Goal: Information Seeking & Learning: Learn about a topic

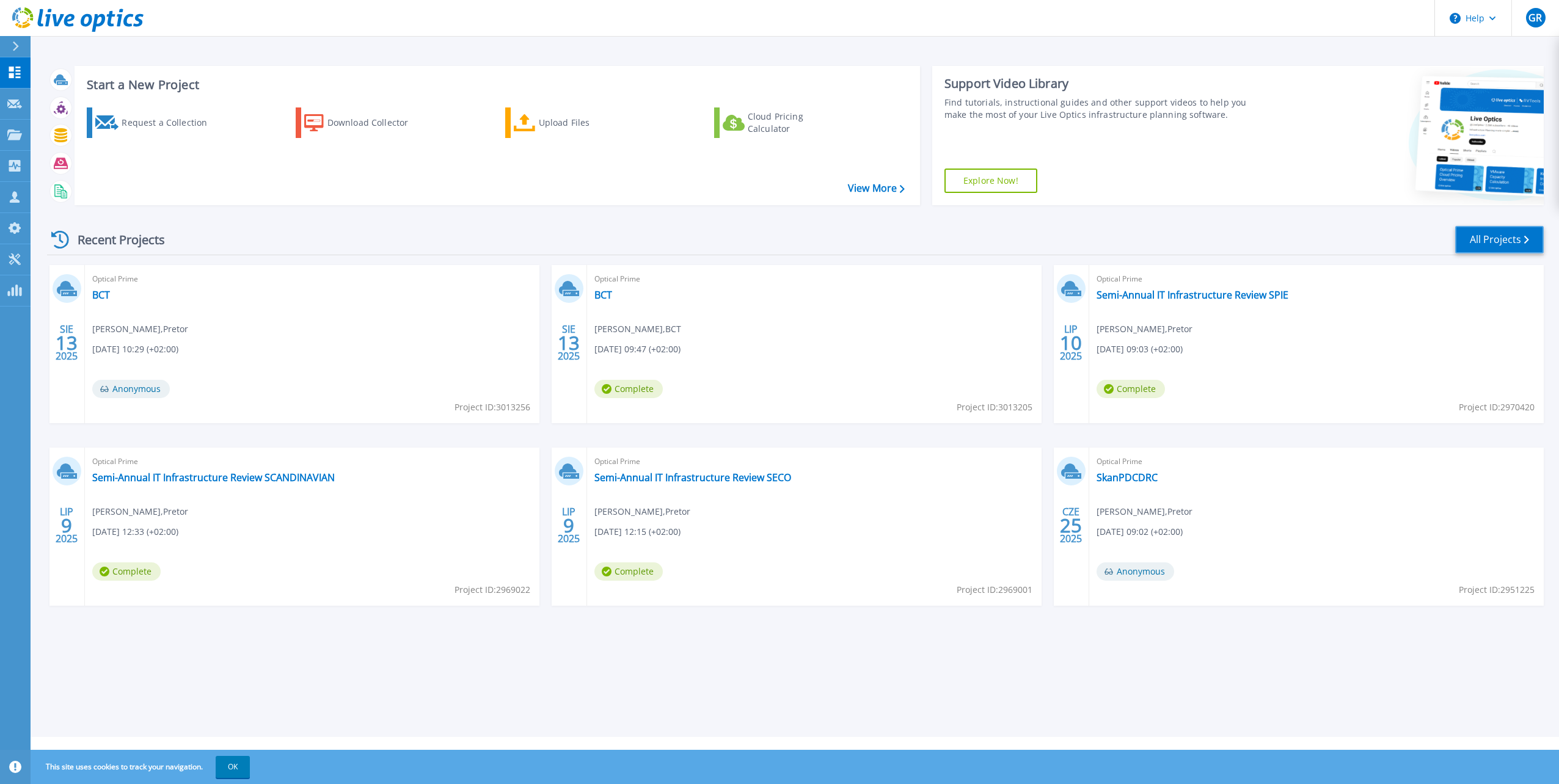
click at [1500, 250] on link "All Projects" at bounding box center [1500, 239] width 88 height 28
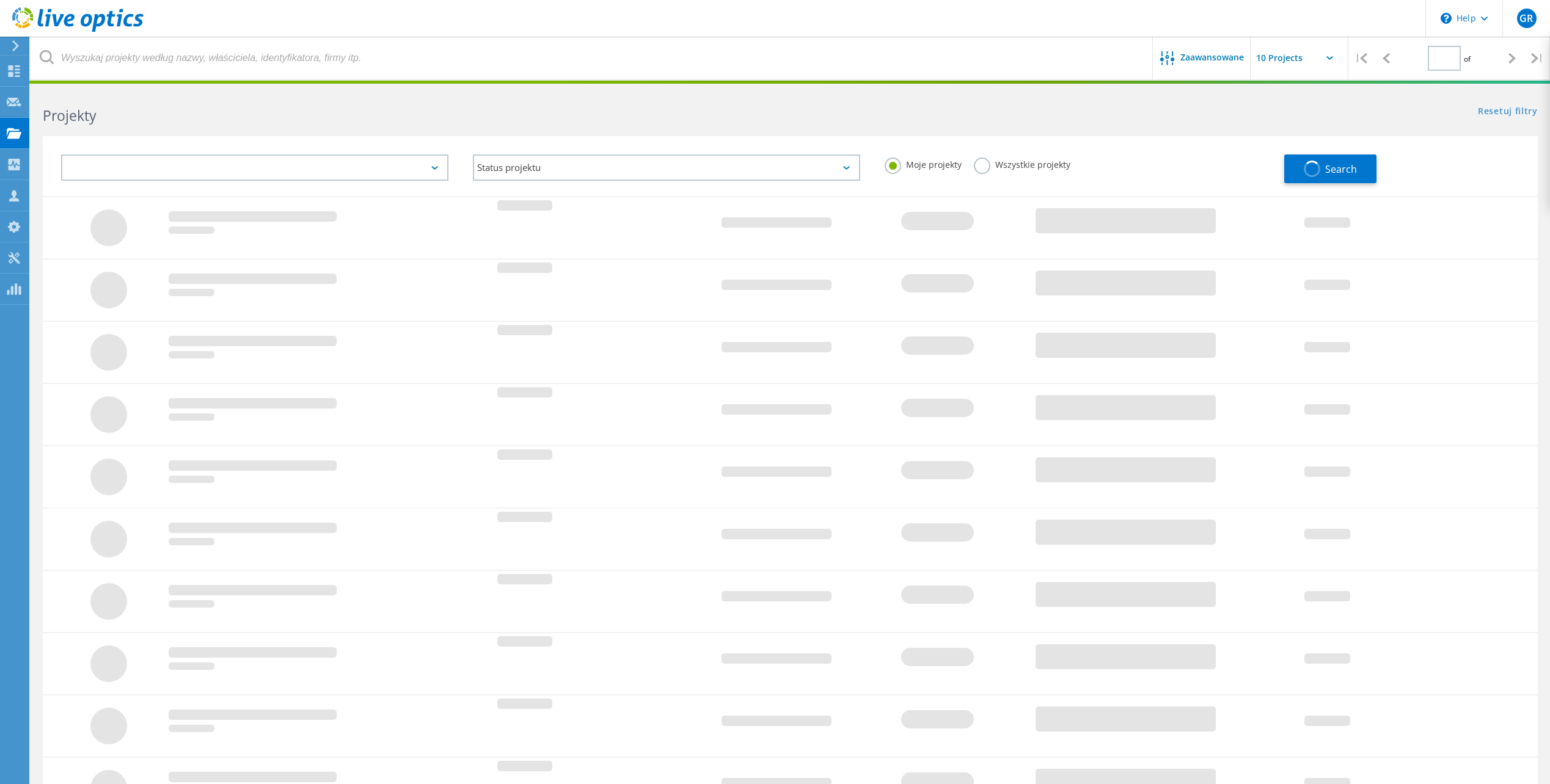
type input "1"
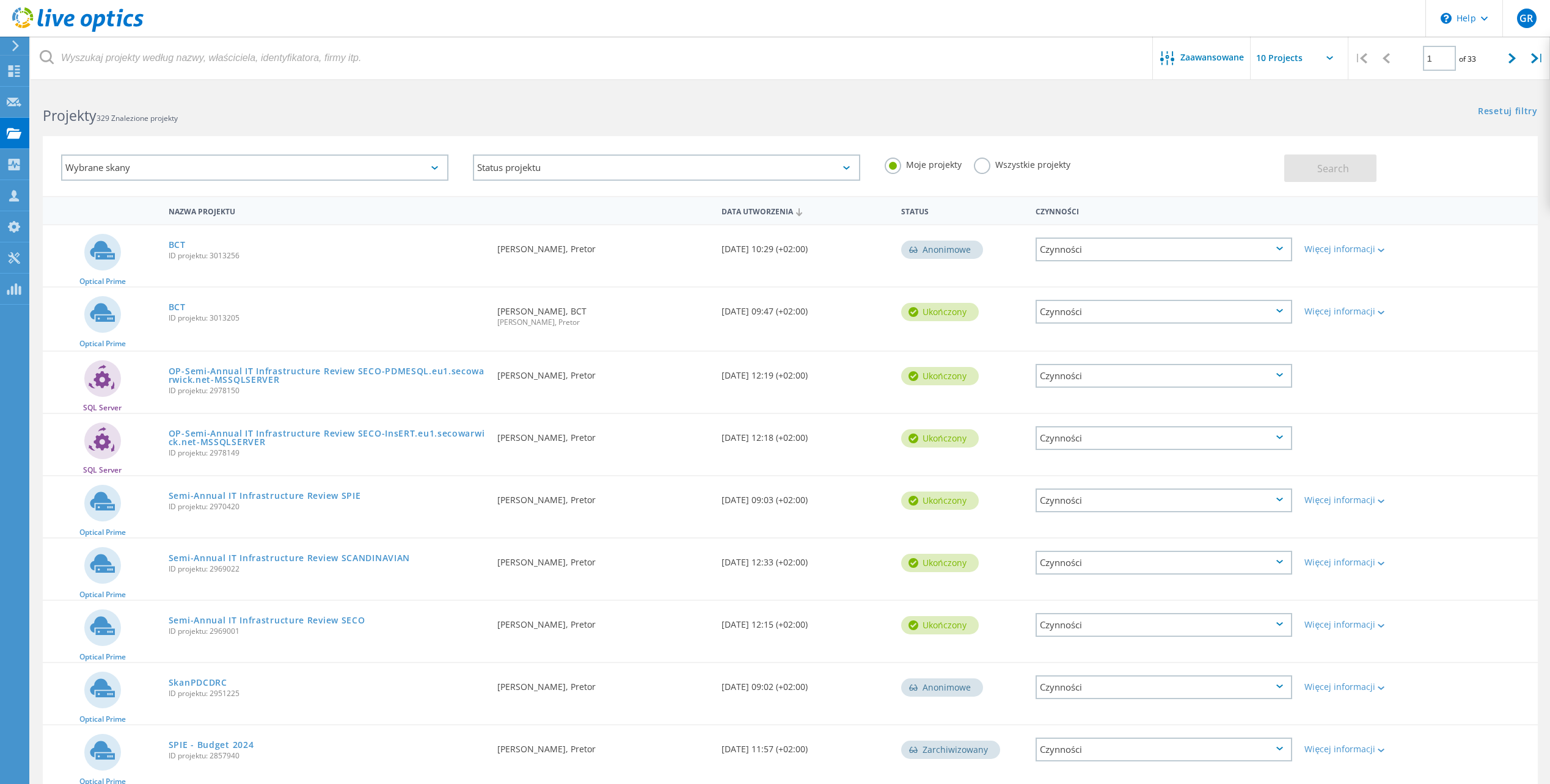
click at [982, 161] on label "Wszystkie projekty" at bounding box center [1021, 163] width 96 height 12
click at [0, 0] on input "Wszystkie projekty" at bounding box center [0, 0] width 0 height 0
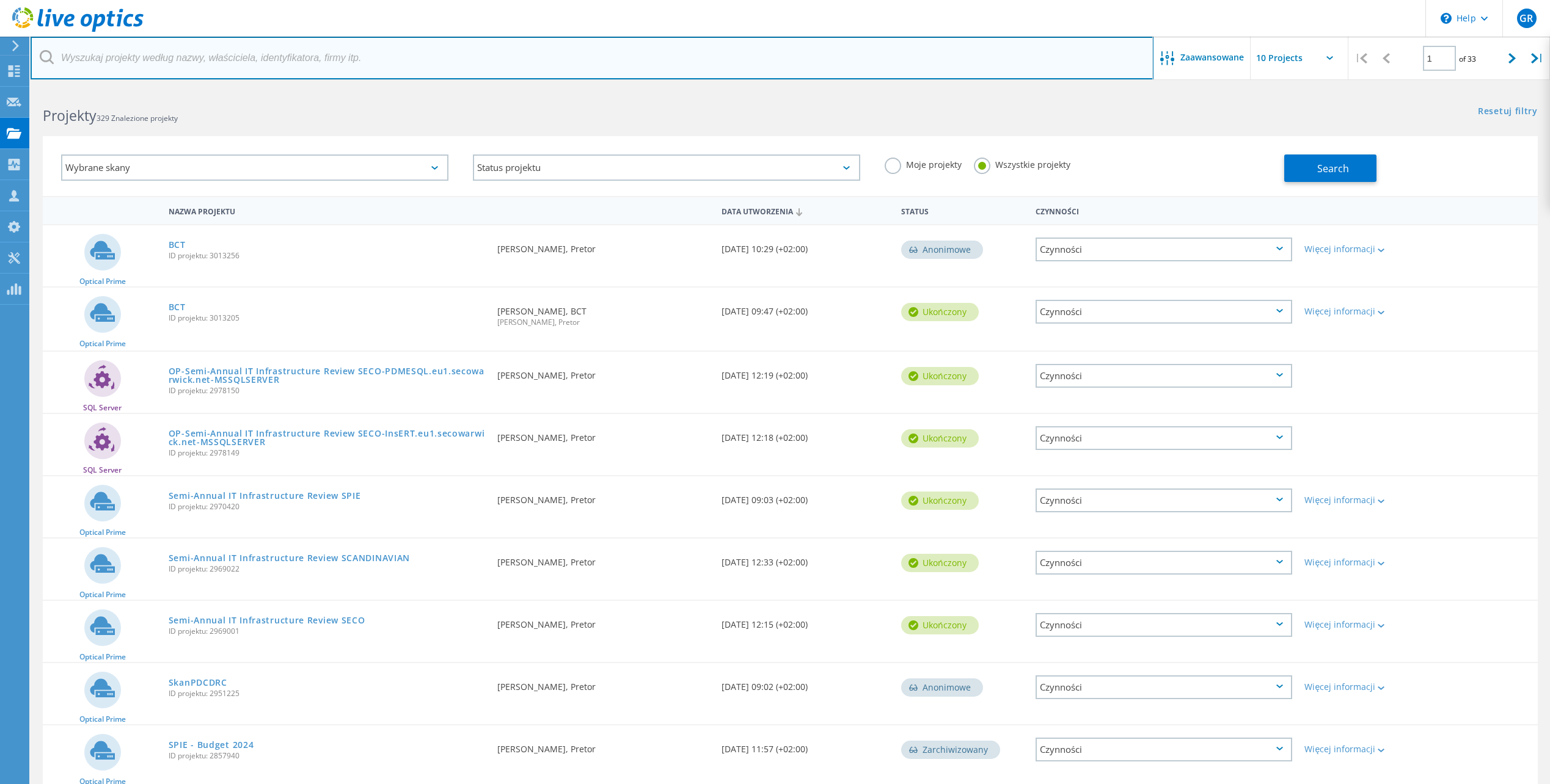
click at [359, 63] on input "text" at bounding box center [592, 58] width 1123 height 43
type input "seco"
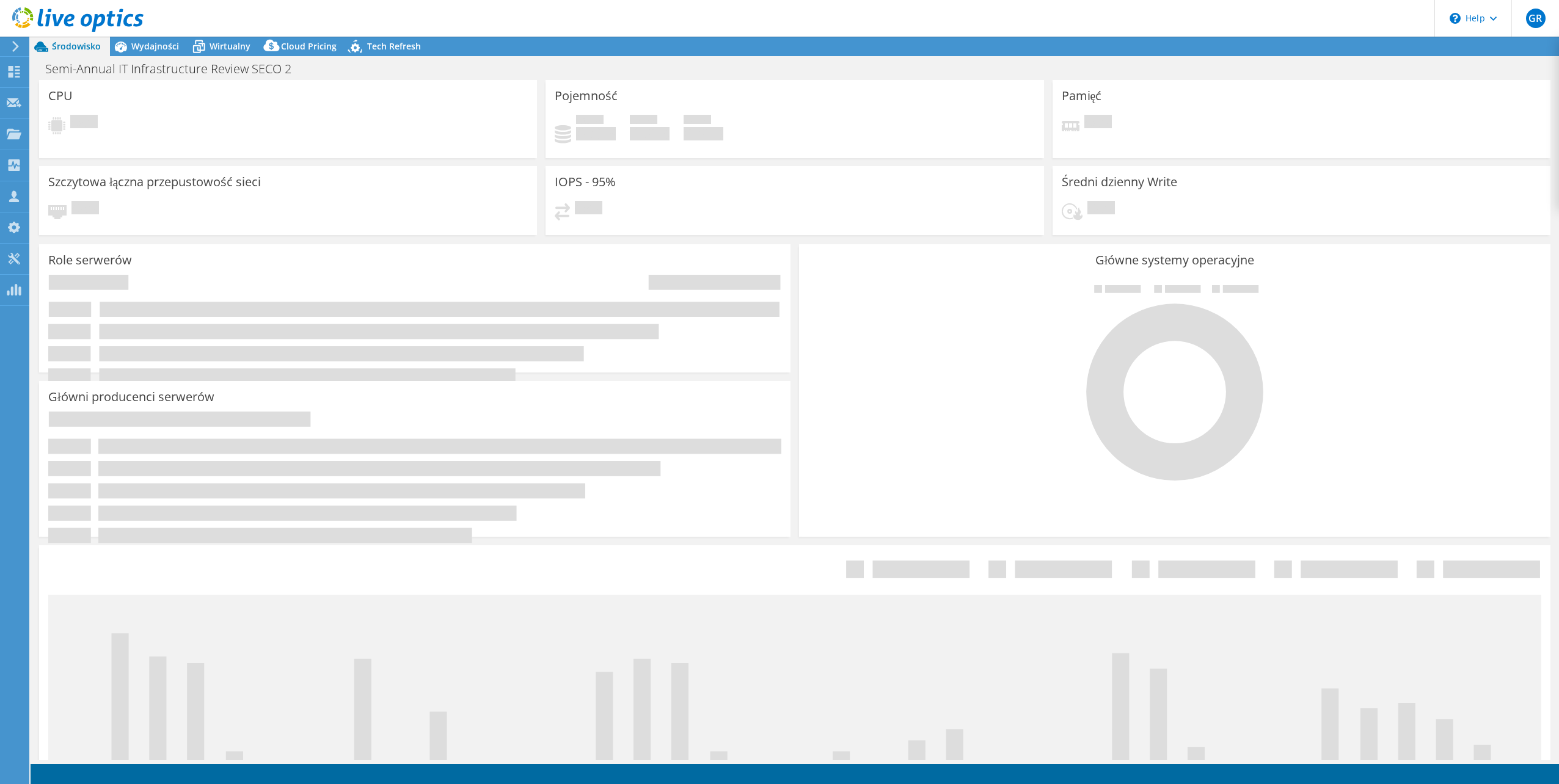
select select "USD"
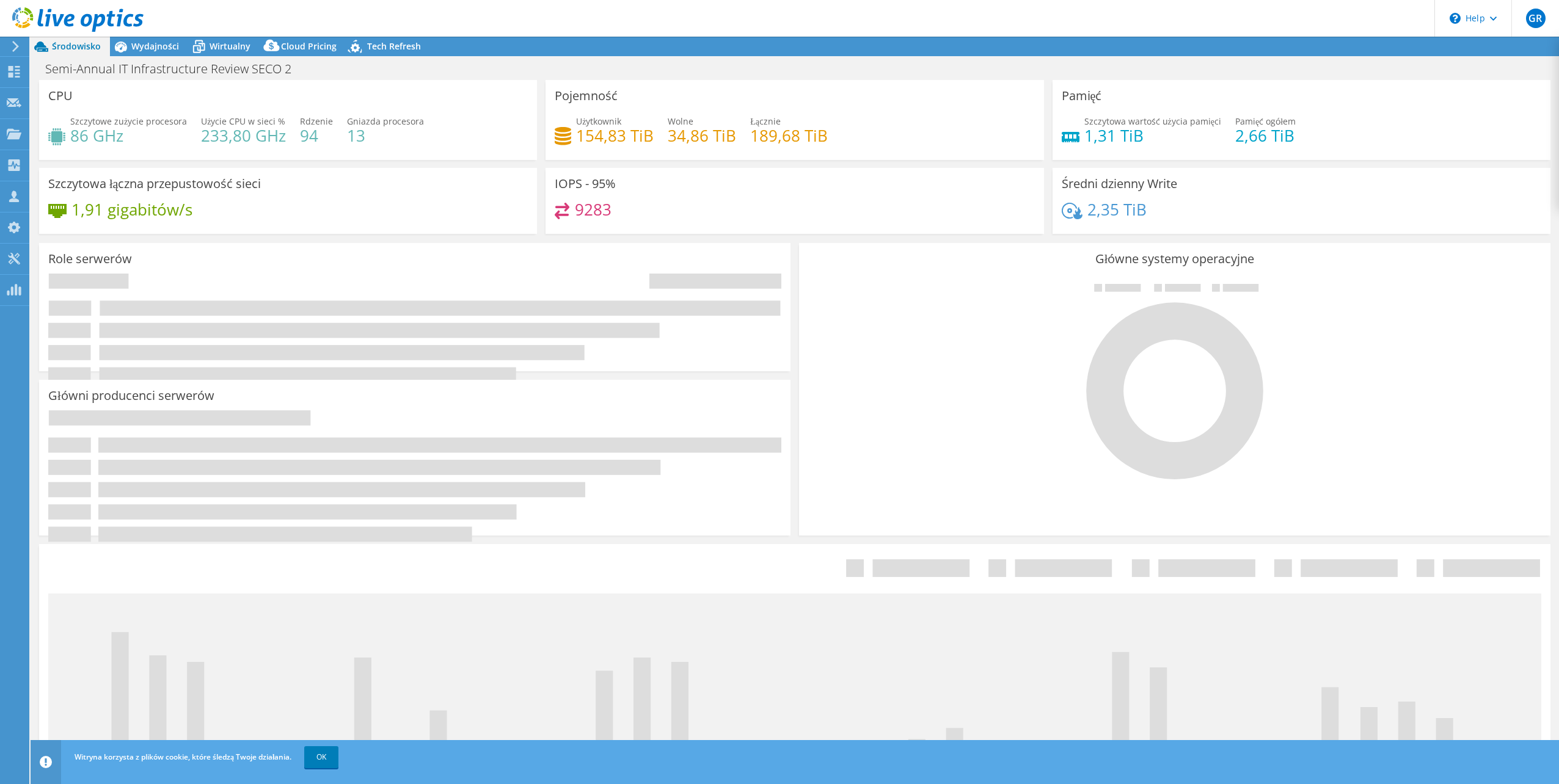
click at [157, 43] on span "Wydajności" at bounding box center [155, 46] width 48 height 12
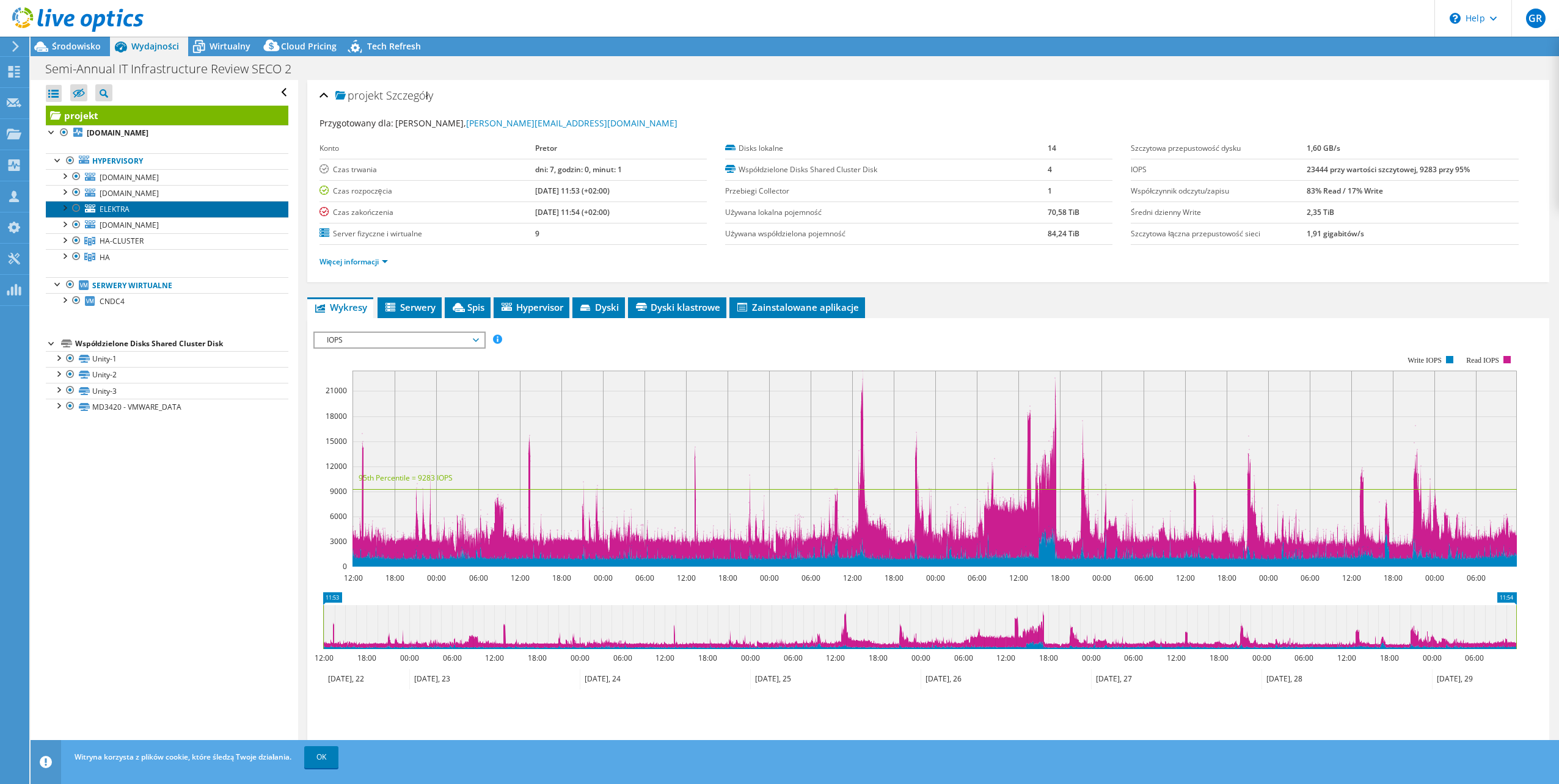
click at [117, 209] on span "ELEKTRA" at bounding box center [114, 209] width 30 height 11
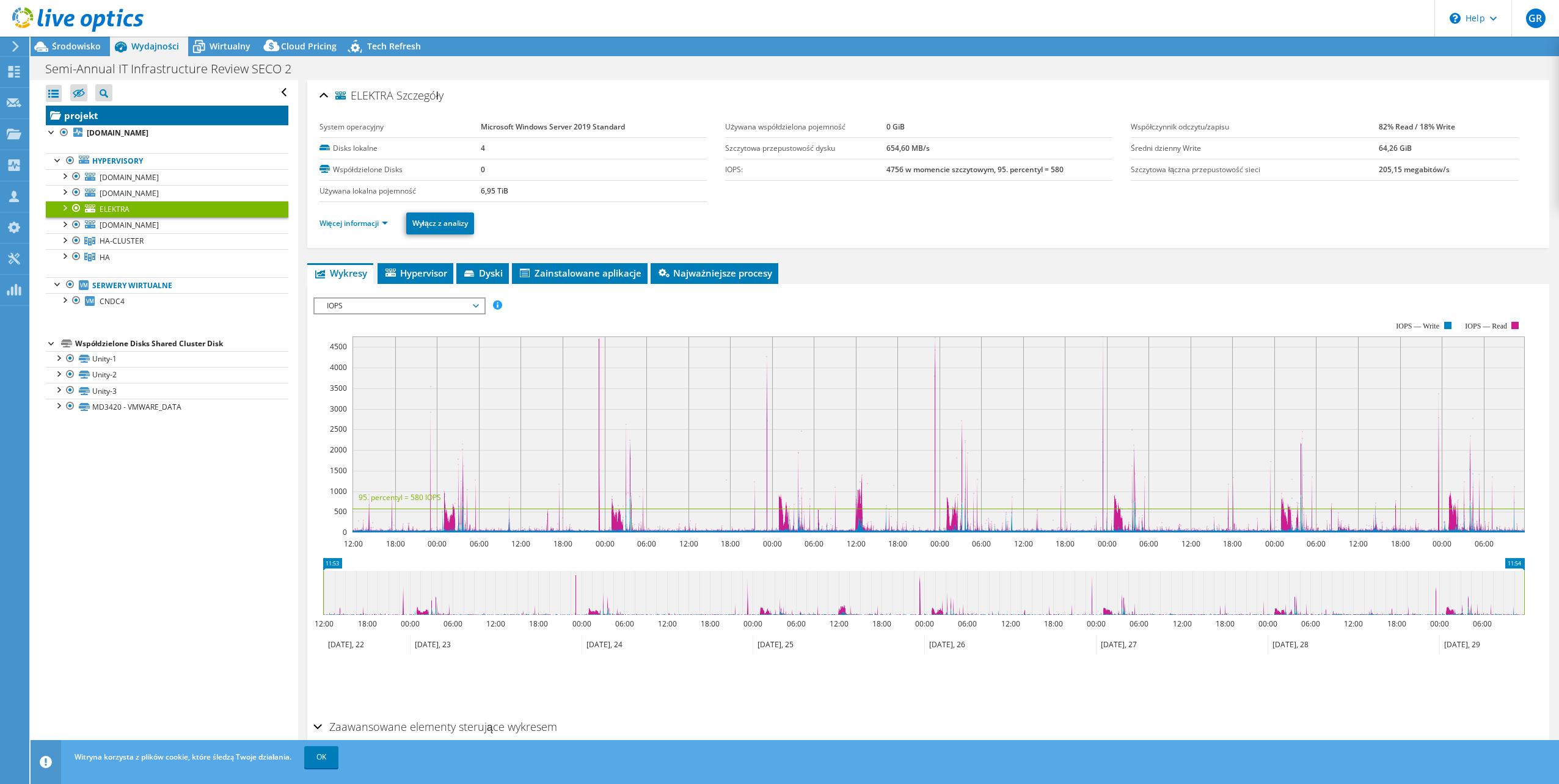
click at [112, 117] on link "projekt" at bounding box center [167, 115] width 243 height 20
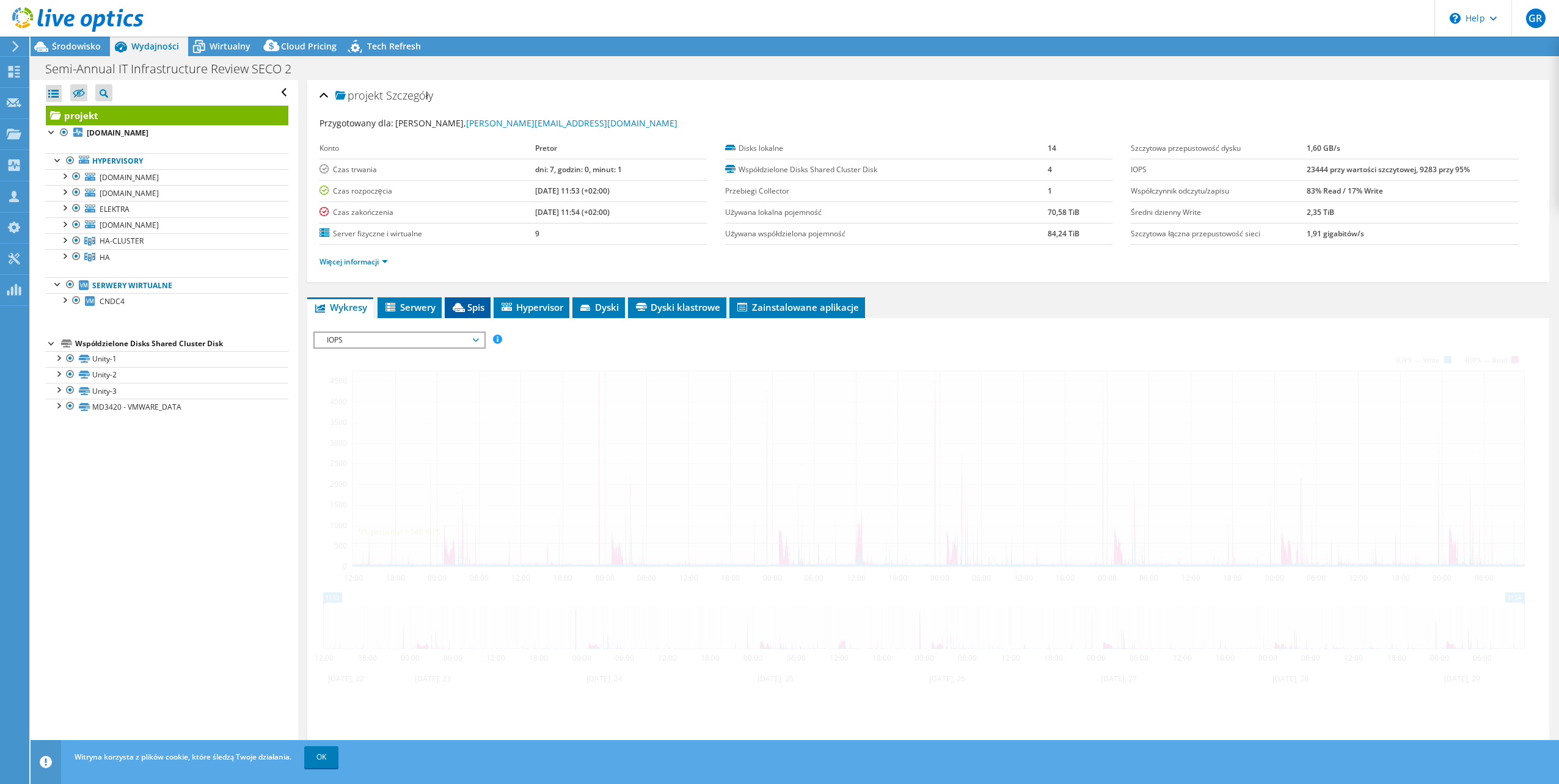
click at [464, 305] on icon at bounding box center [459, 307] width 13 height 9
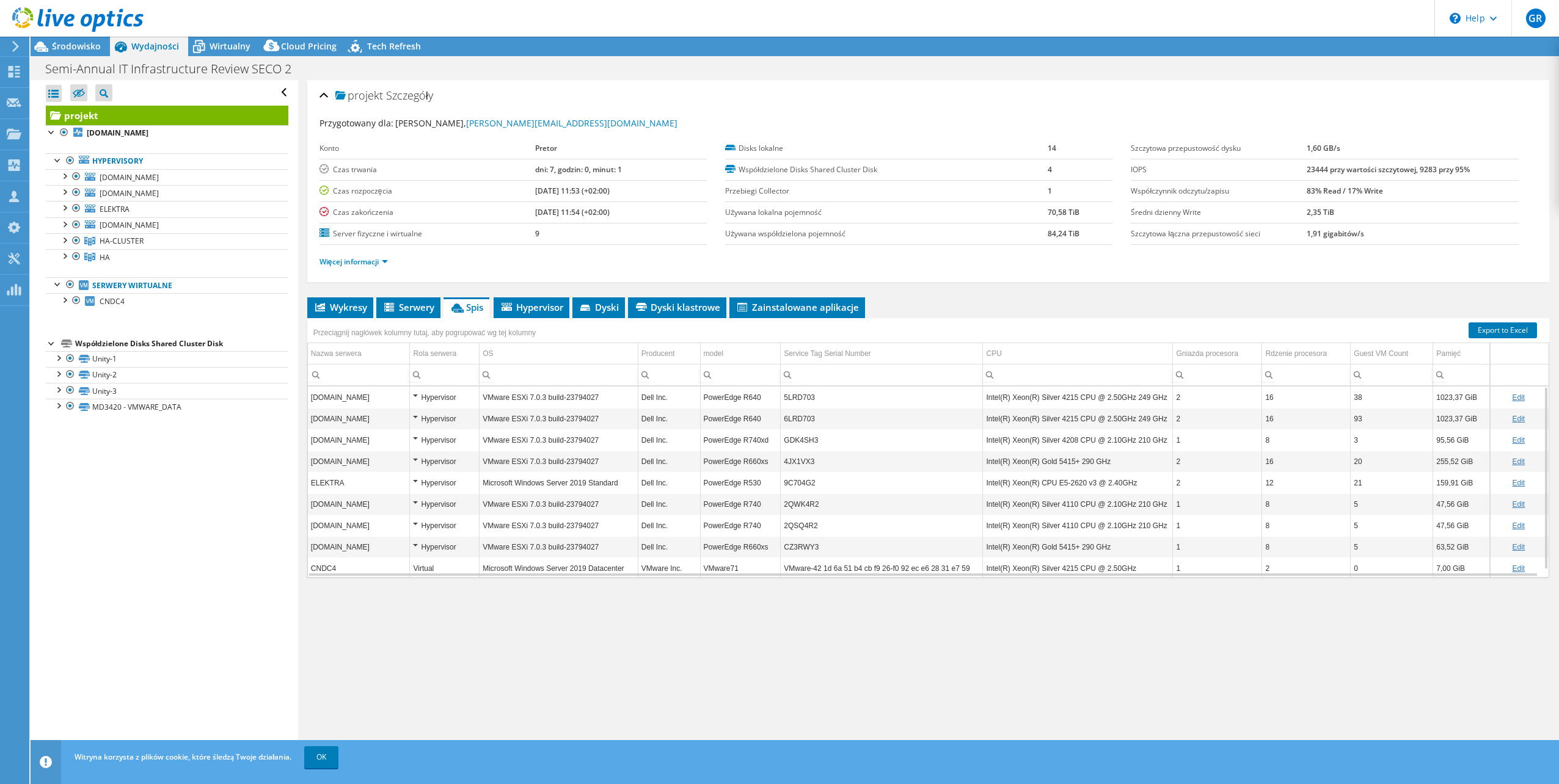
click at [688, 486] on td "Dell Inc." at bounding box center [668, 483] width 62 height 22
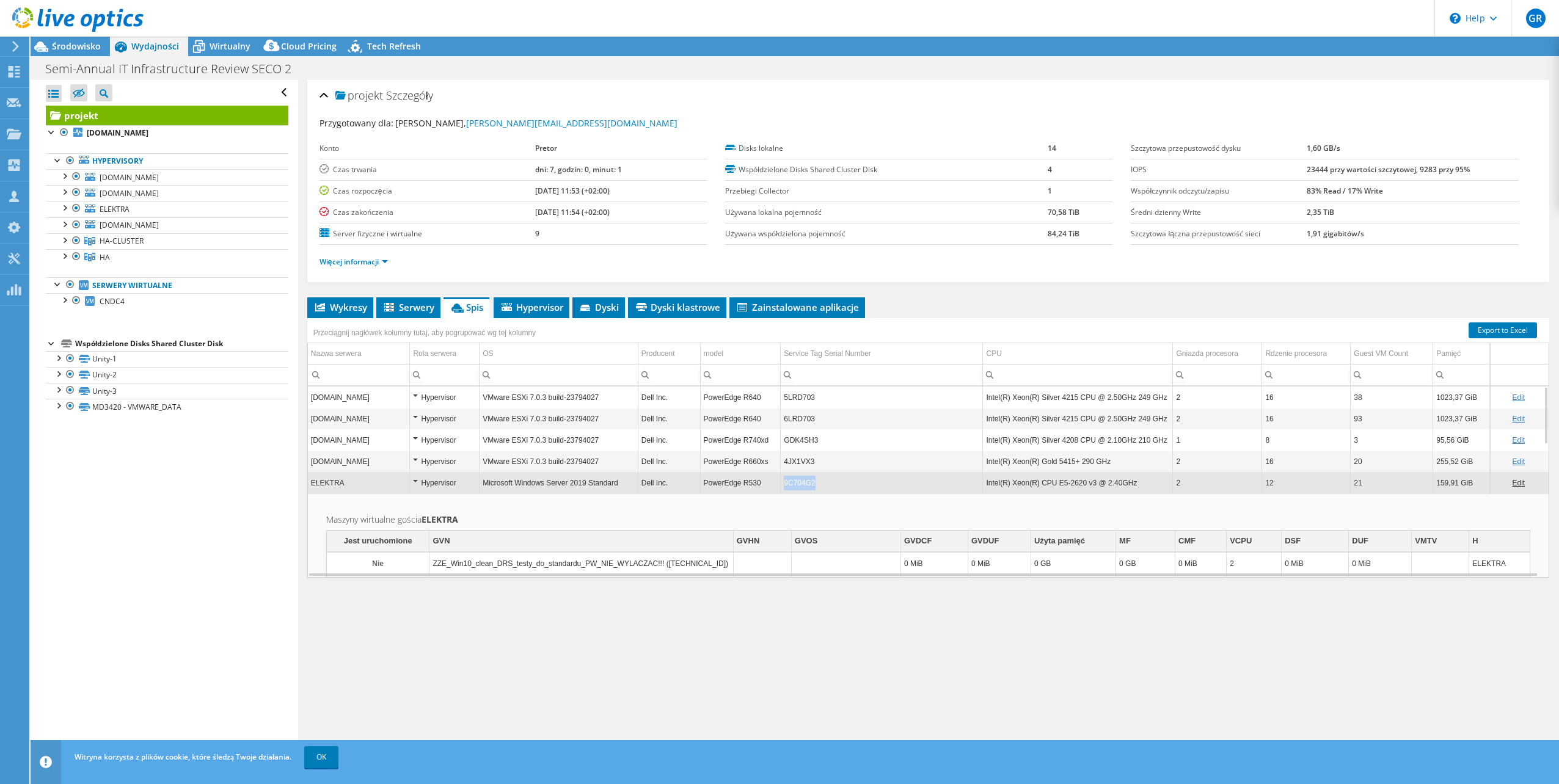
drag, startPoint x: 831, startPoint y: 485, endPoint x: 775, endPoint y: 484, distance: 56.0
click at [775, 484] on tr "ELEKTRA Hypervisor Microsoft Windows Server 2019 Standard Dell Inc. PowerEdge R…" at bounding box center [927, 483] width 1241 height 22
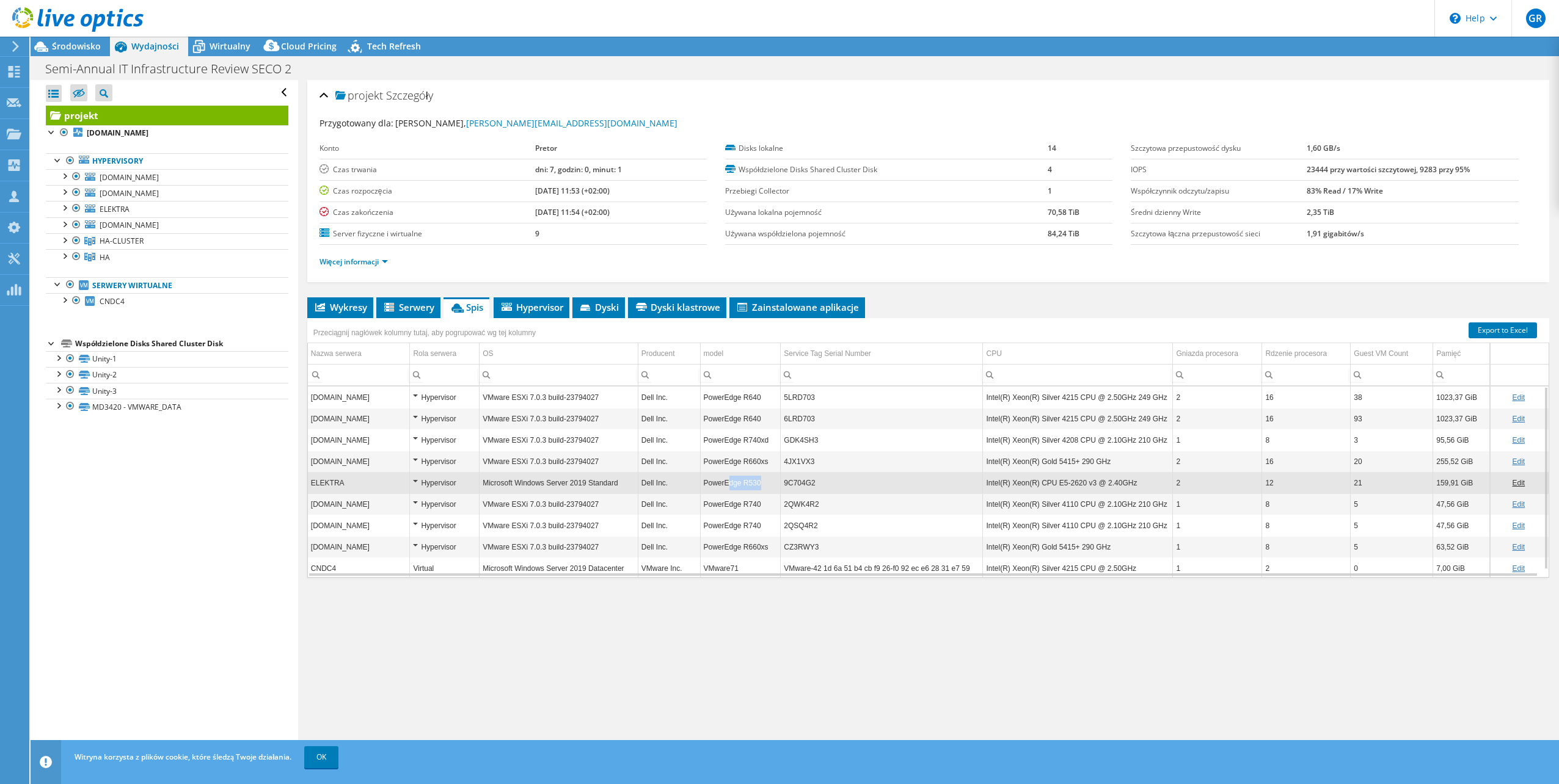
drag, startPoint x: 760, startPoint y: 483, endPoint x: 722, endPoint y: 483, distance: 38.0
click at [722, 483] on td "PowerEdge R530" at bounding box center [740, 483] width 81 height 22
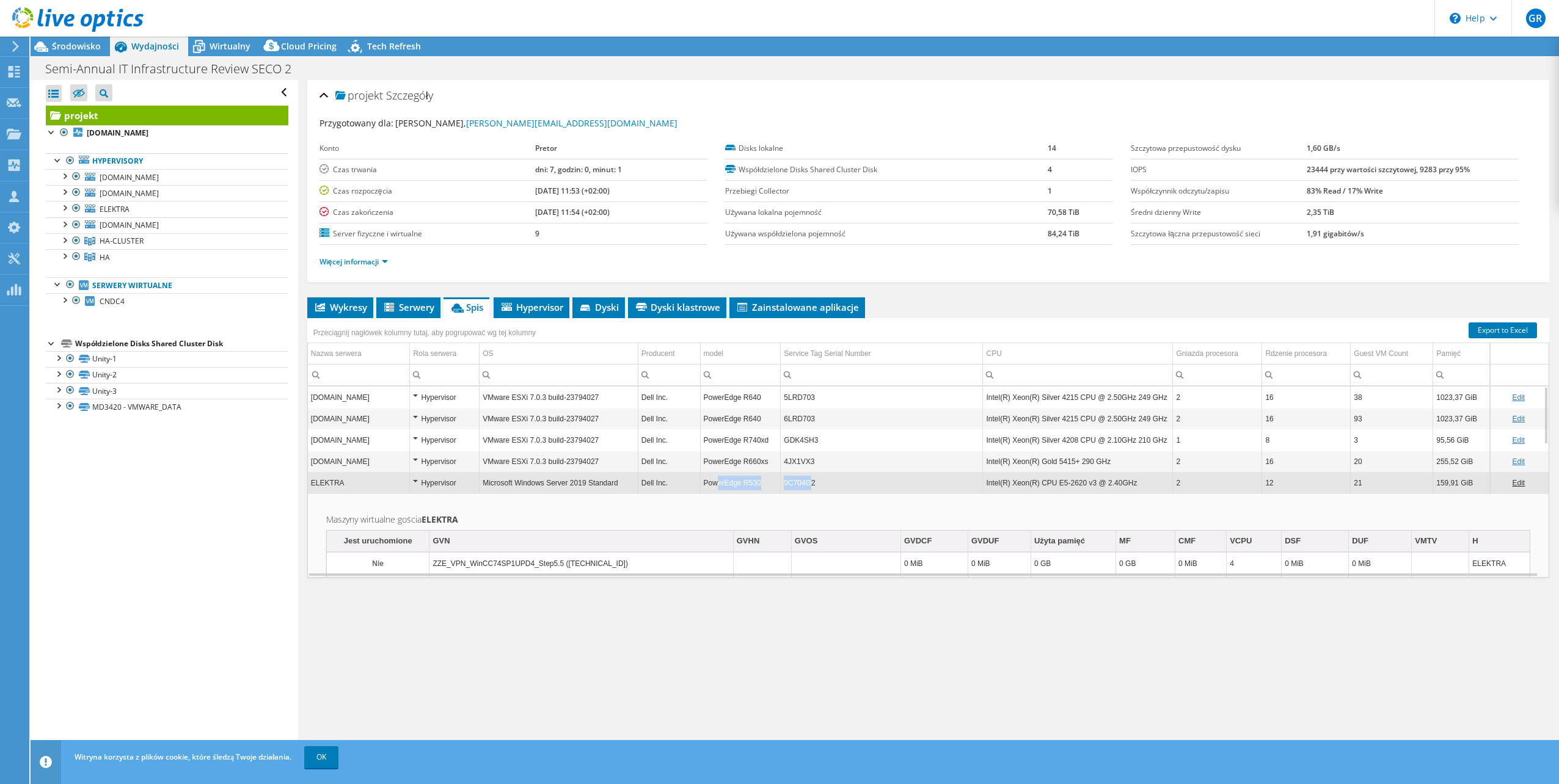
drag, startPoint x: 805, startPoint y: 485, endPoint x: 717, endPoint y: 482, distance: 88.1
click at [717, 482] on tr "ELEKTRA Hypervisor Microsoft Windows Server 2019 Standard Dell Inc. PowerEdge R…" at bounding box center [927, 483] width 1241 height 22
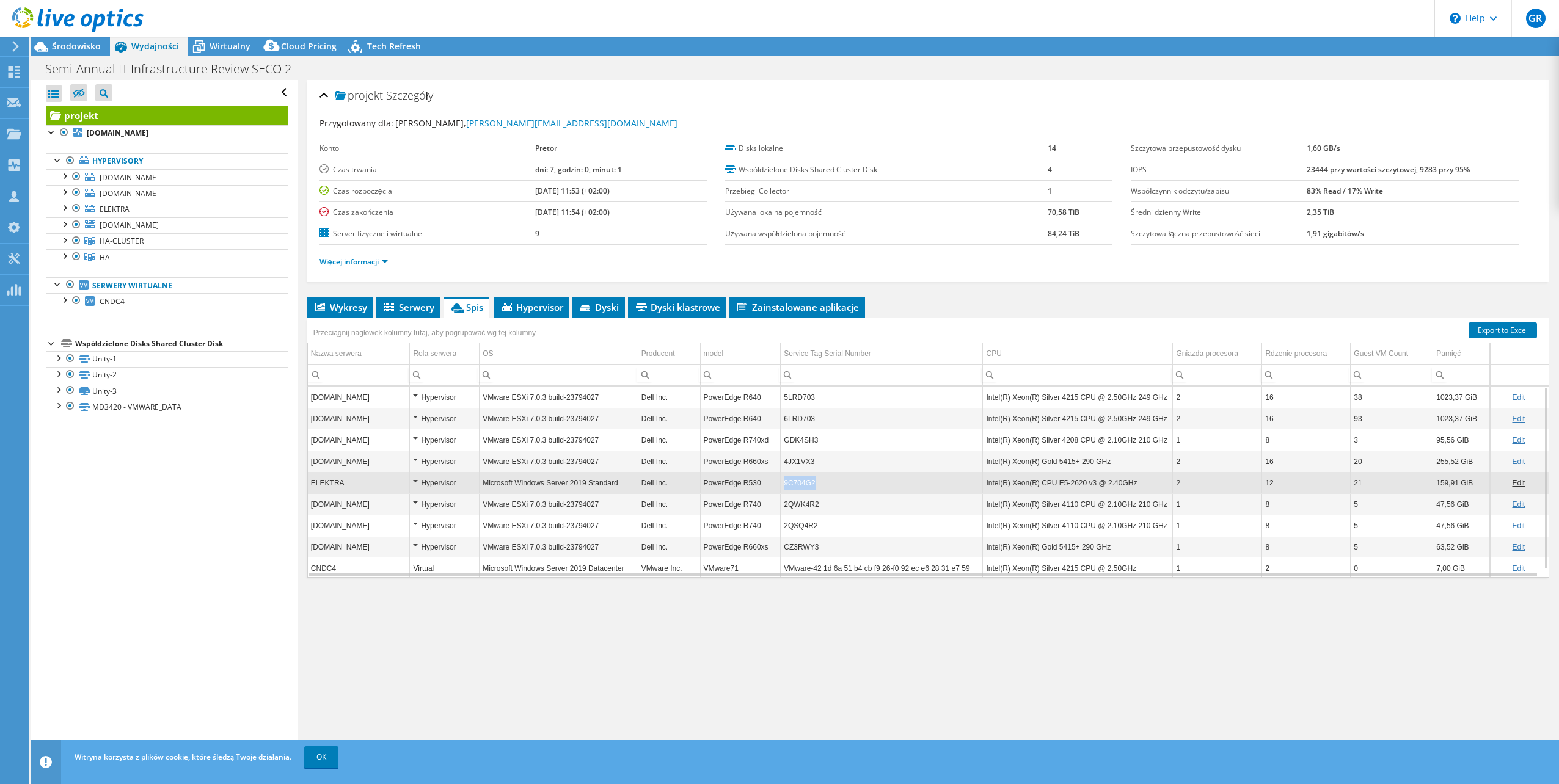
drag, startPoint x: 826, startPoint y: 481, endPoint x: 755, endPoint y: 479, distance: 71.0
click at [755, 479] on tr "ELEKTRA Hypervisor Microsoft Windows Server 2019 Standard Dell Inc. PowerEdge R…" at bounding box center [927, 483] width 1241 height 22
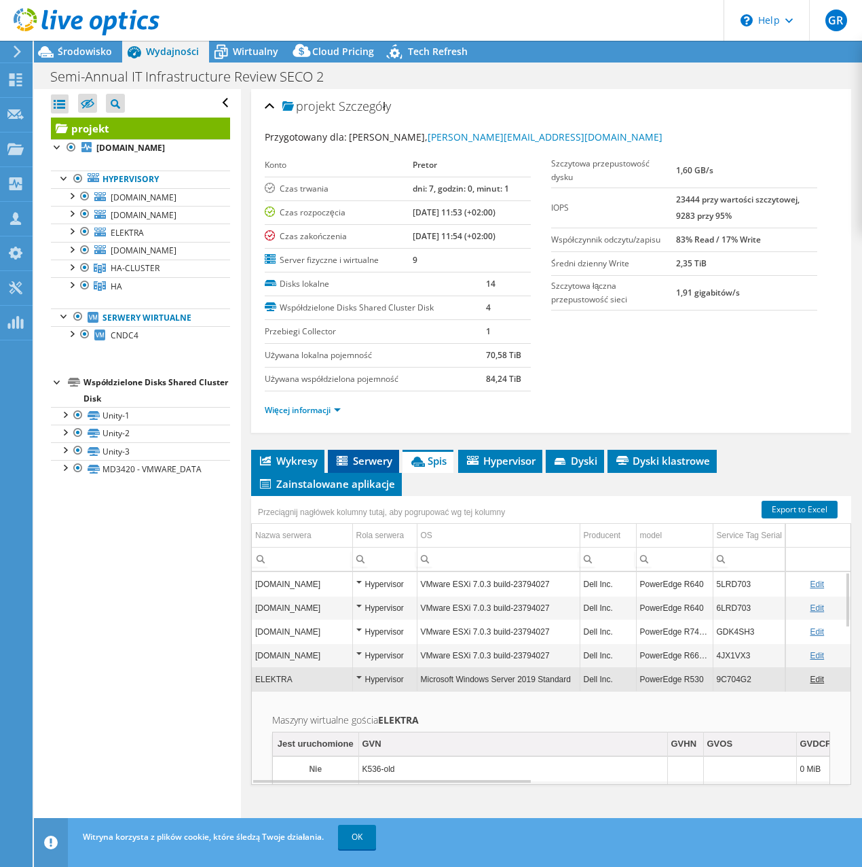
click at [359, 462] on span "Serwery" at bounding box center [364, 461] width 58 height 14
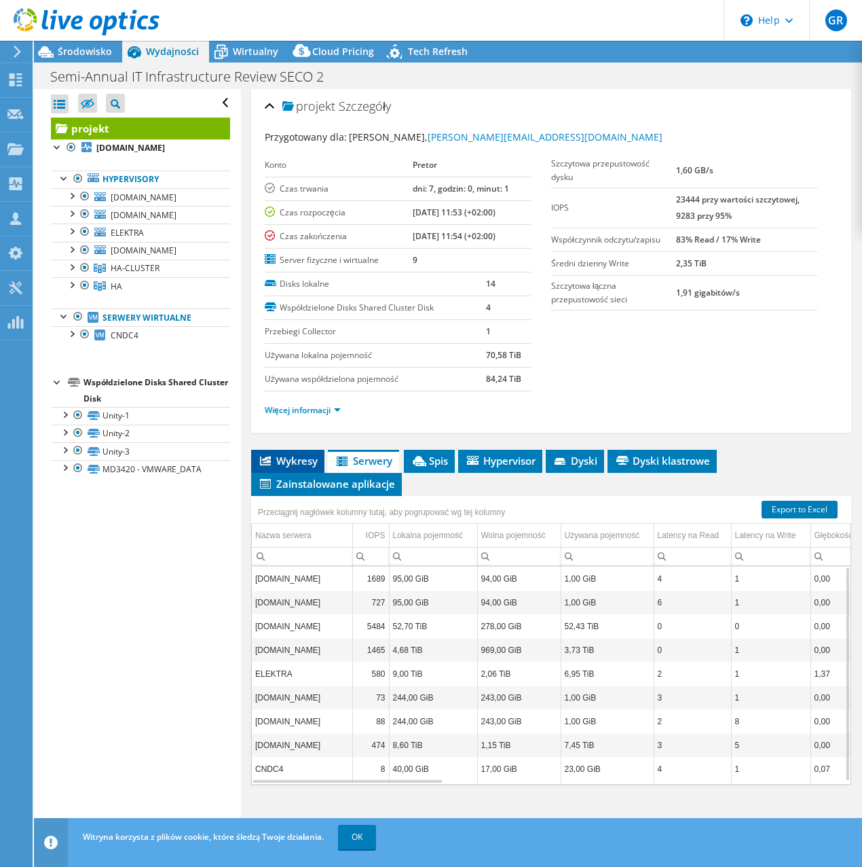
click at [287, 462] on span "Wykresy" at bounding box center [288, 461] width 60 height 14
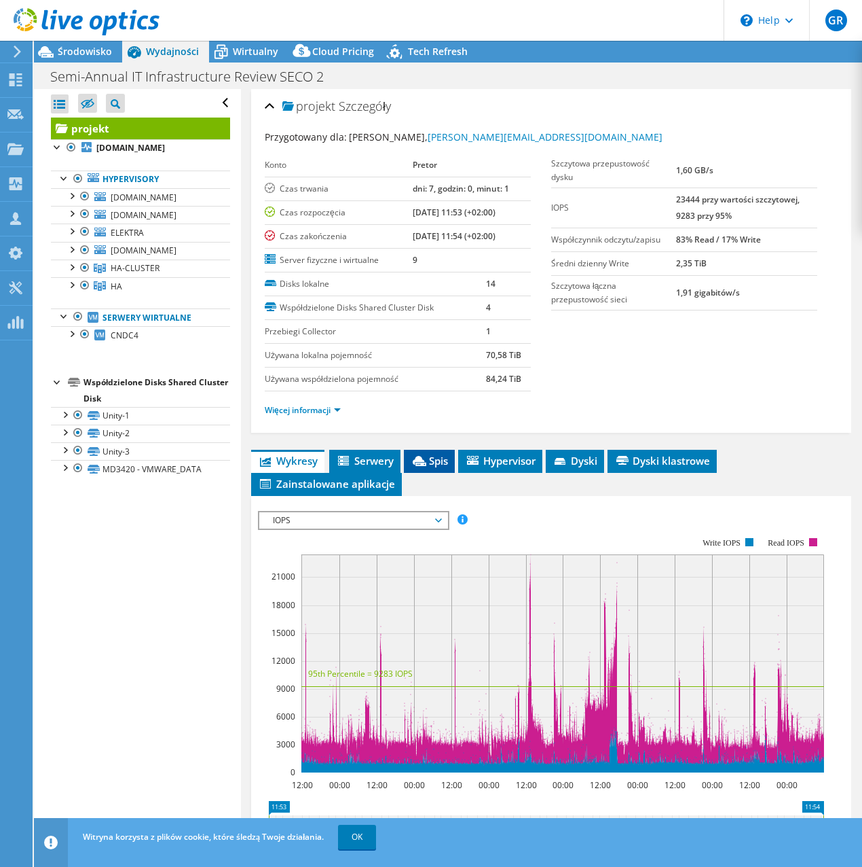
click at [418, 461] on icon at bounding box center [420, 461] width 14 height 10
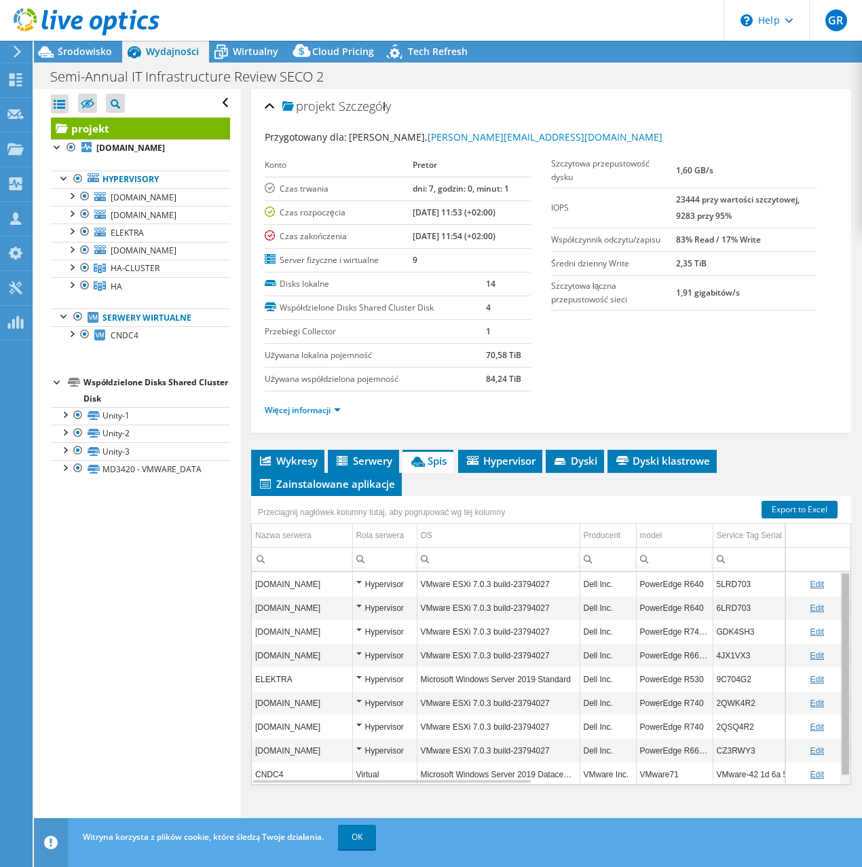
drag, startPoint x: 837, startPoint y: 711, endPoint x: 846, endPoint y: 629, distance: 82.7
click at [846, 629] on body "GR Członek zespołu Grzegorz Reszel grzegorz.reszel@pretor.pl Pretor My Profile …" at bounding box center [431, 433] width 862 height 867
click at [120, 284] on span "HA" at bounding box center [117, 286] width 12 height 12
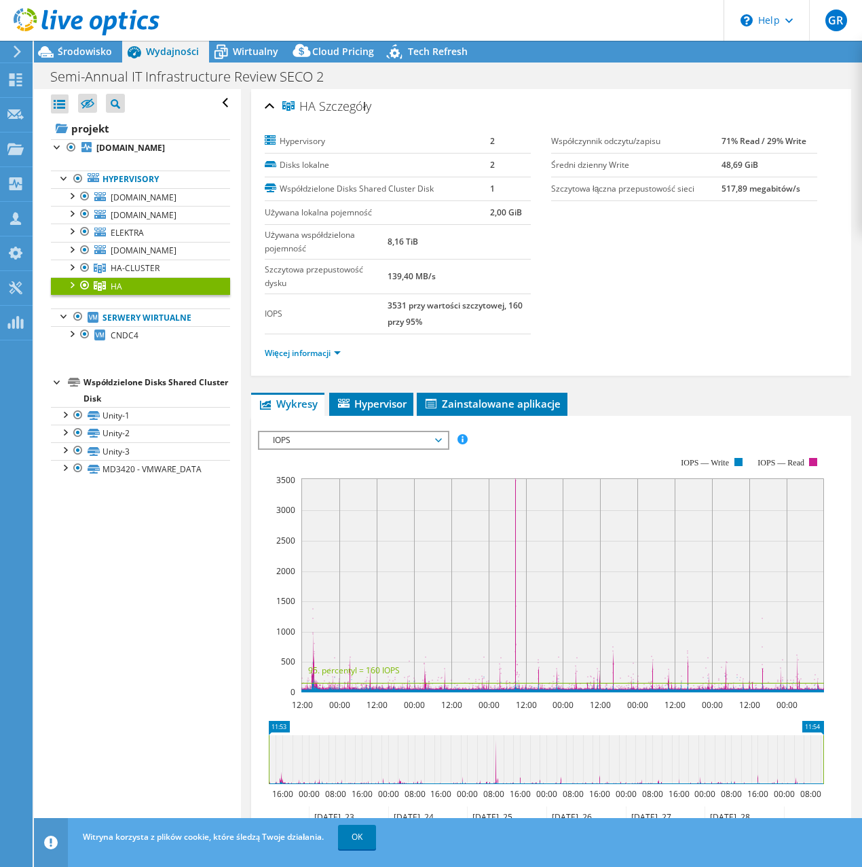
click at [599, 288] on section "Hypervisory 2 Disks lokalne 2 Współdzielone Disks Shared Cluster Disk 1 Używana…" at bounding box center [551, 251] width 573 height 242
click at [72, 282] on div at bounding box center [72, 284] width 14 height 14
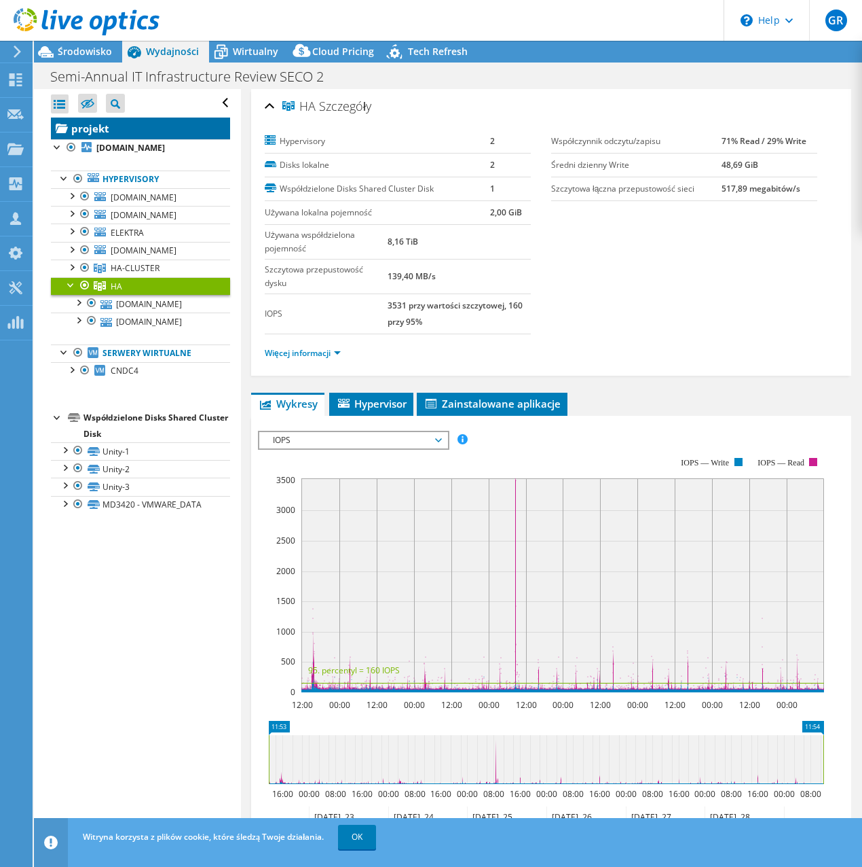
click at [130, 132] on link "projekt" at bounding box center [140, 128] width 179 height 22
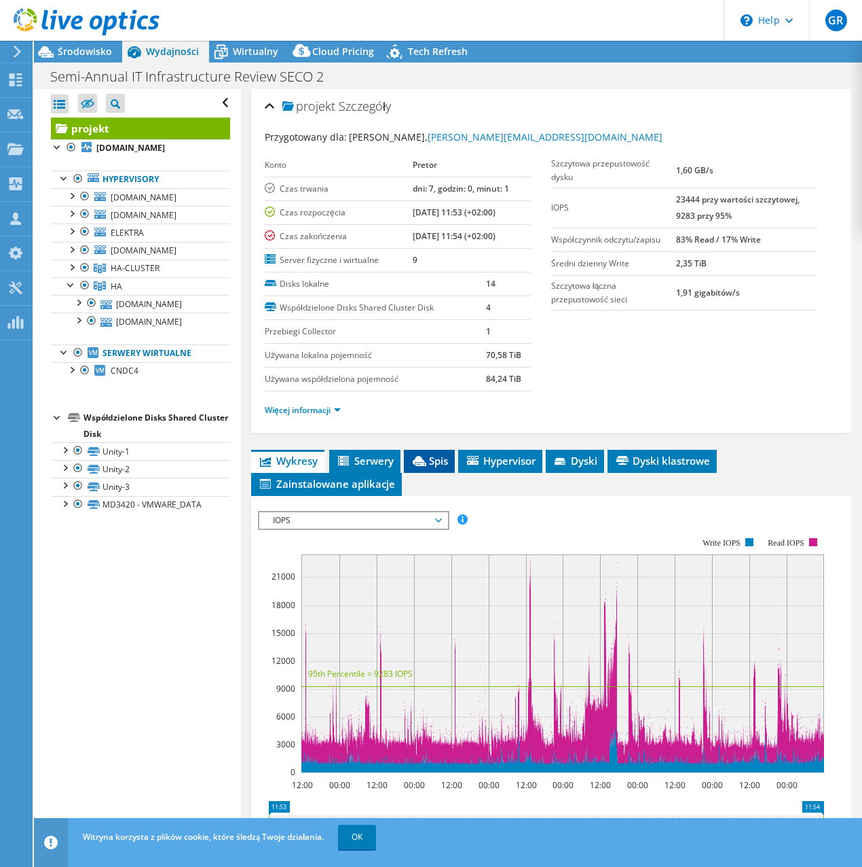
click at [445, 461] on span "Spis" at bounding box center [429, 461] width 37 height 14
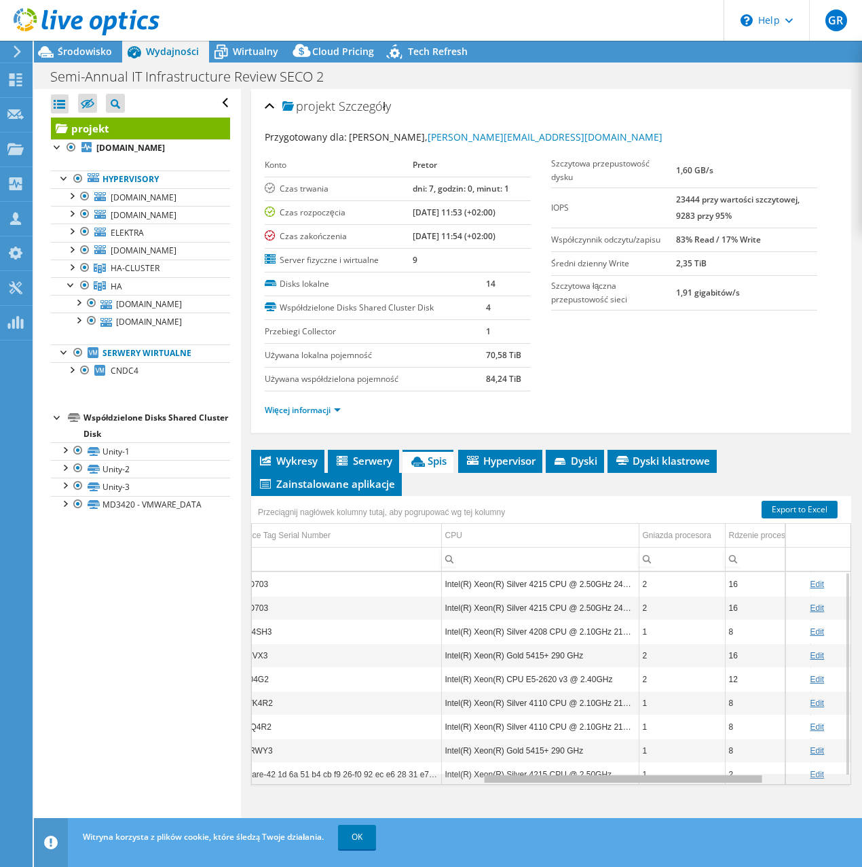
drag, startPoint x: 526, startPoint y: 778, endPoint x: 769, endPoint y: 787, distance: 243.9
click at [769, 787] on body "GR Członek zespołu Grzegorz Reszel grzegorz.reszel@pretor.pl Pretor My Profile …" at bounding box center [431, 433] width 862 height 867
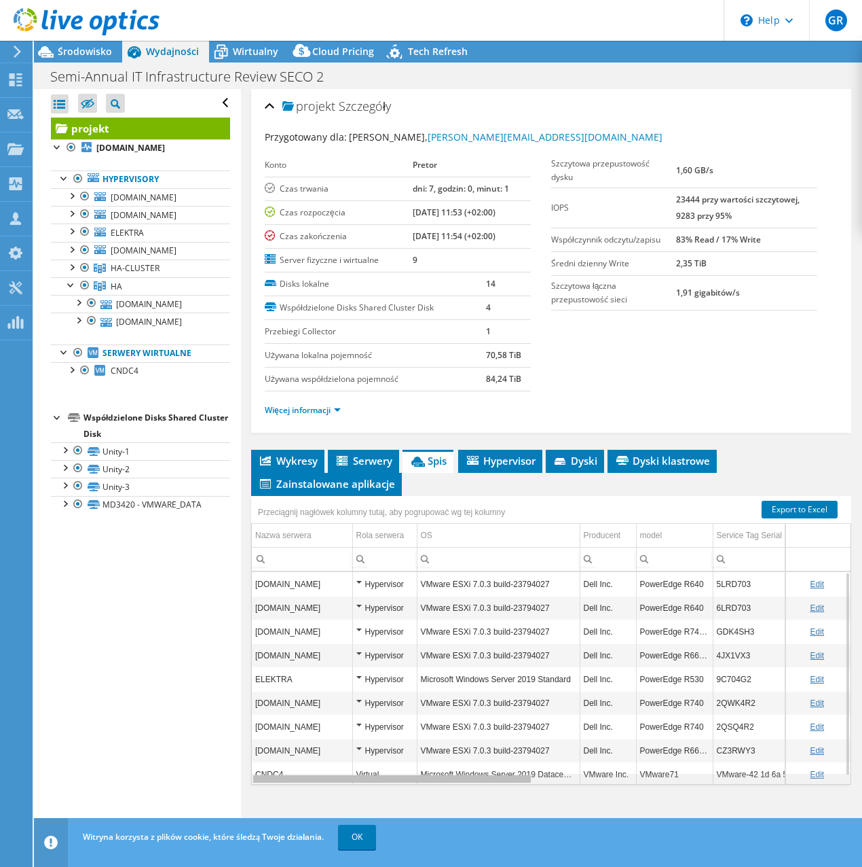
drag, startPoint x: 588, startPoint y: 780, endPoint x: 333, endPoint y: 782, distance: 254.7
click at [333, 782] on body "GR Członek zespołu Grzegorz Reszel grzegorz.reszel@pretor.pl Pretor My Profile …" at bounding box center [431, 433] width 862 height 867
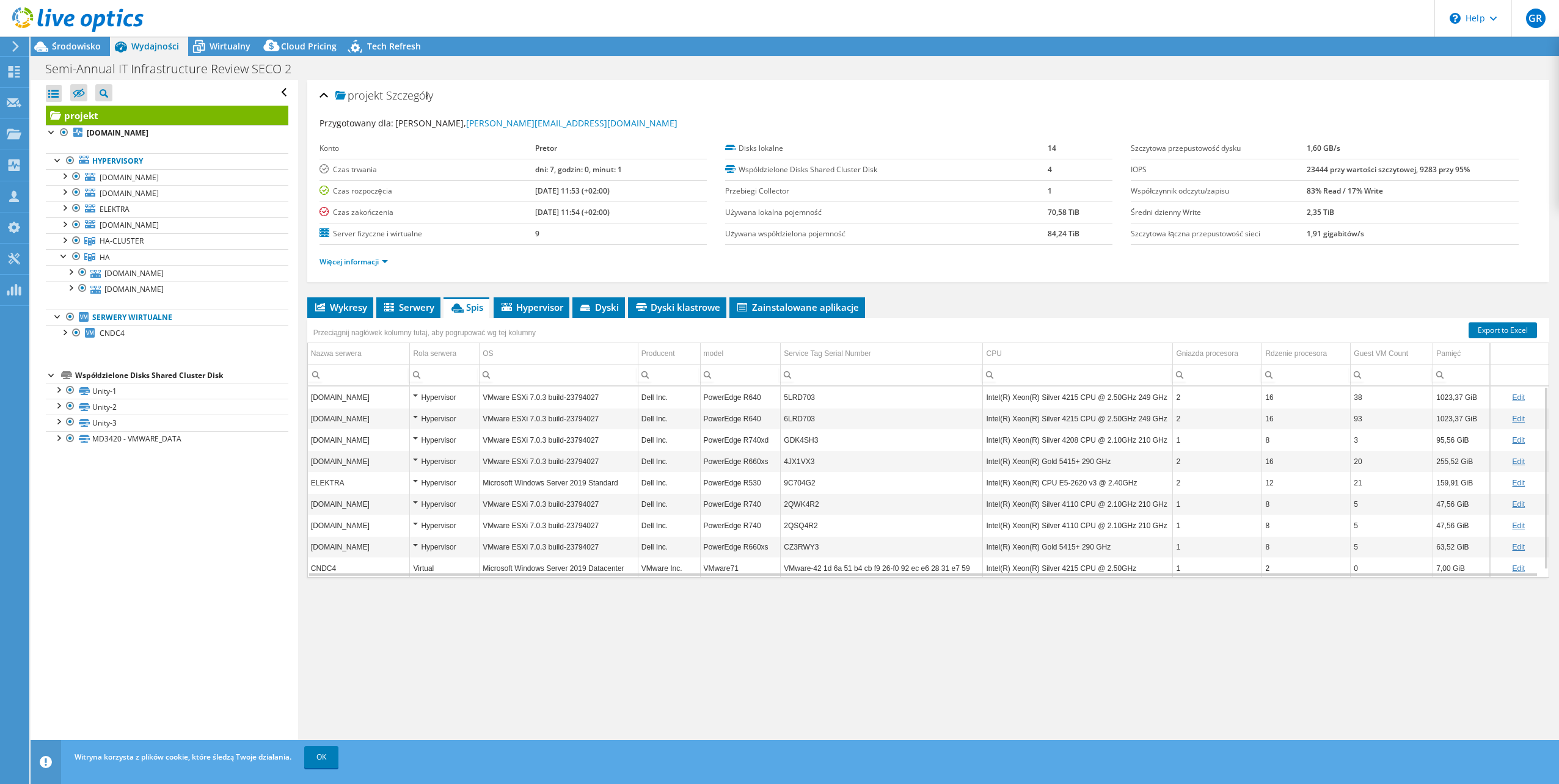
scroll to position [7, 0]
click at [417, 476] on div "Hypervisor" at bounding box center [444, 476] width 63 height 14
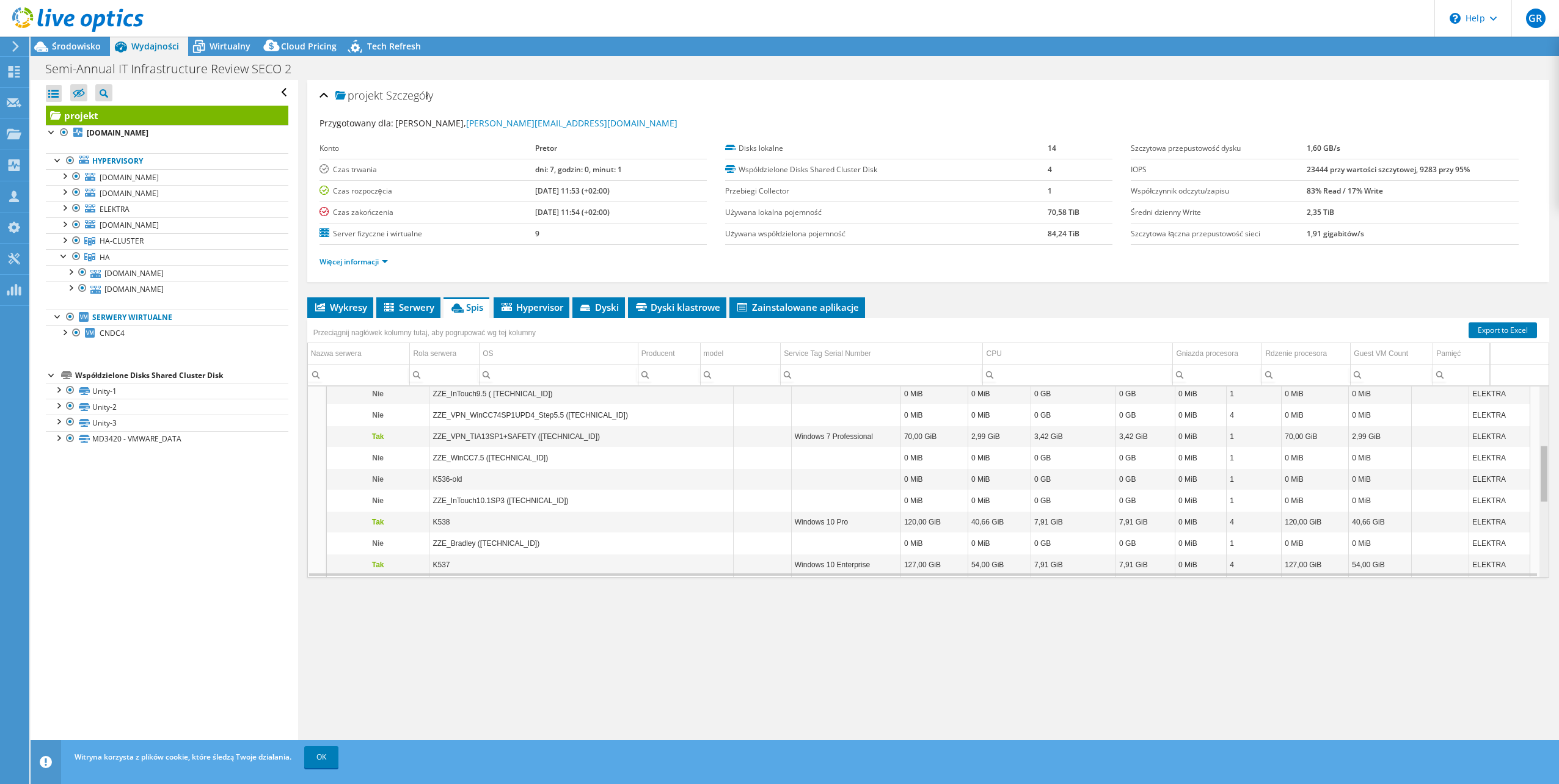
scroll to position [195, 0]
drag, startPoint x: 1537, startPoint y: 414, endPoint x: 1528, endPoint y: 482, distance: 68.6
click at [1528, 482] on body "GR Członek zespołu Grzegorz Reszel grzegorz.reszel@pretor.pl Pretor My Profile …" at bounding box center [779, 392] width 1559 height 784
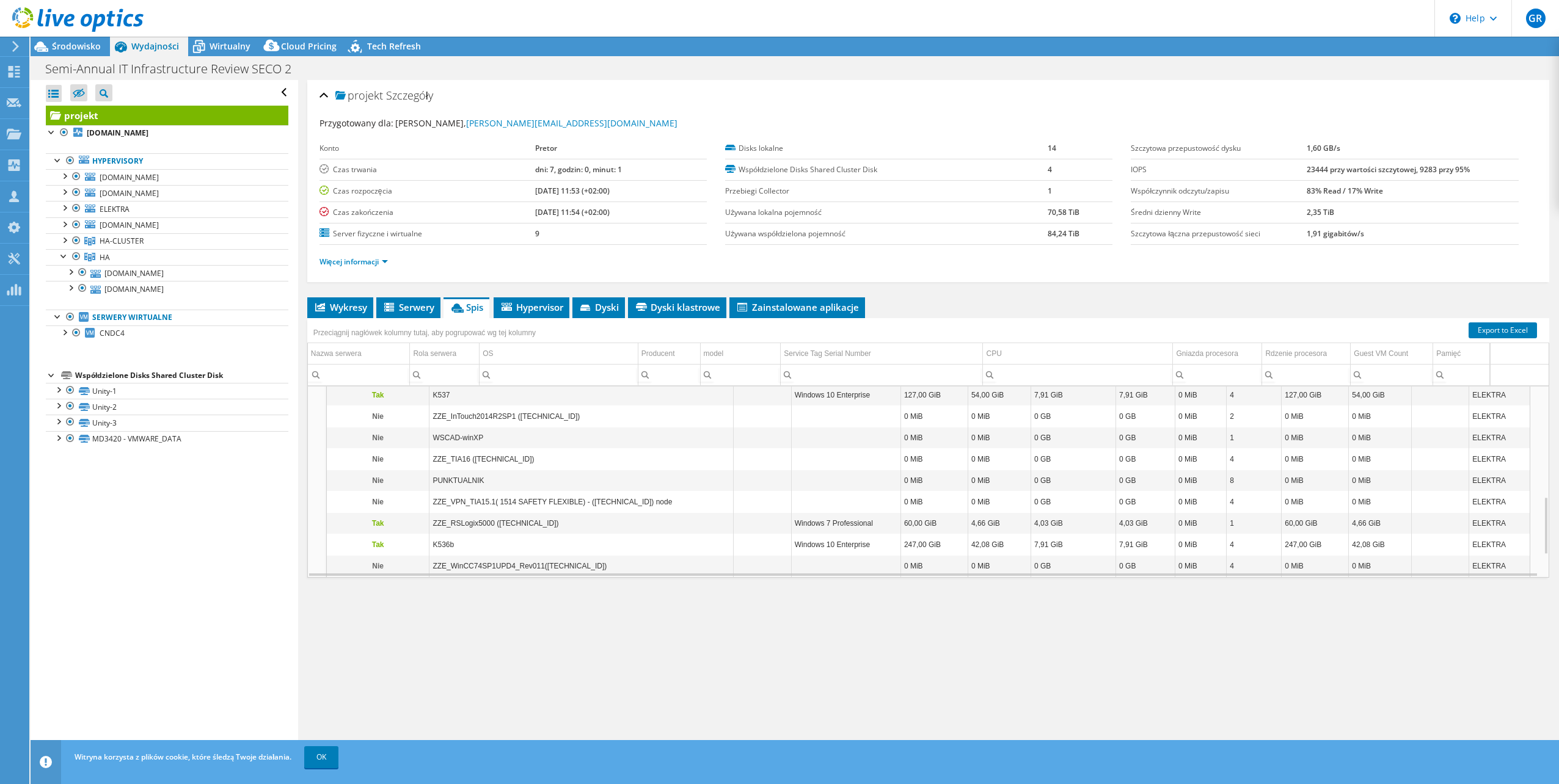
scroll to position [434, 0]
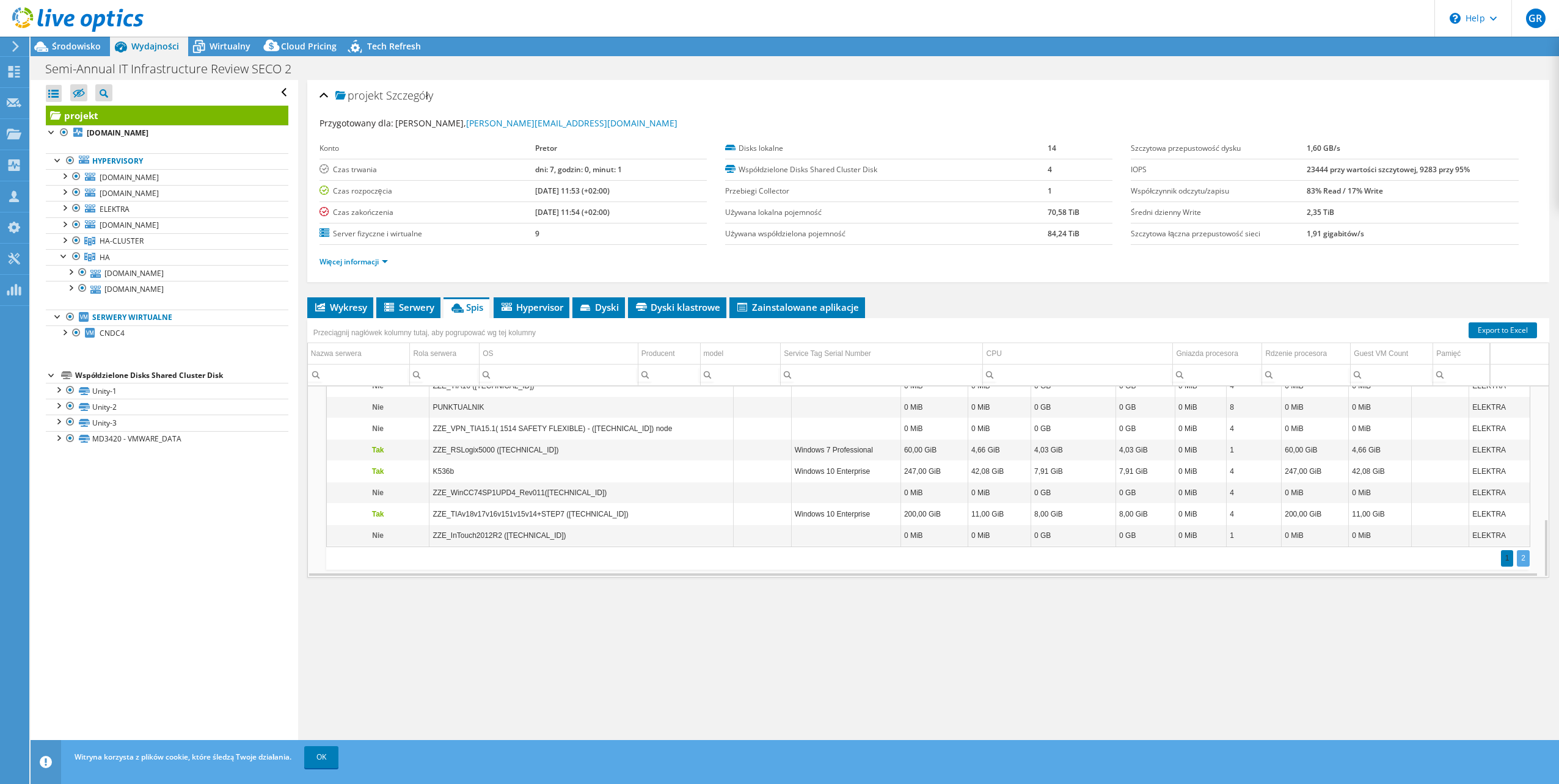
click at [1517, 557] on div "2" at bounding box center [1523, 558] width 13 height 16
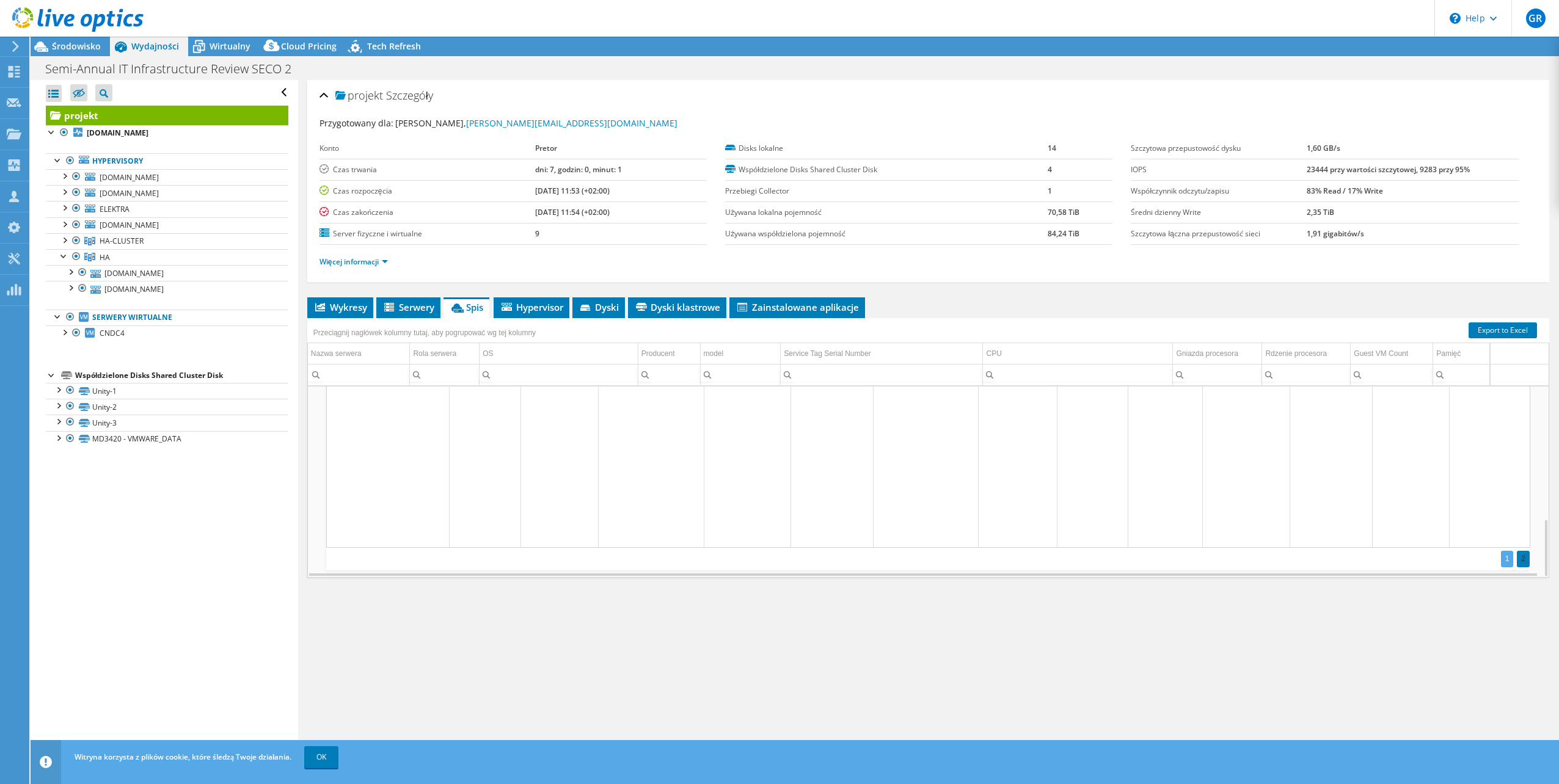
click at [1504, 561] on div "1" at bounding box center [1507, 559] width 13 height 16
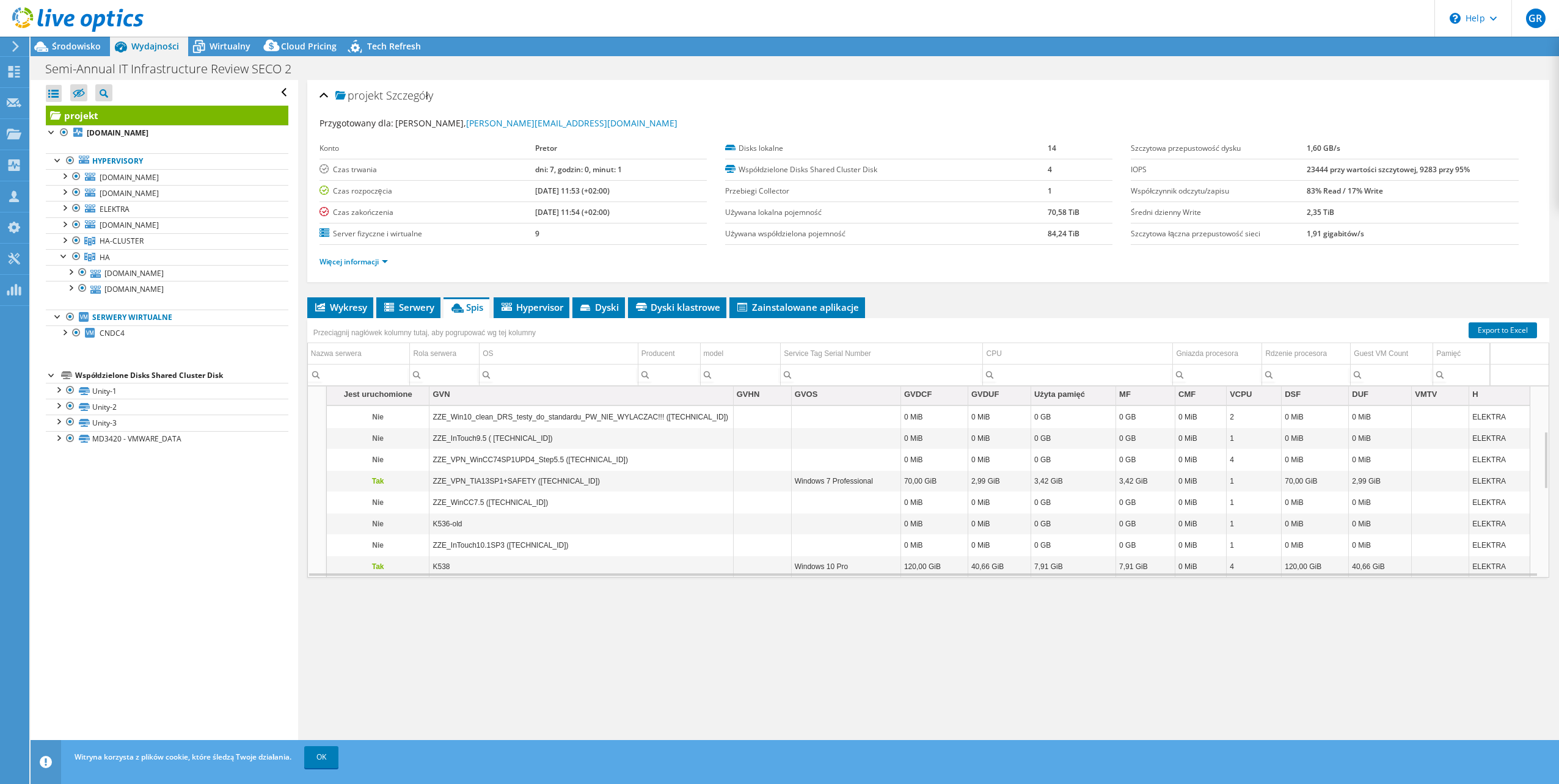
scroll to position [0, 0]
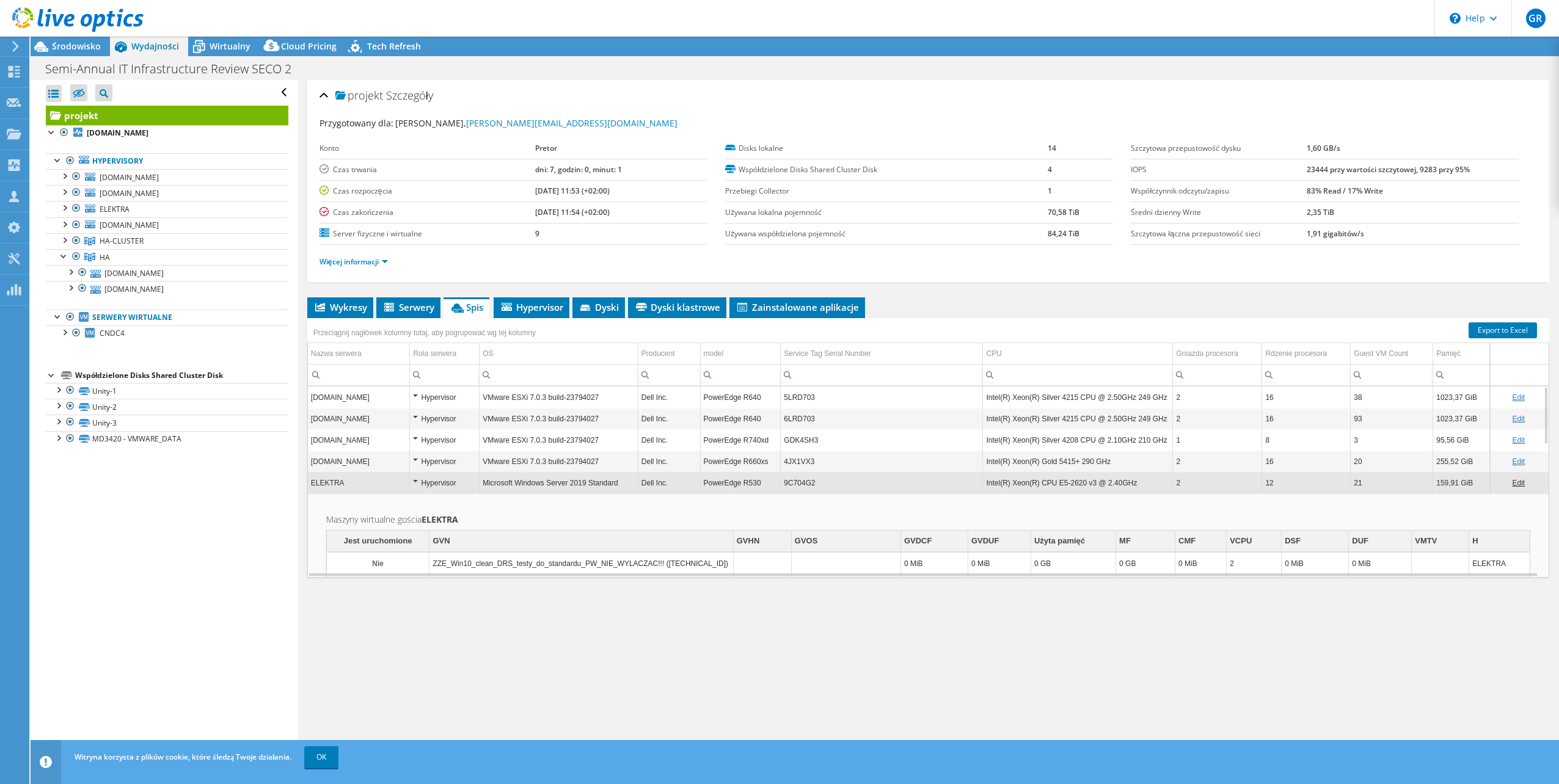
click at [416, 481] on div "Hypervisor" at bounding box center [444, 483] width 63 height 14
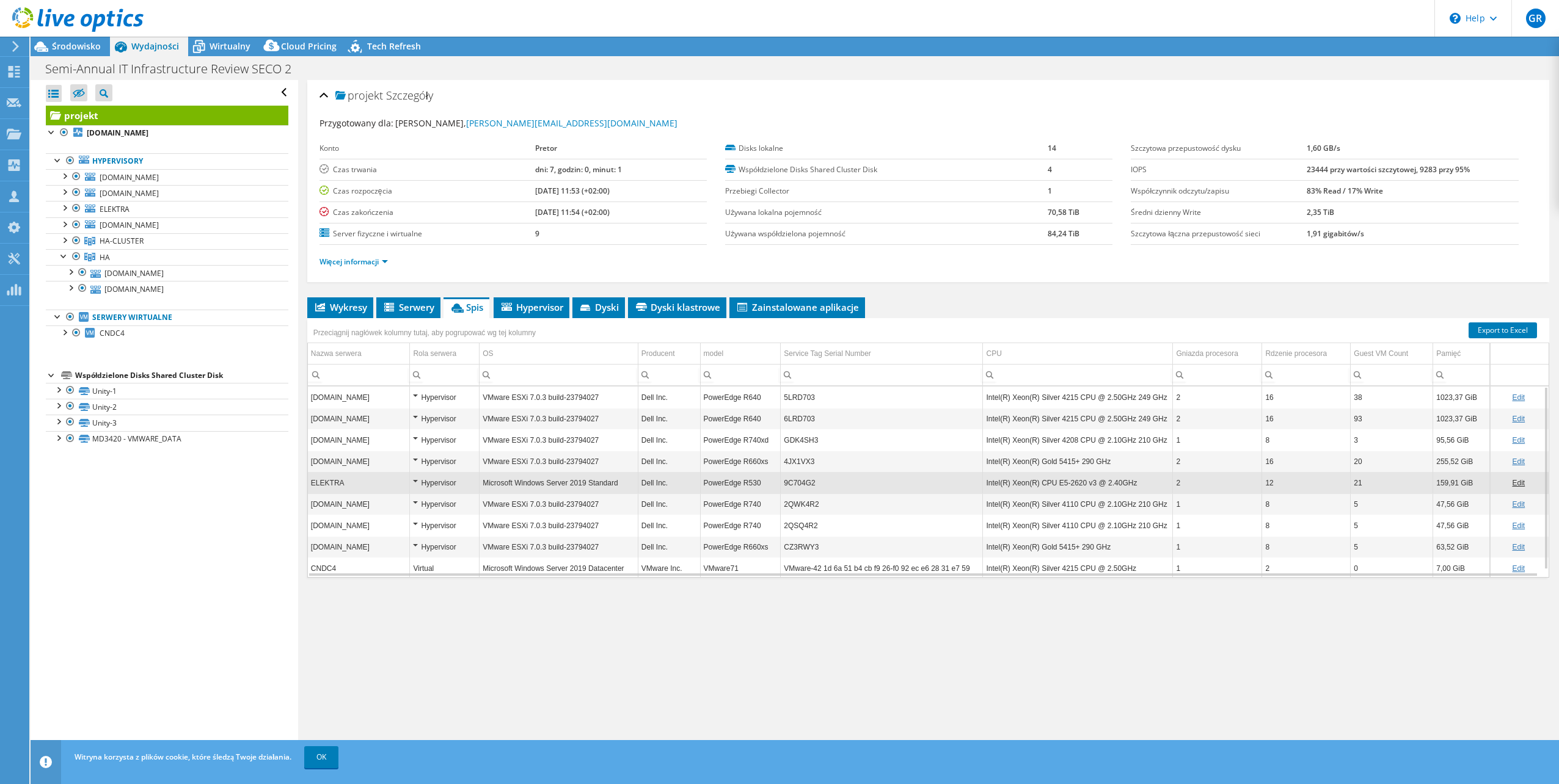
click at [413, 459] on div "Hypervisor" at bounding box center [444, 461] width 63 height 14
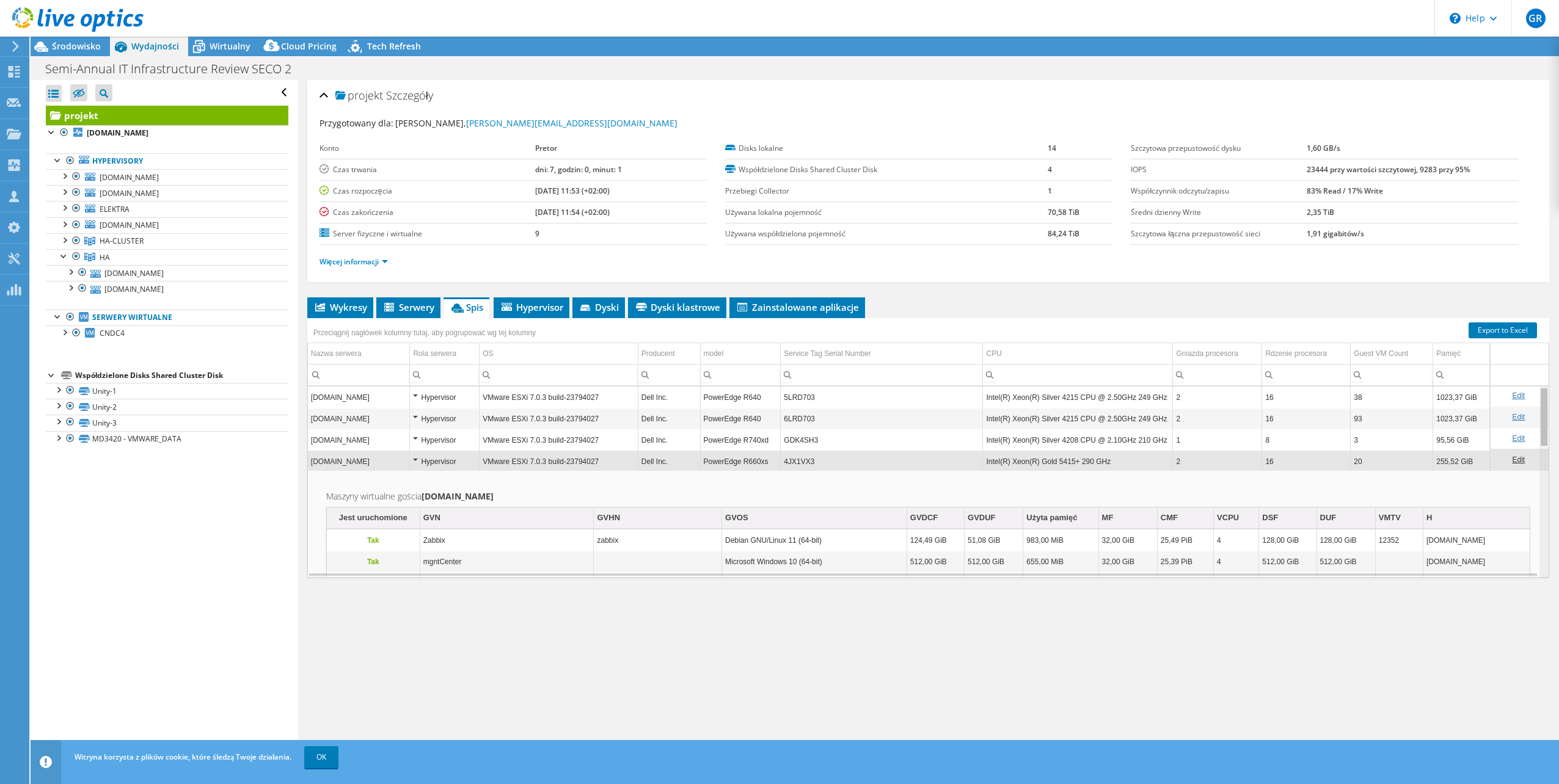
scroll to position [2, 0]
drag, startPoint x: 1536, startPoint y: 425, endPoint x: 1533, endPoint y: 432, distance: 7.6
click at [1533, 432] on body "GR Członek zespołu Grzegorz Reszel grzegorz.reszel@pretor.pl Pretor My Profile …" at bounding box center [779, 392] width 1559 height 784
drag, startPoint x: 1536, startPoint y: 431, endPoint x: 1532, endPoint y: 438, distance: 8.1
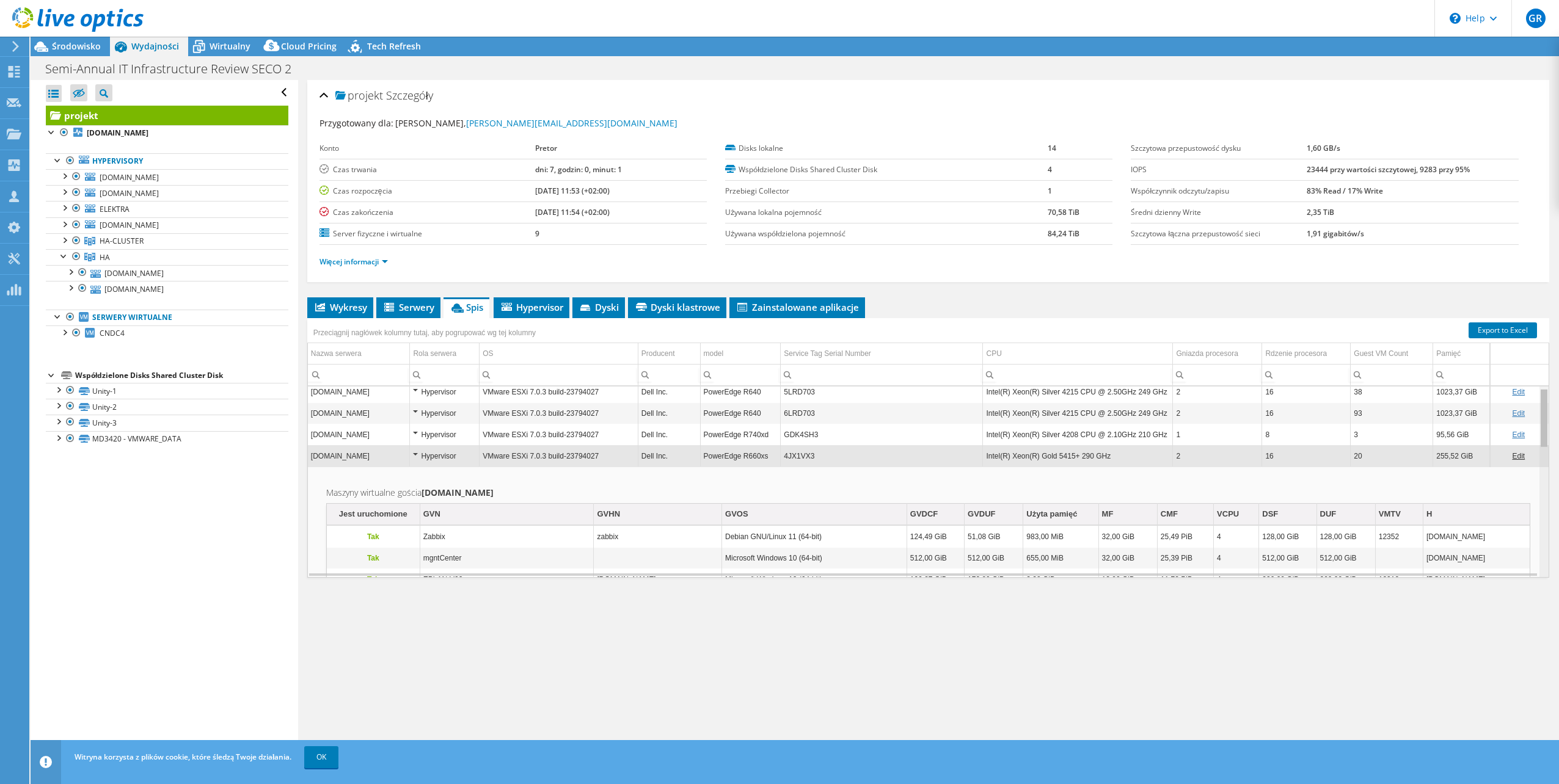
click at [1532, 438] on body "GR Członek zespołu Grzegorz Reszel grzegorz.reszel@pretor.pl Pretor My Profile …" at bounding box center [779, 392] width 1559 height 784
click at [364, 460] on td "[DOMAIN_NAME]" at bounding box center [358, 456] width 102 height 22
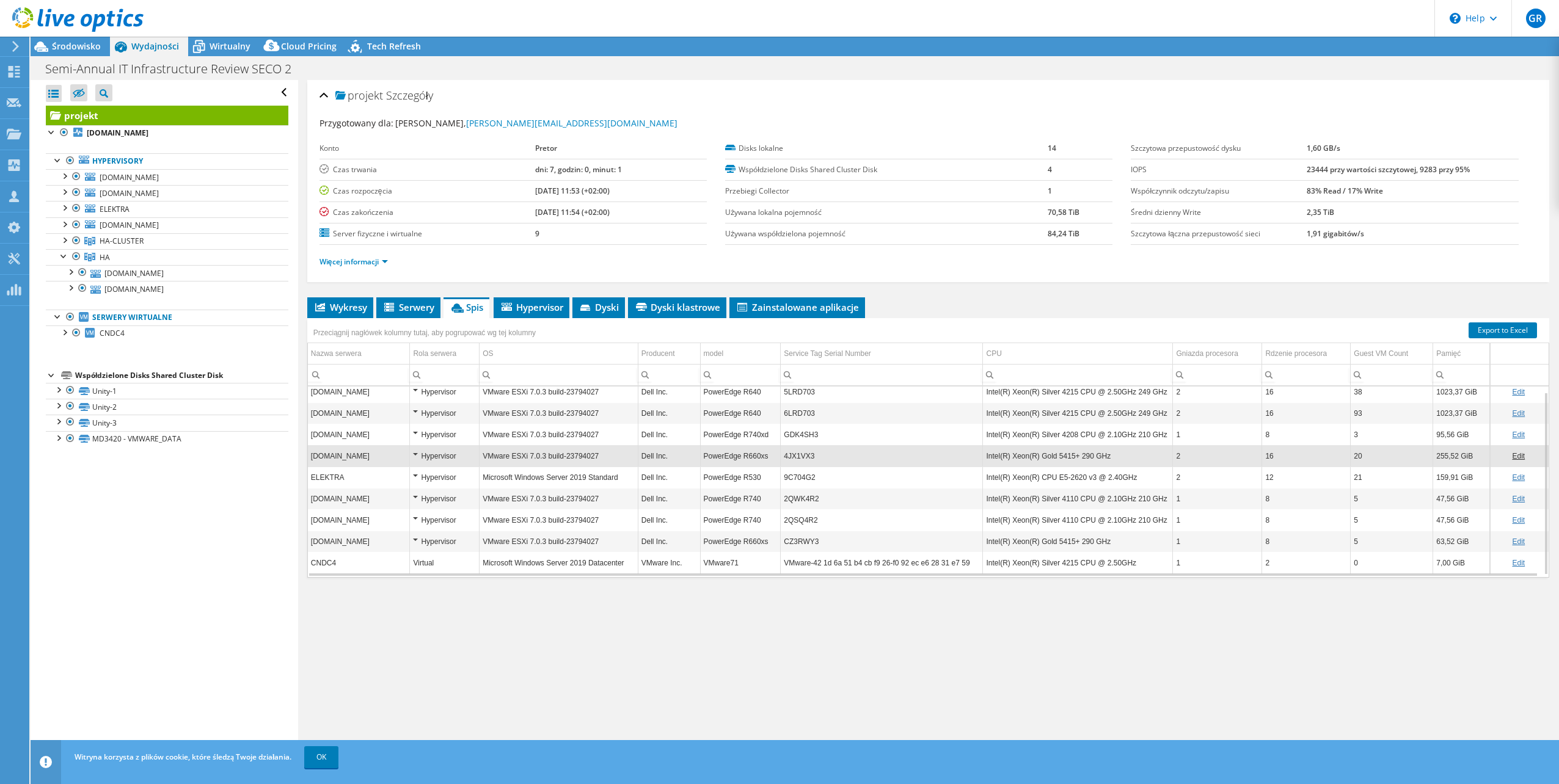
click at [392, 478] on td "ELEKTRA" at bounding box center [358, 477] width 102 height 22
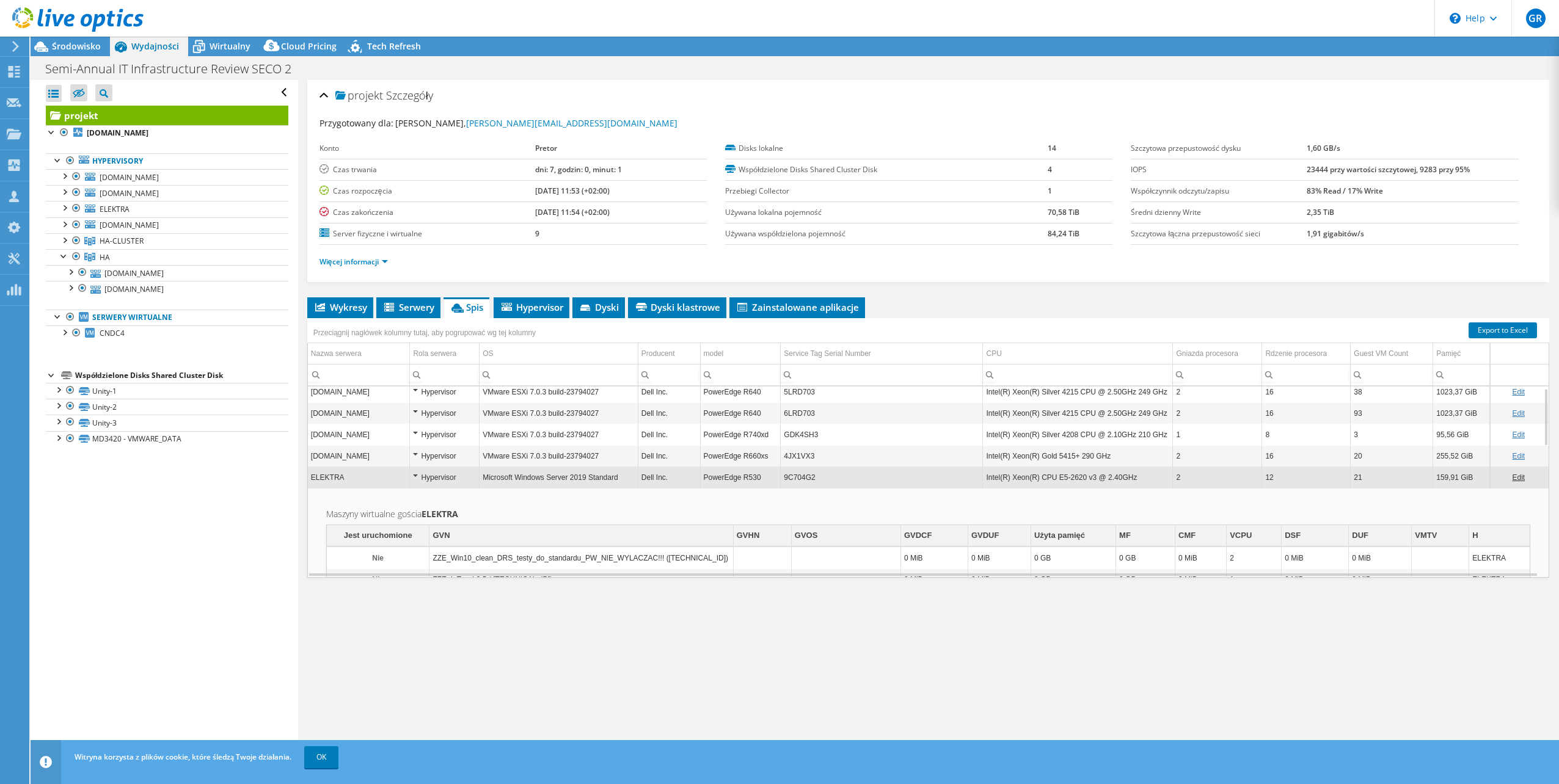
click at [542, 482] on td "Microsoft Windows Server 2019 Standard" at bounding box center [559, 477] width 159 height 22
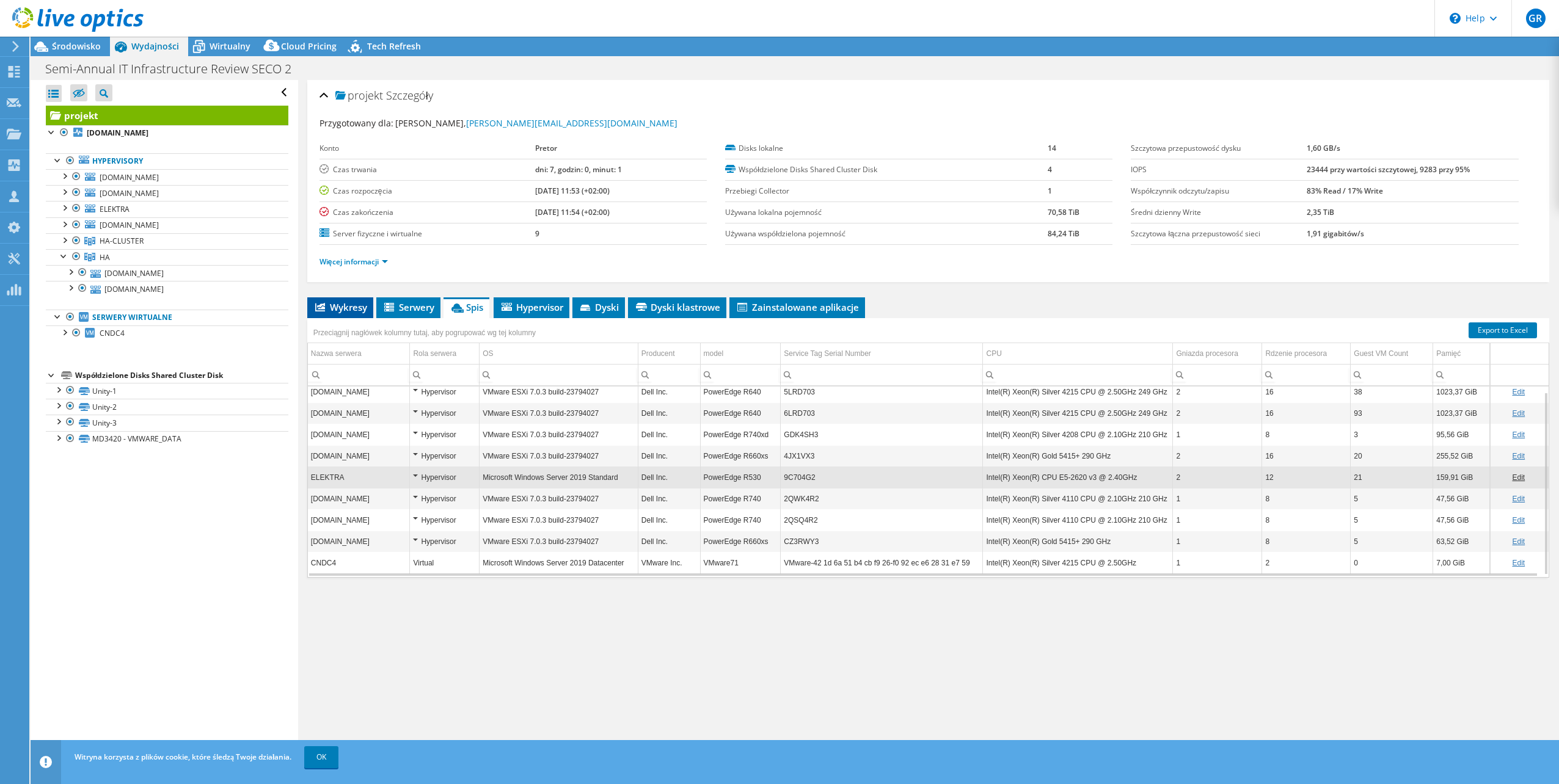
click at [359, 307] on span "Wykresy" at bounding box center [340, 307] width 54 height 13
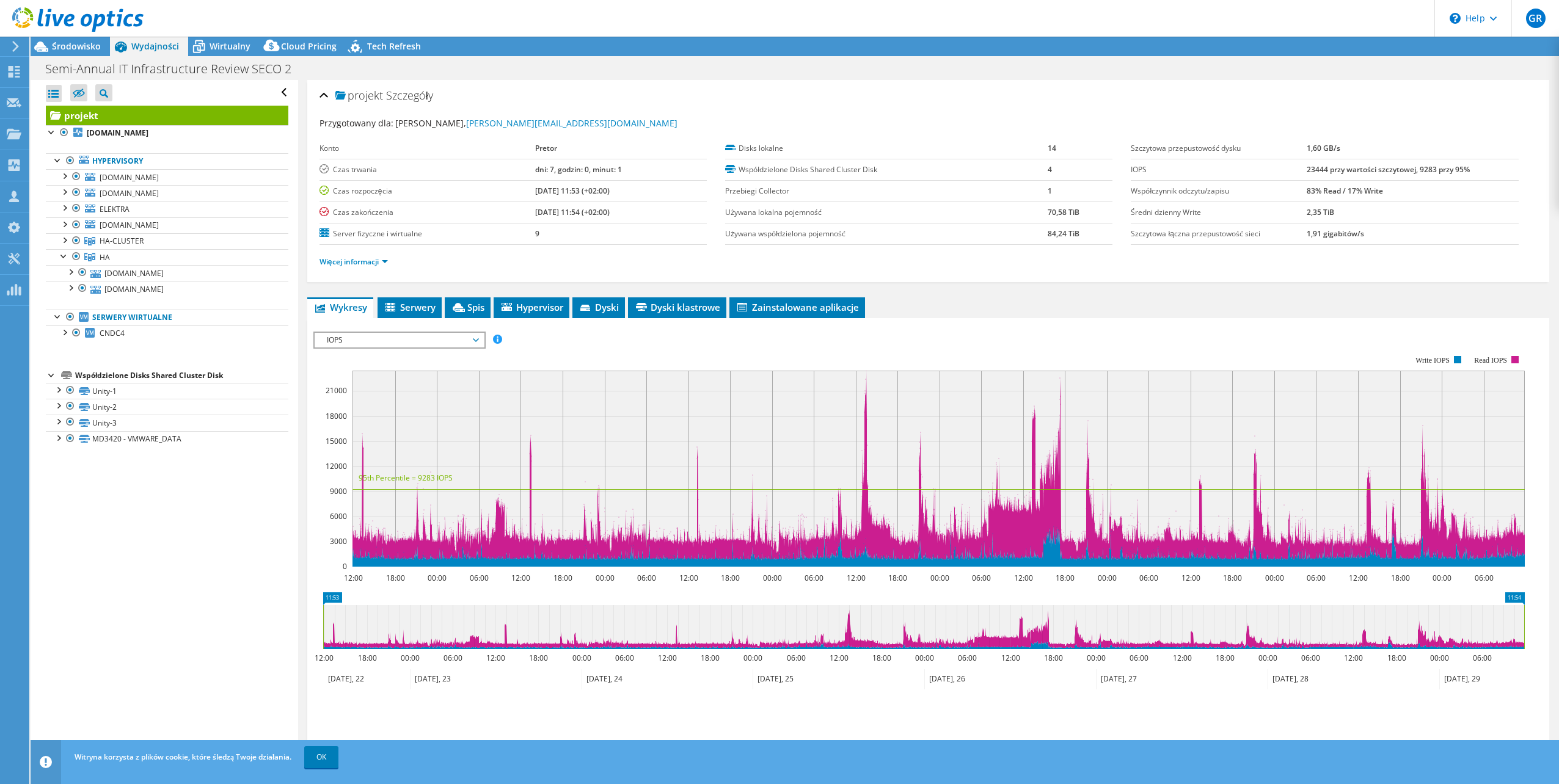
drag, startPoint x: 431, startPoint y: 336, endPoint x: 449, endPoint y: 450, distance: 115.4
click at [431, 337] on span "IOPS" at bounding box center [399, 340] width 157 height 14
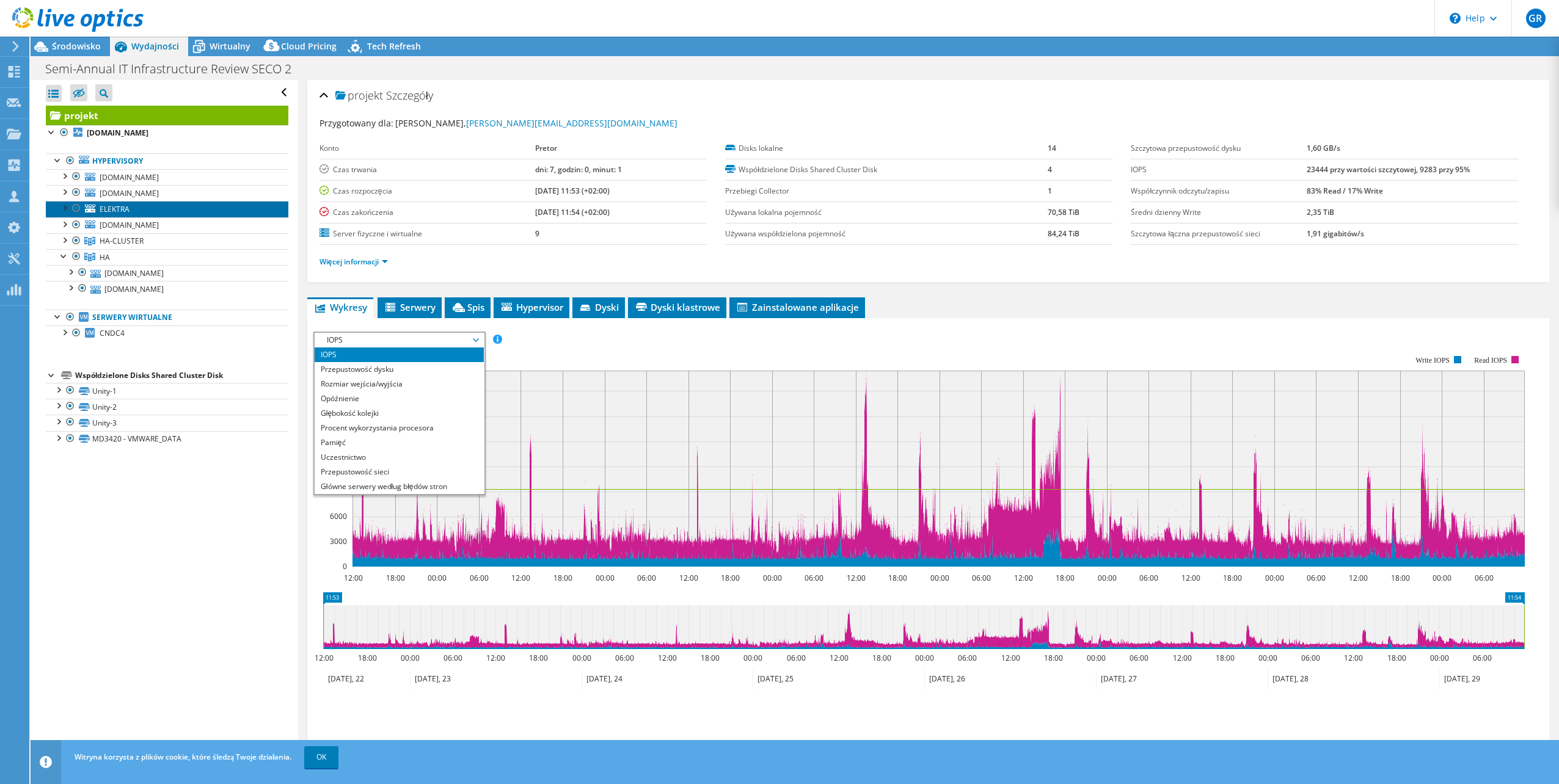
click at [98, 212] on link "ELEKTRA" at bounding box center [167, 209] width 243 height 16
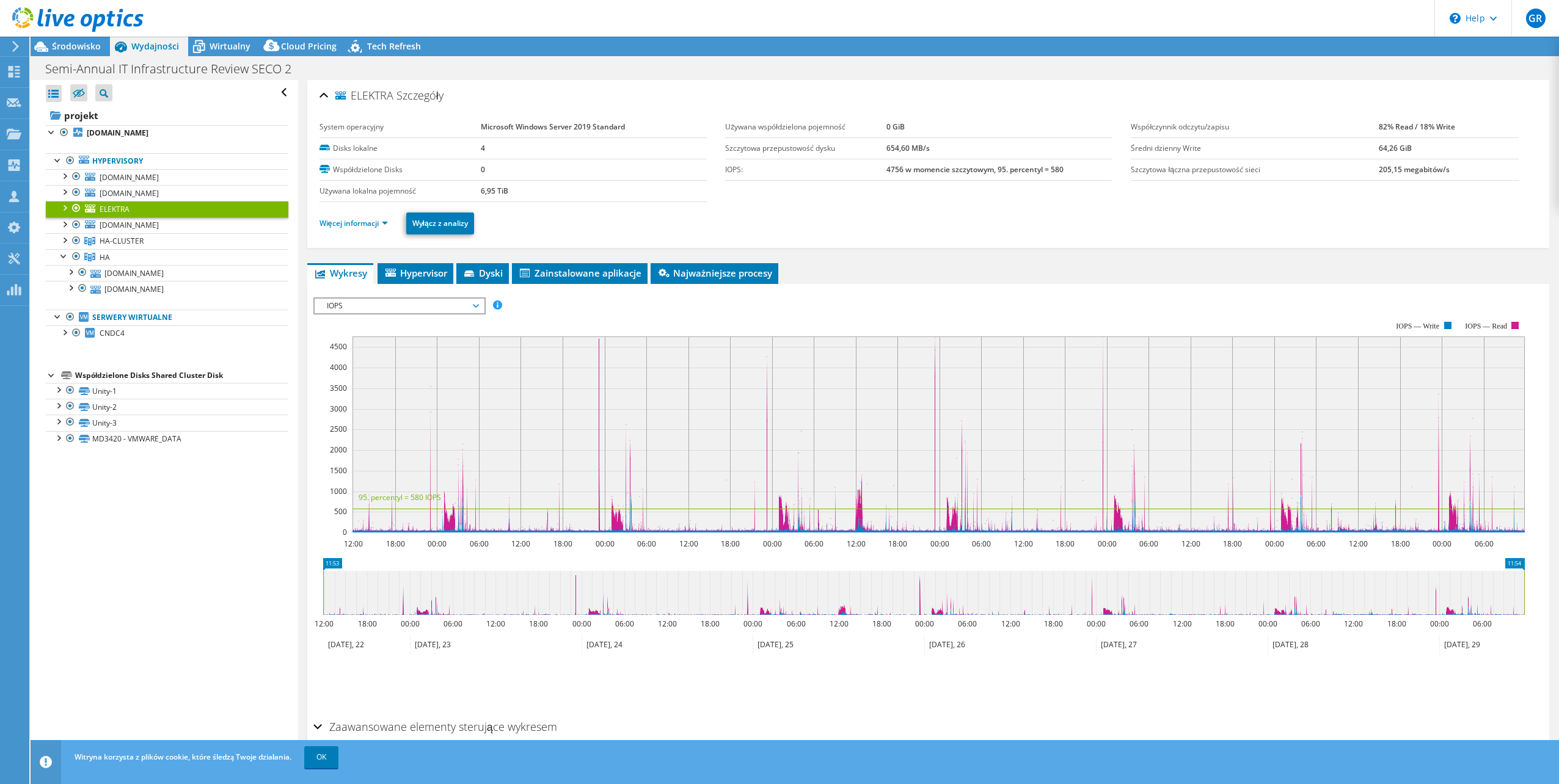
click at [425, 303] on span "IOPS" at bounding box center [399, 306] width 157 height 14
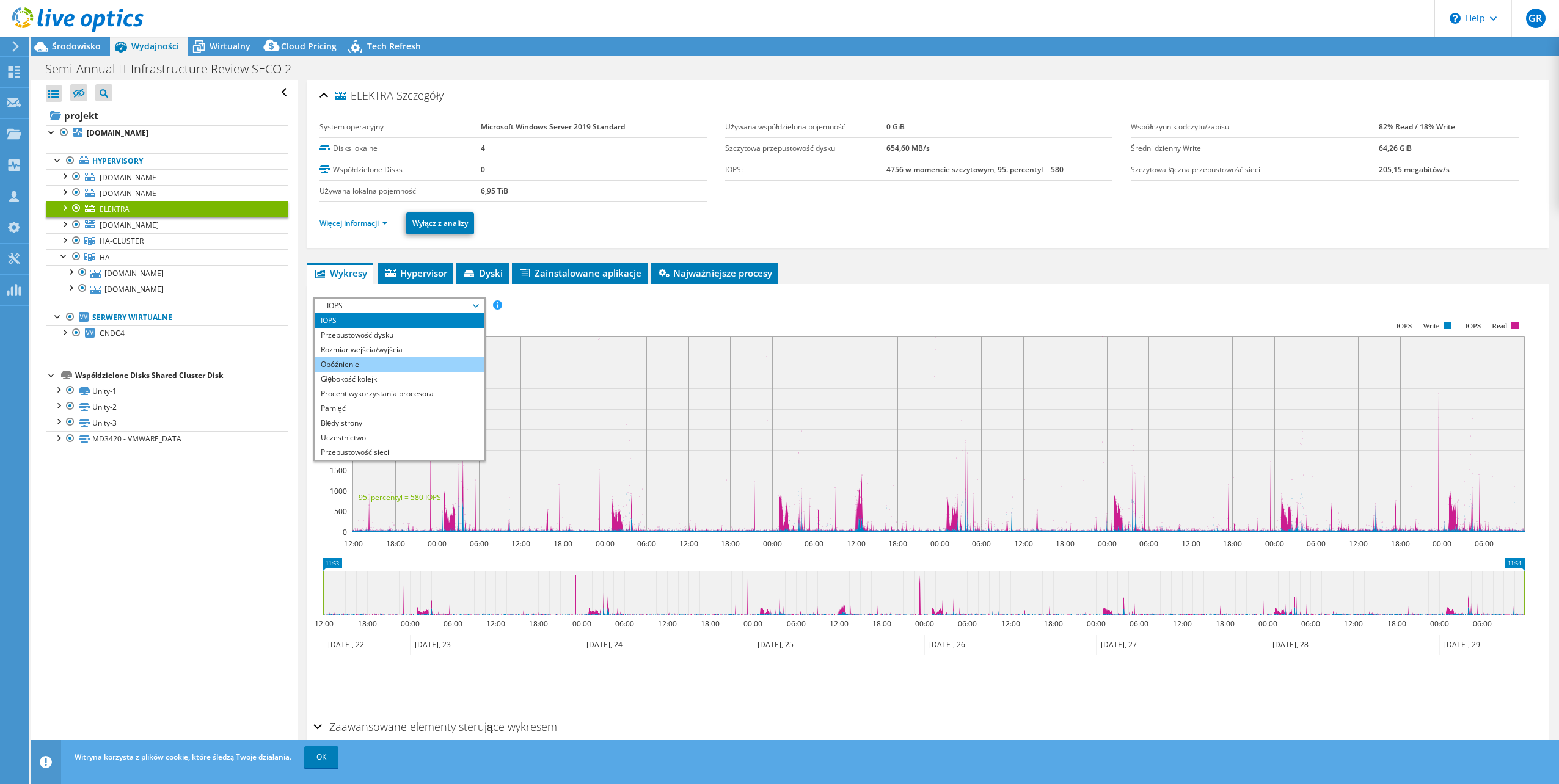
click at [388, 360] on li "Opóźnienie" at bounding box center [399, 364] width 169 height 14
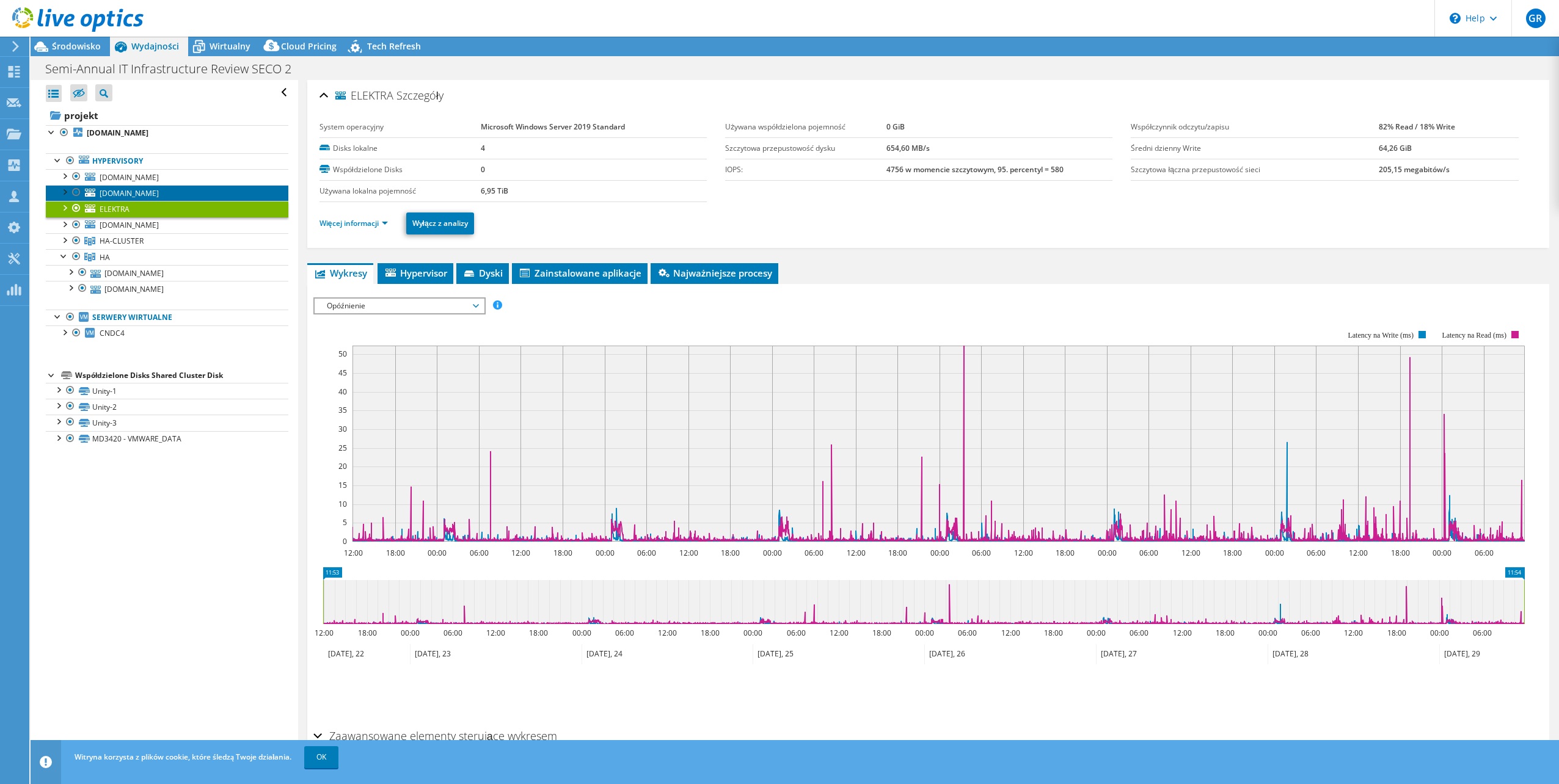
drag, startPoint x: 132, startPoint y: 191, endPoint x: 149, endPoint y: 194, distance: 17.3
click at [132, 191] on span "[DOMAIN_NAME]" at bounding box center [130, 193] width 59 height 11
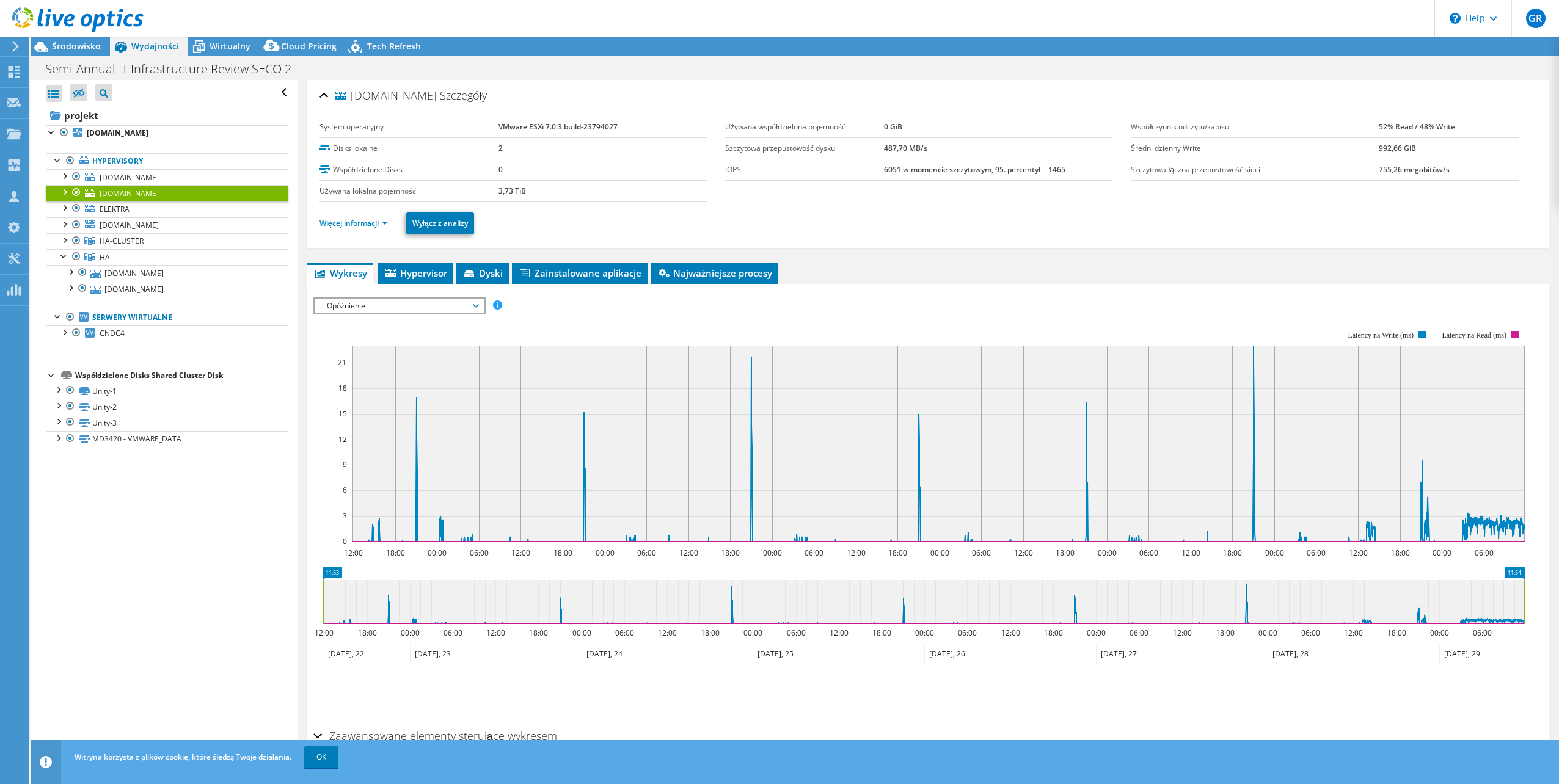
click at [417, 304] on span "Opóźnienie" at bounding box center [399, 306] width 157 height 14
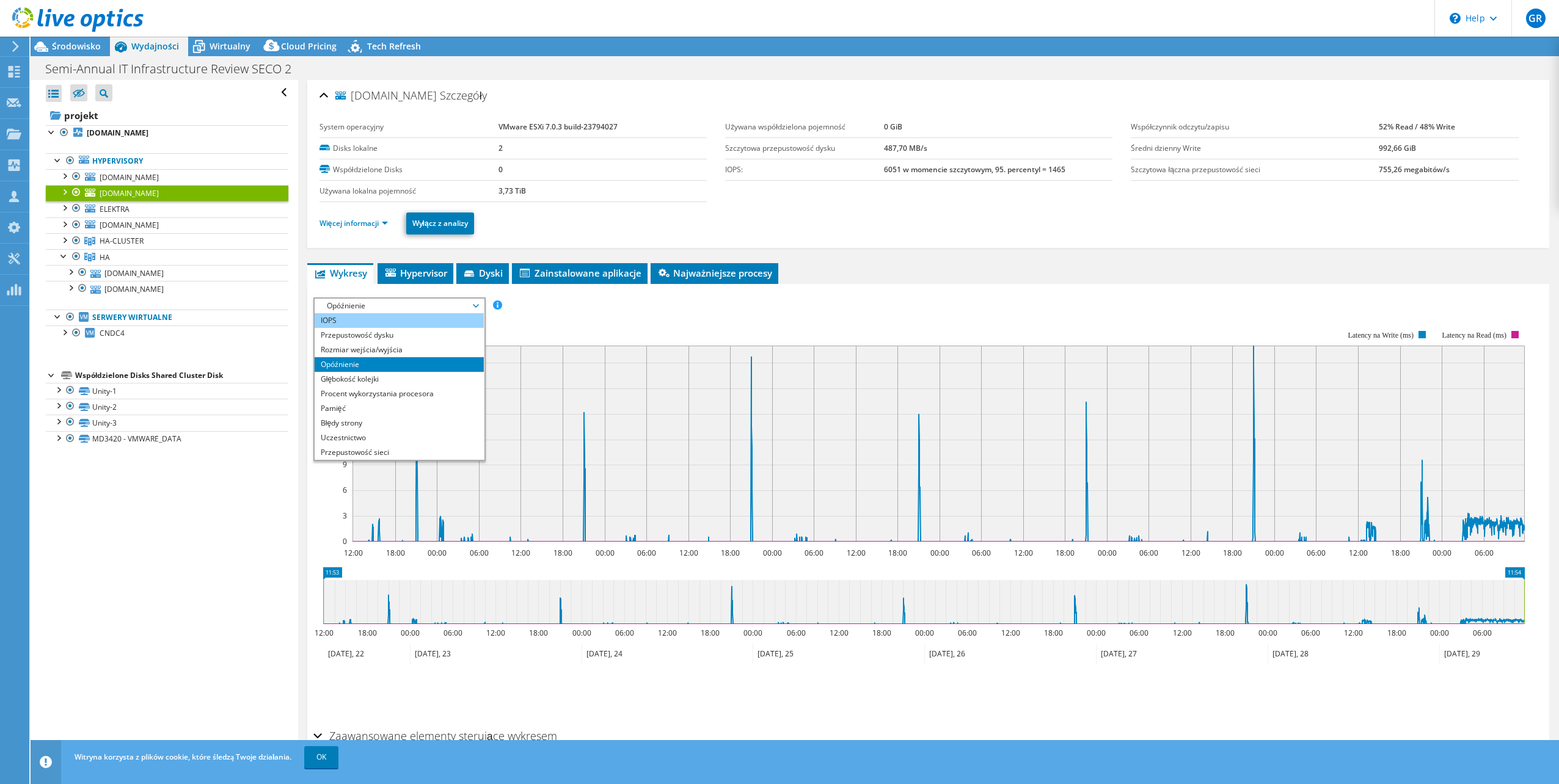
click at [400, 316] on li "IOPS" at bounding box center [399, 320] width 169 height 14
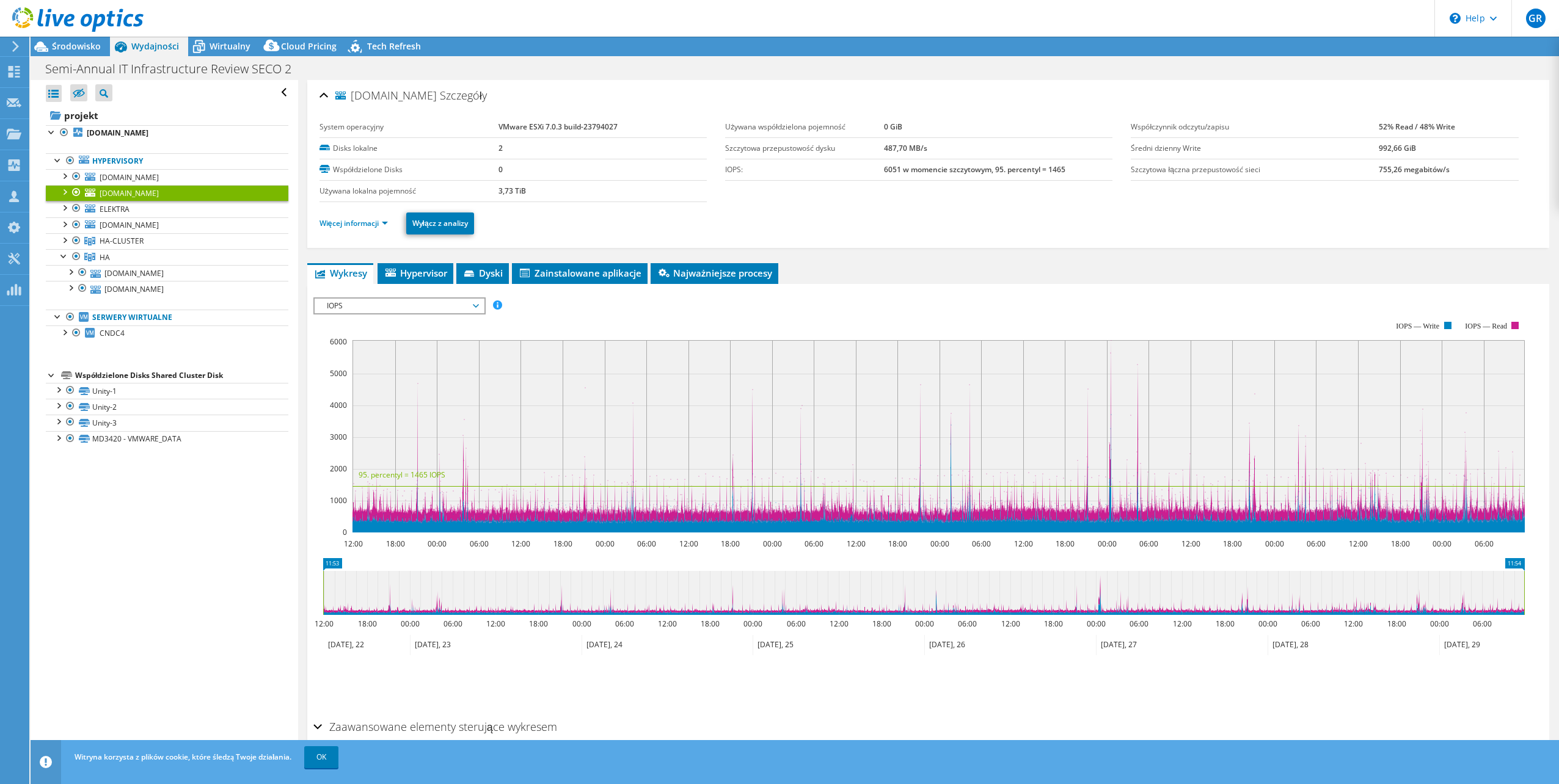
click at [420, 306] on span "IOPS" at bounding box center [399, 306] width 157 height 14
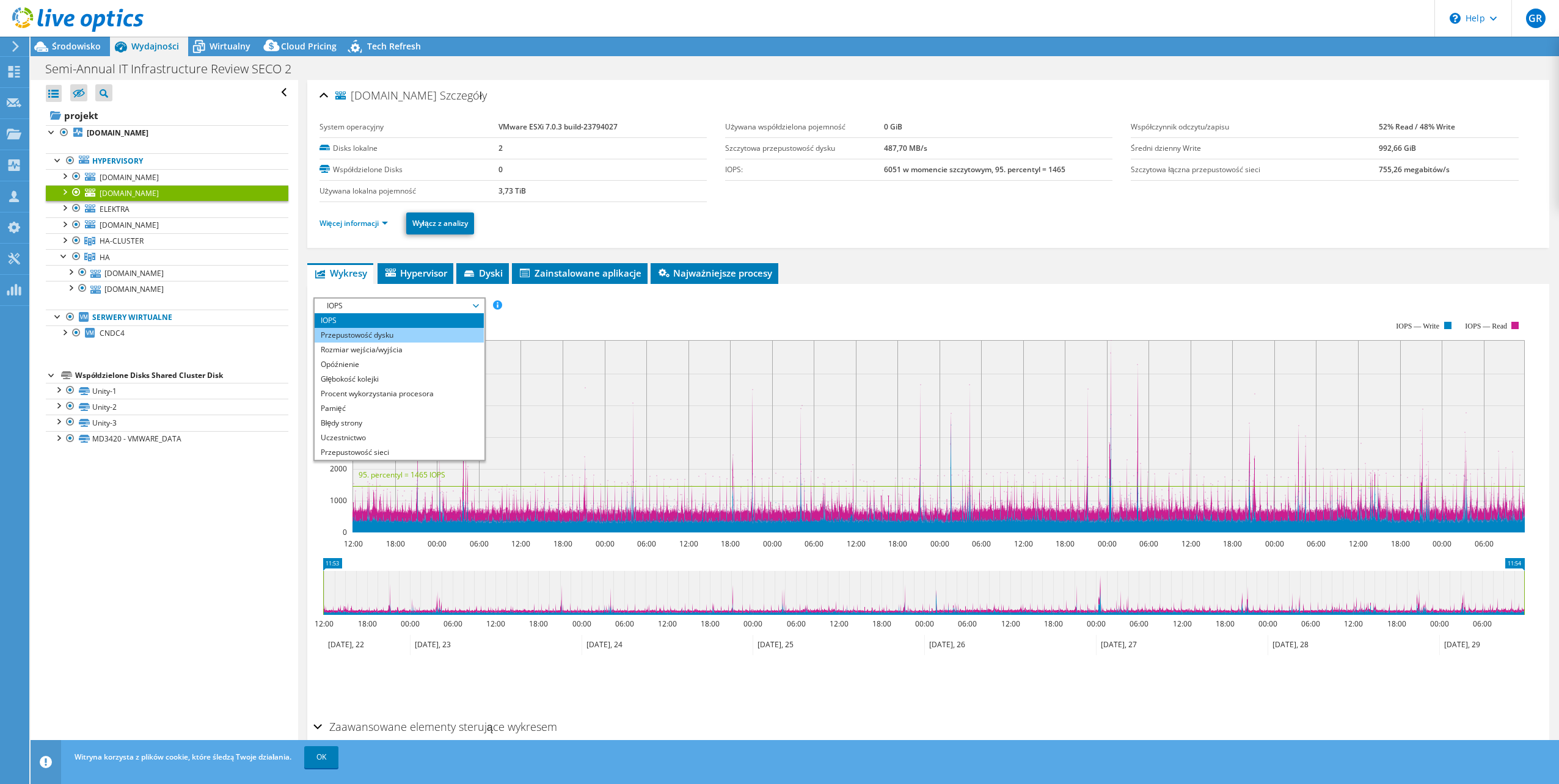
click at [397, 340] on li "Przepustowość dysku" at bounding box center [399, 335] width 169 height 14
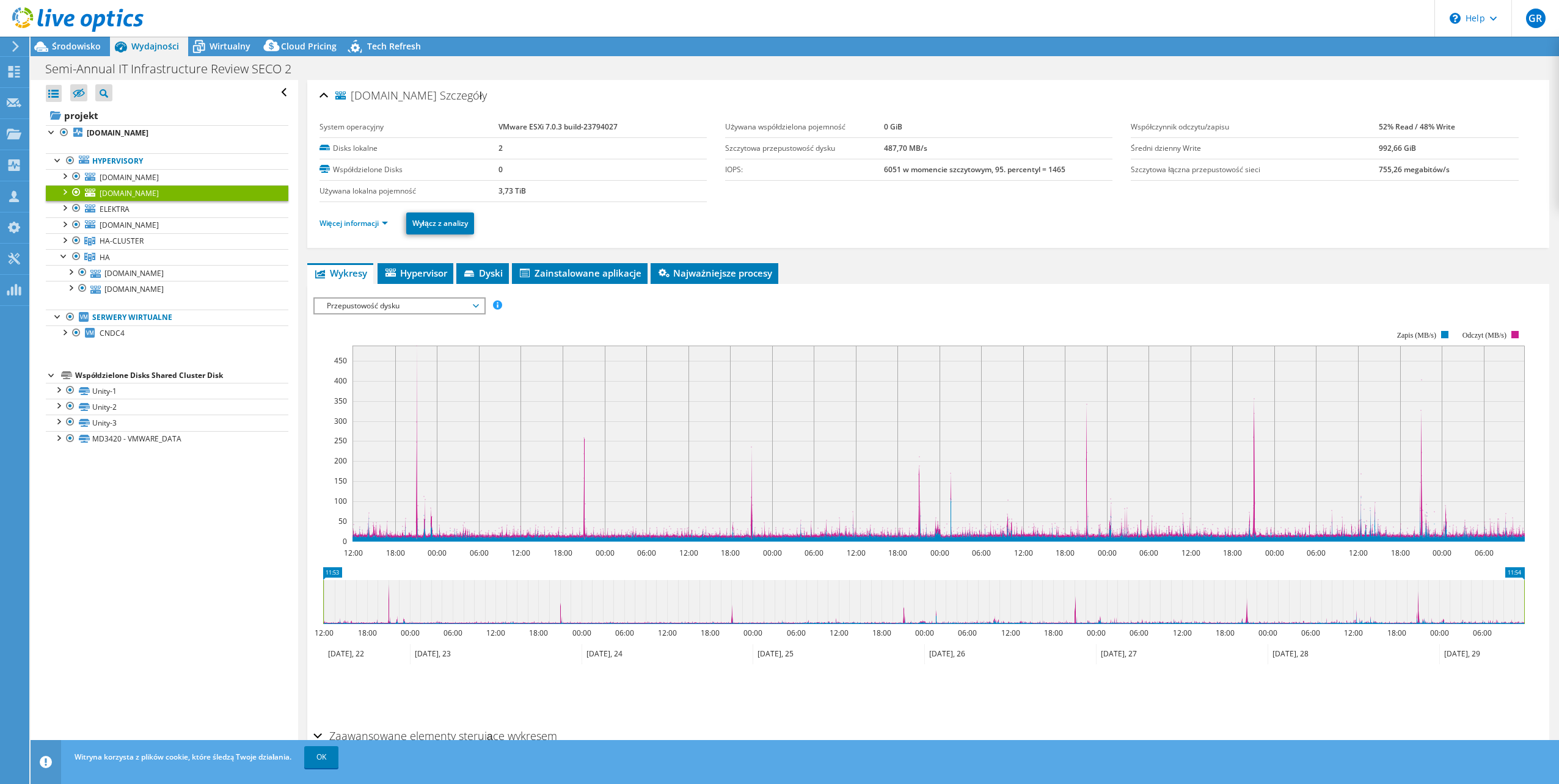
click at [400, 305] on span "Przepustowość dysku" at bounding box center [399, 306] width 157 height 14
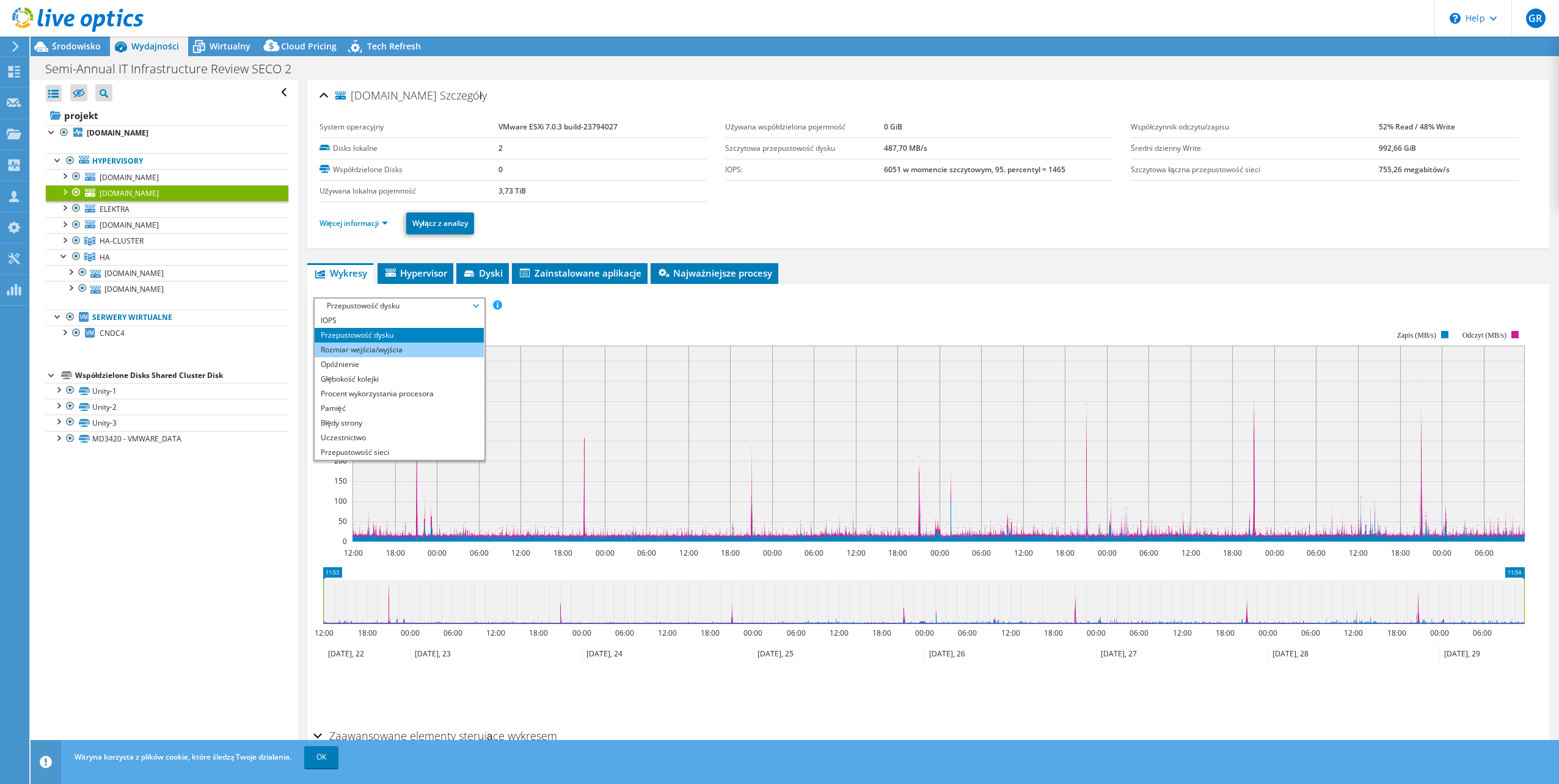
drag, startPoint x: 422, startPoint y: 350, endPoint x: 424, endPoint y: 342, distance: 8.2
click at [422, 351] on li "Rozmiar wejścia/wyjścia" at bounding box center [399, 350] width 169 height 14
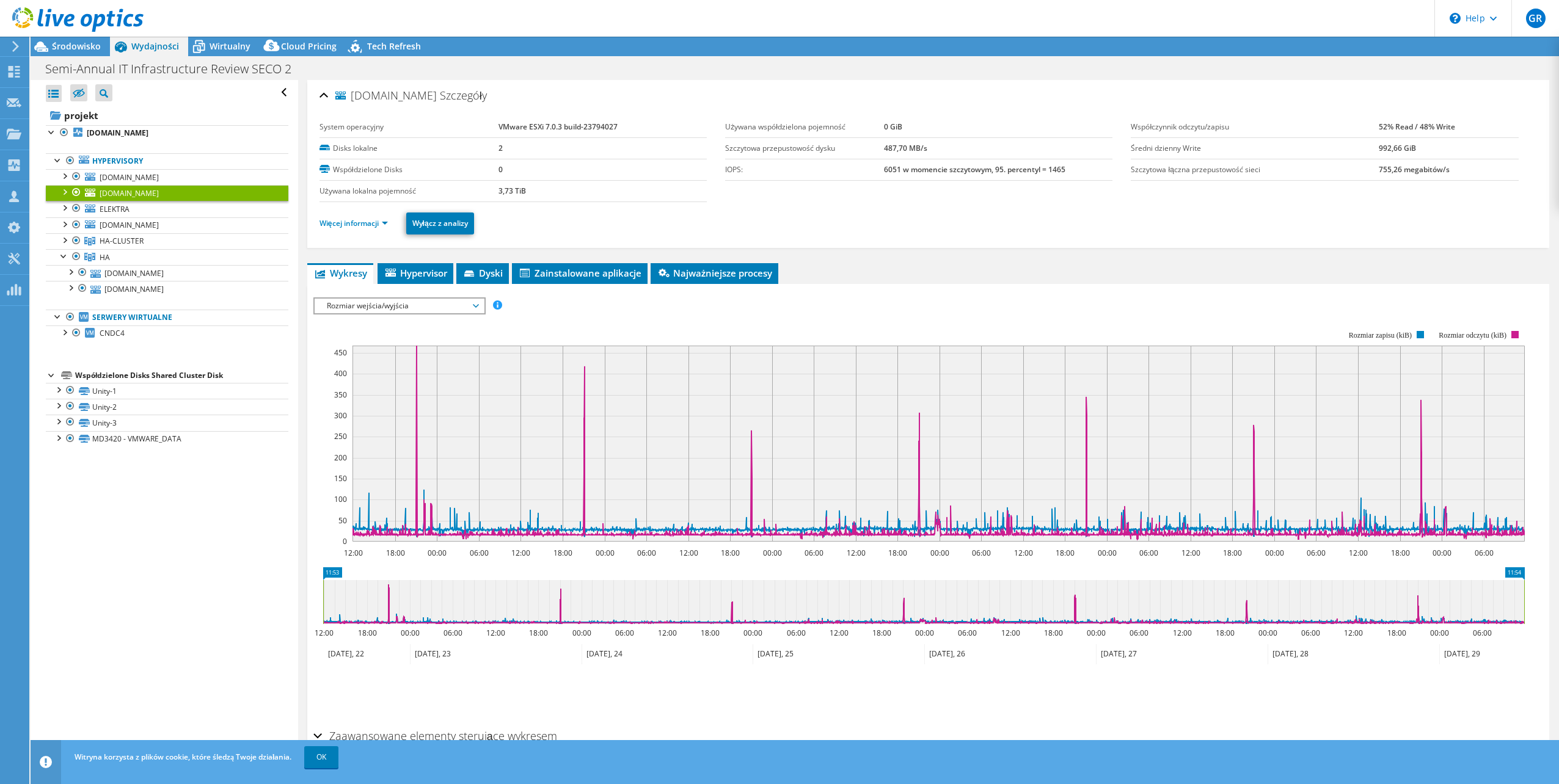
click at [405, 303] on span "Rozmiar wejścia/wyjścia" at bounding box center [399, 306] width 157 height 14
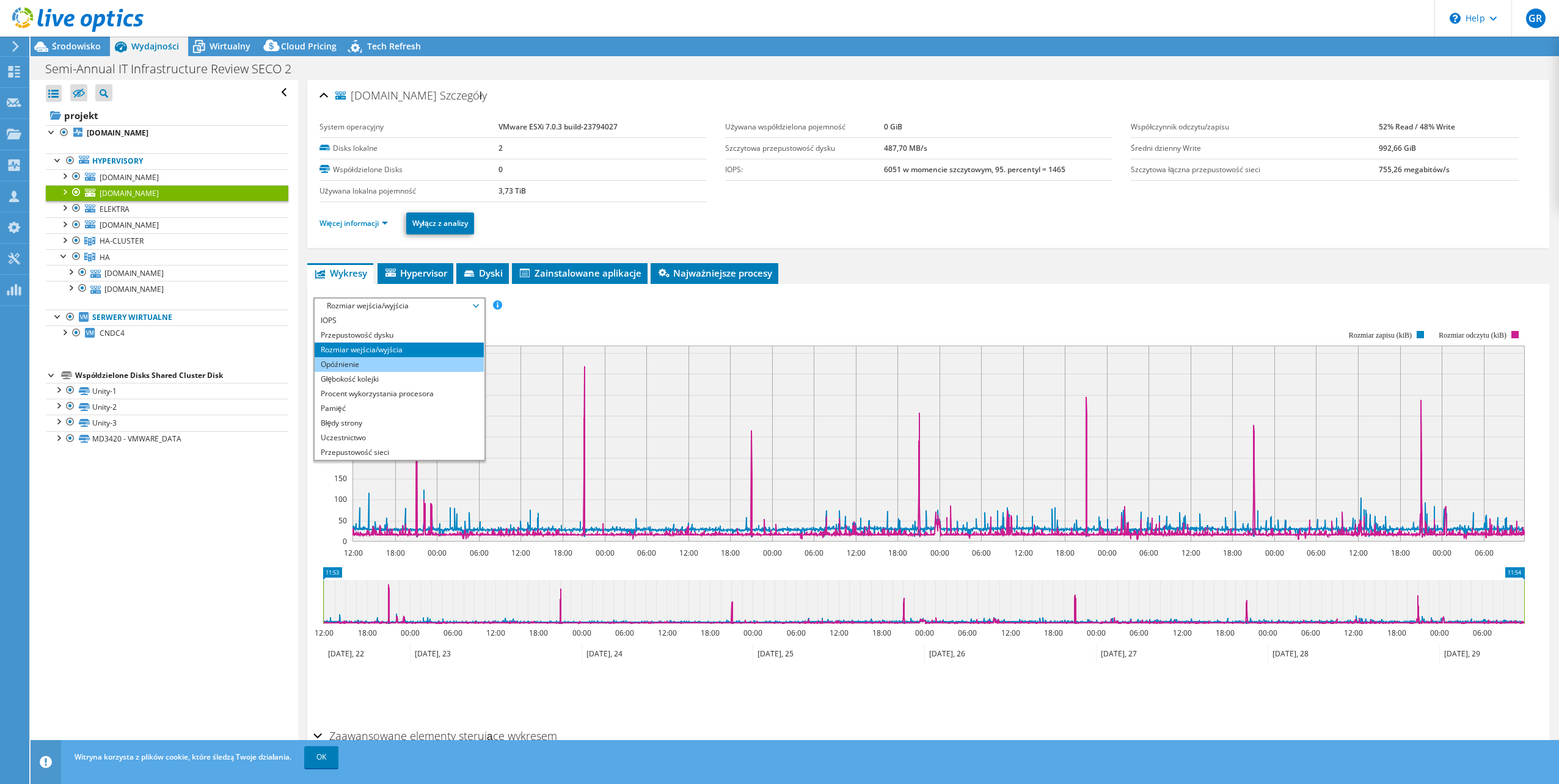
click at [421, 366] on li "Opóźnienie" at bounding box center [399, 364] width 169 height 14
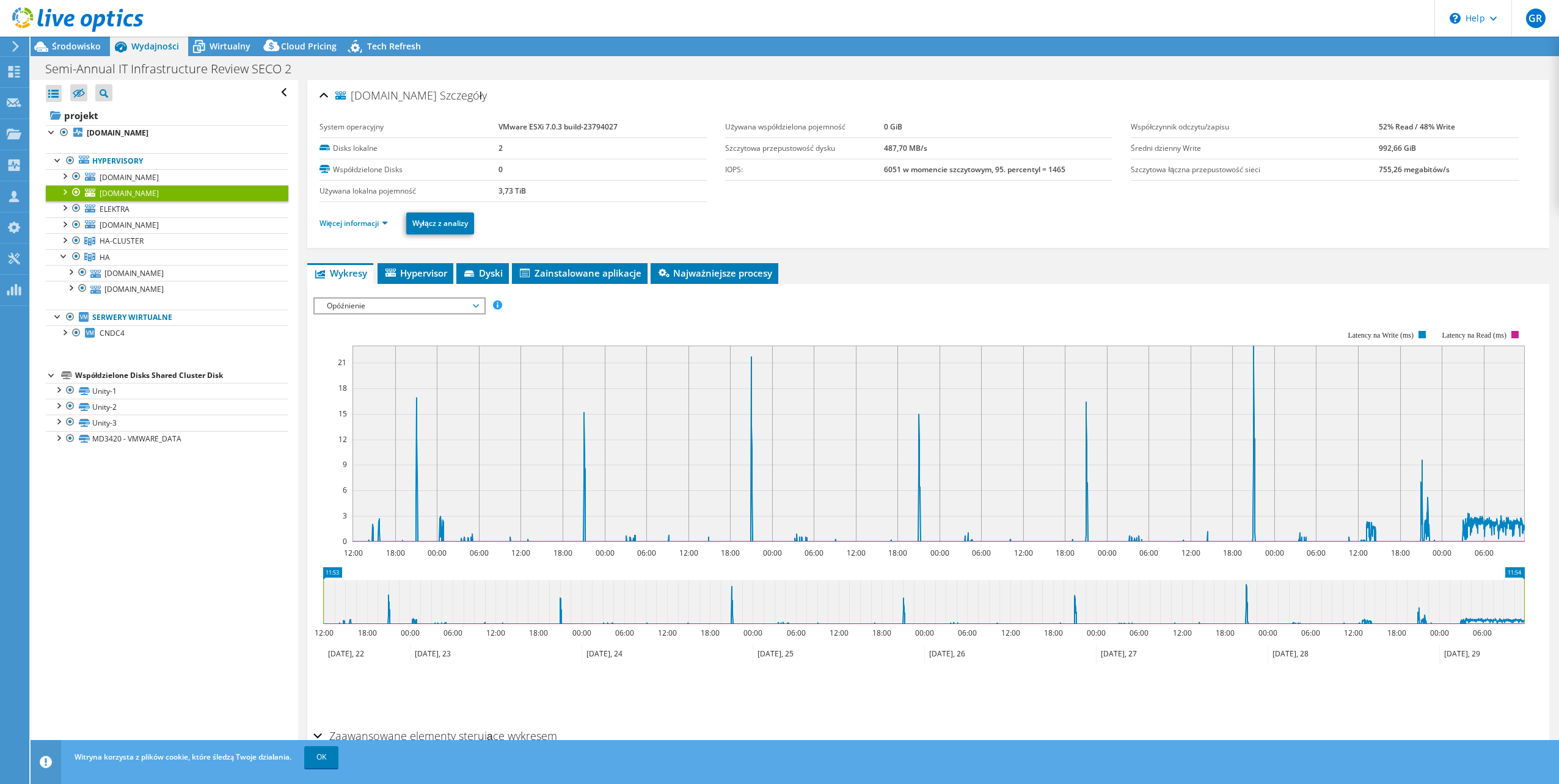
drag, startPoint x: 450, startPoint y: 307, endPoint x: 450, endPoint y: 319, distance: 12.0
click at [450, 307] on span "Opóźnienie" at bounding box center [399, 306] width 157 height 14
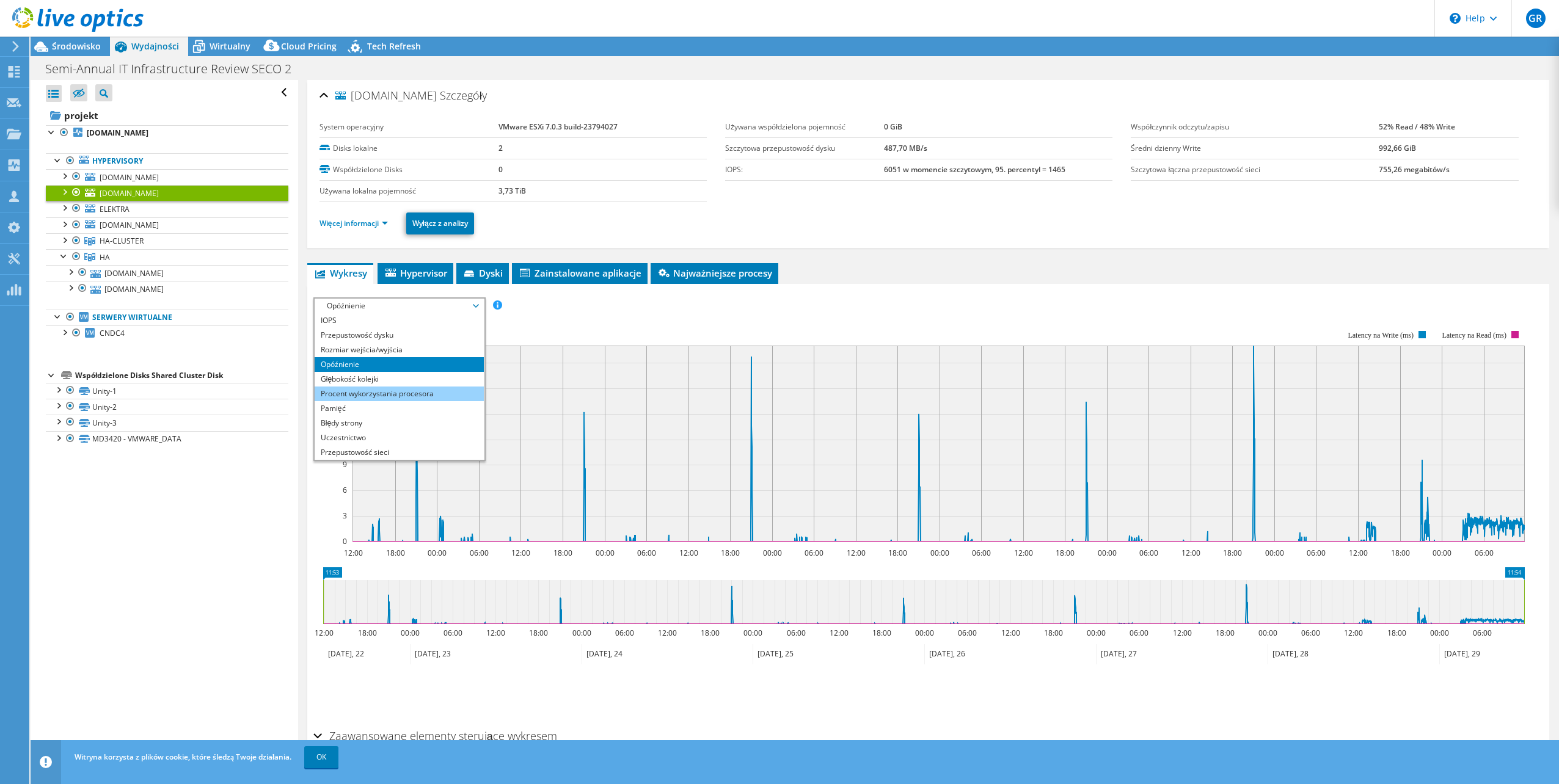
click at [421, 384] on li "Głębokość kolejki" at bounding box center [399, 379] width 169 height 14
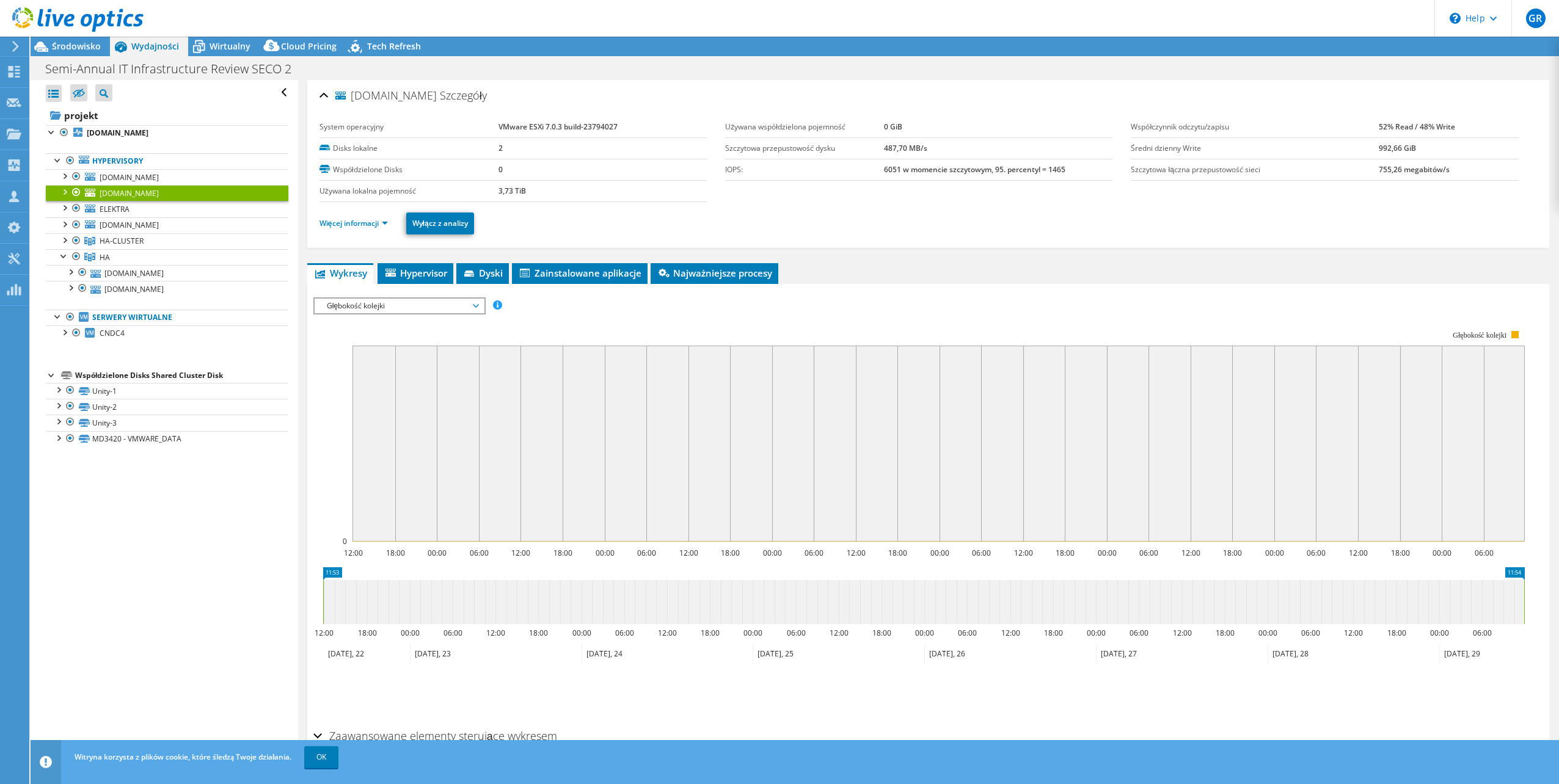
click at [450, 308] on span "Głębokość kolejki" at bounding box center [399, 306] width 157 height 14
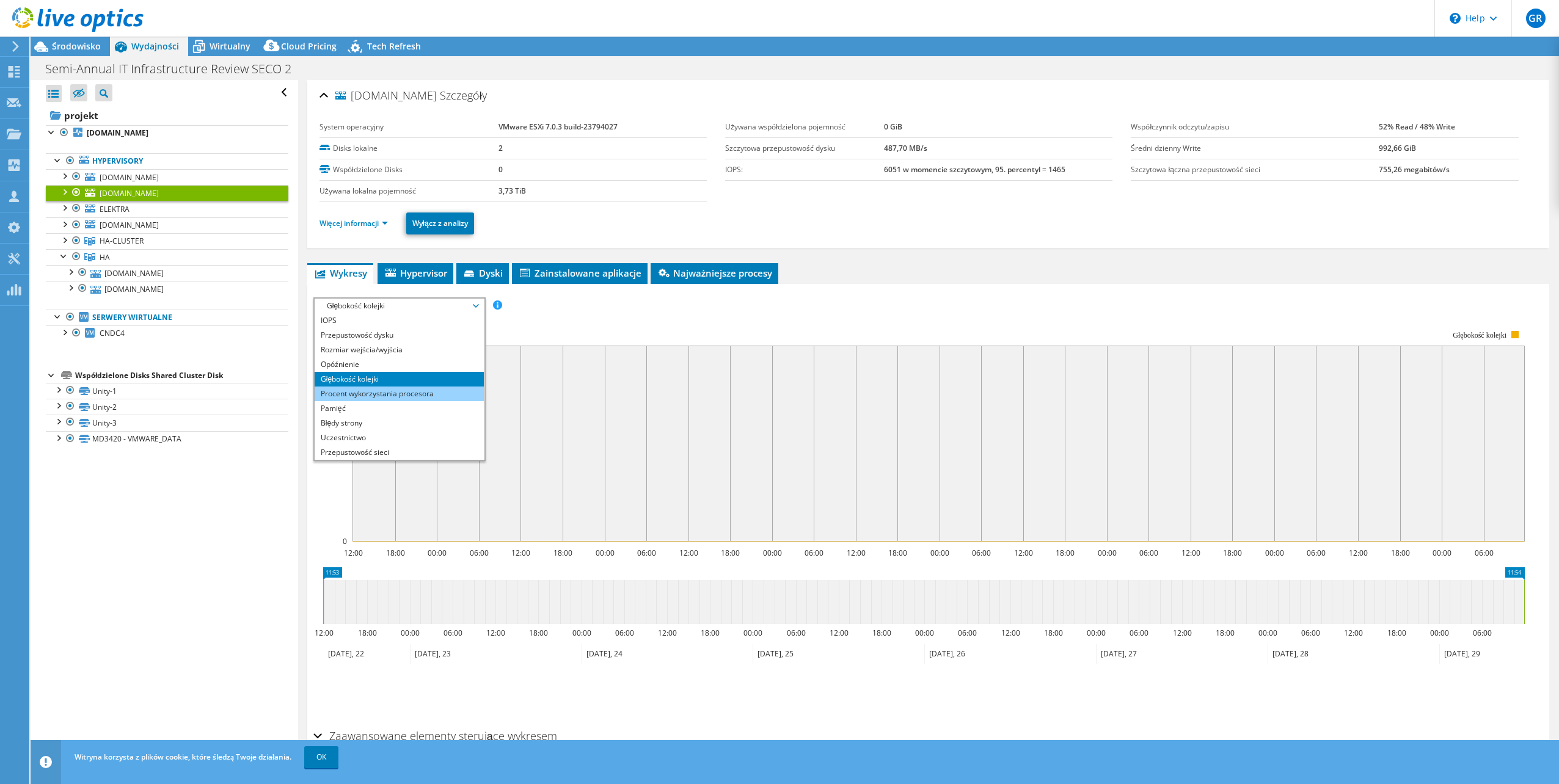
click at [434, 390] on li "Procent wykorzystania procesora" at bounding box center [399, 394] width 169 height 14
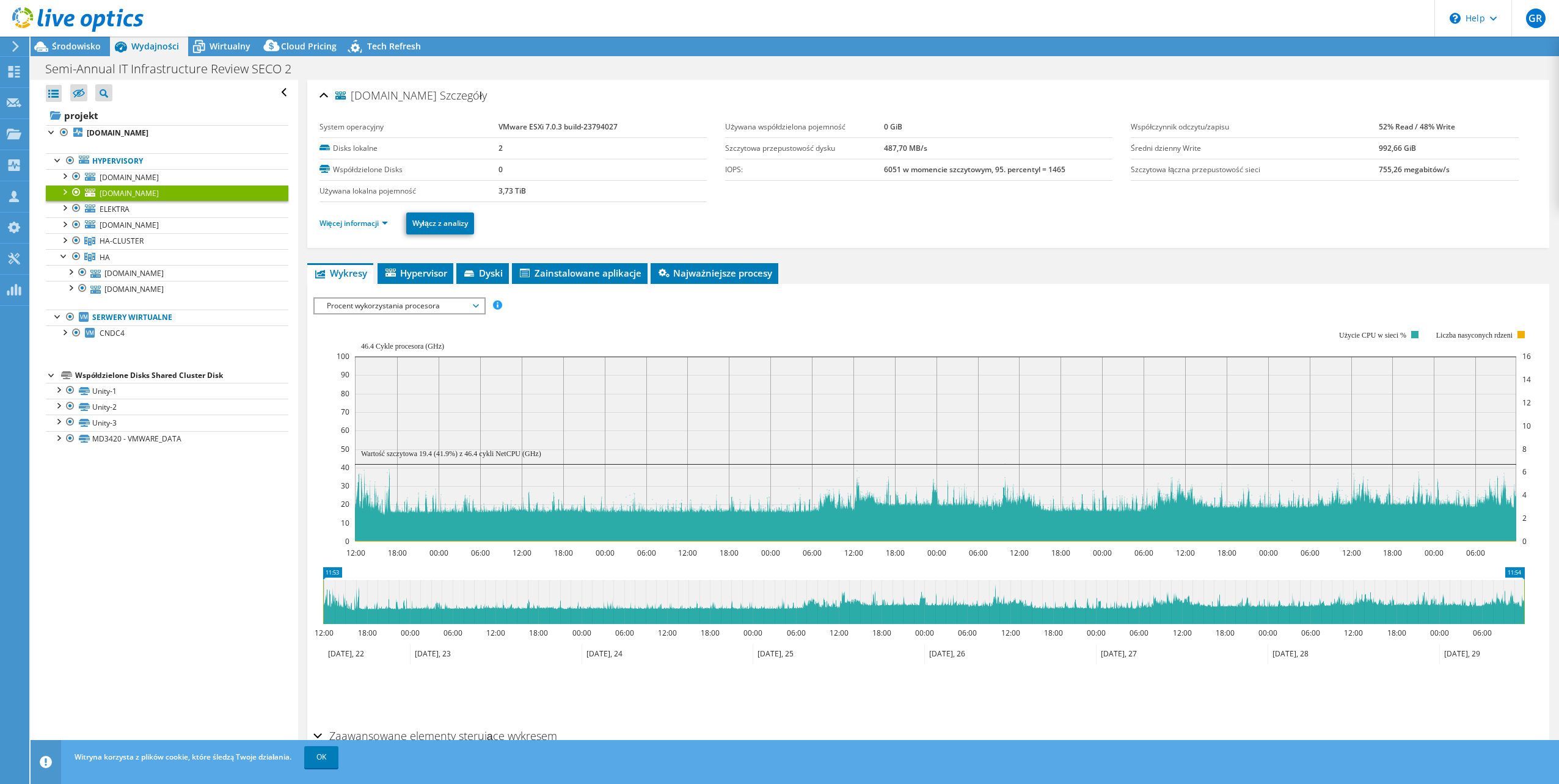
click at [424, 304] on span "Procent wykorzystania procesora" at bounding box center [399, 306] width 157 height 14
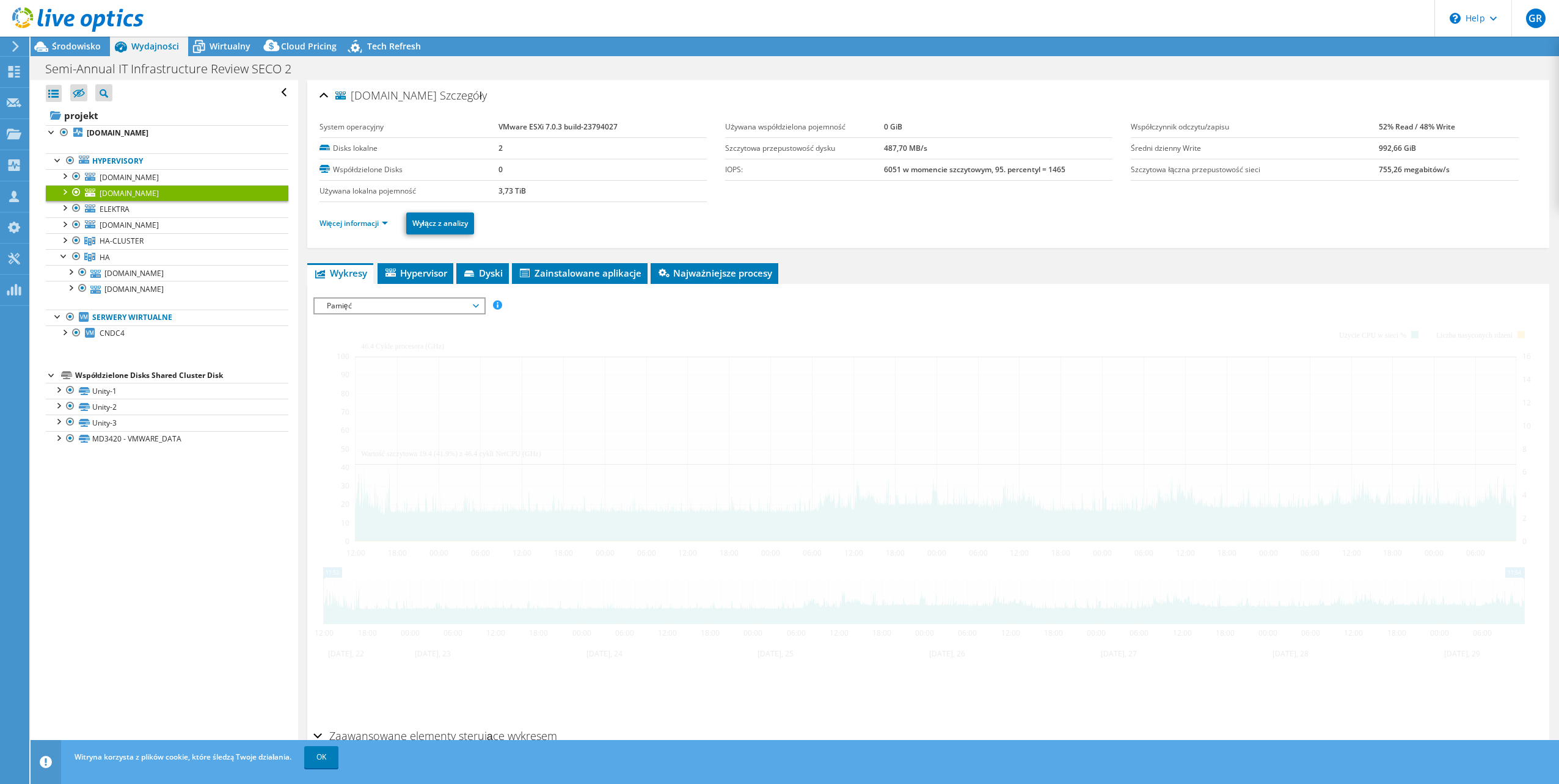
select select "USD"
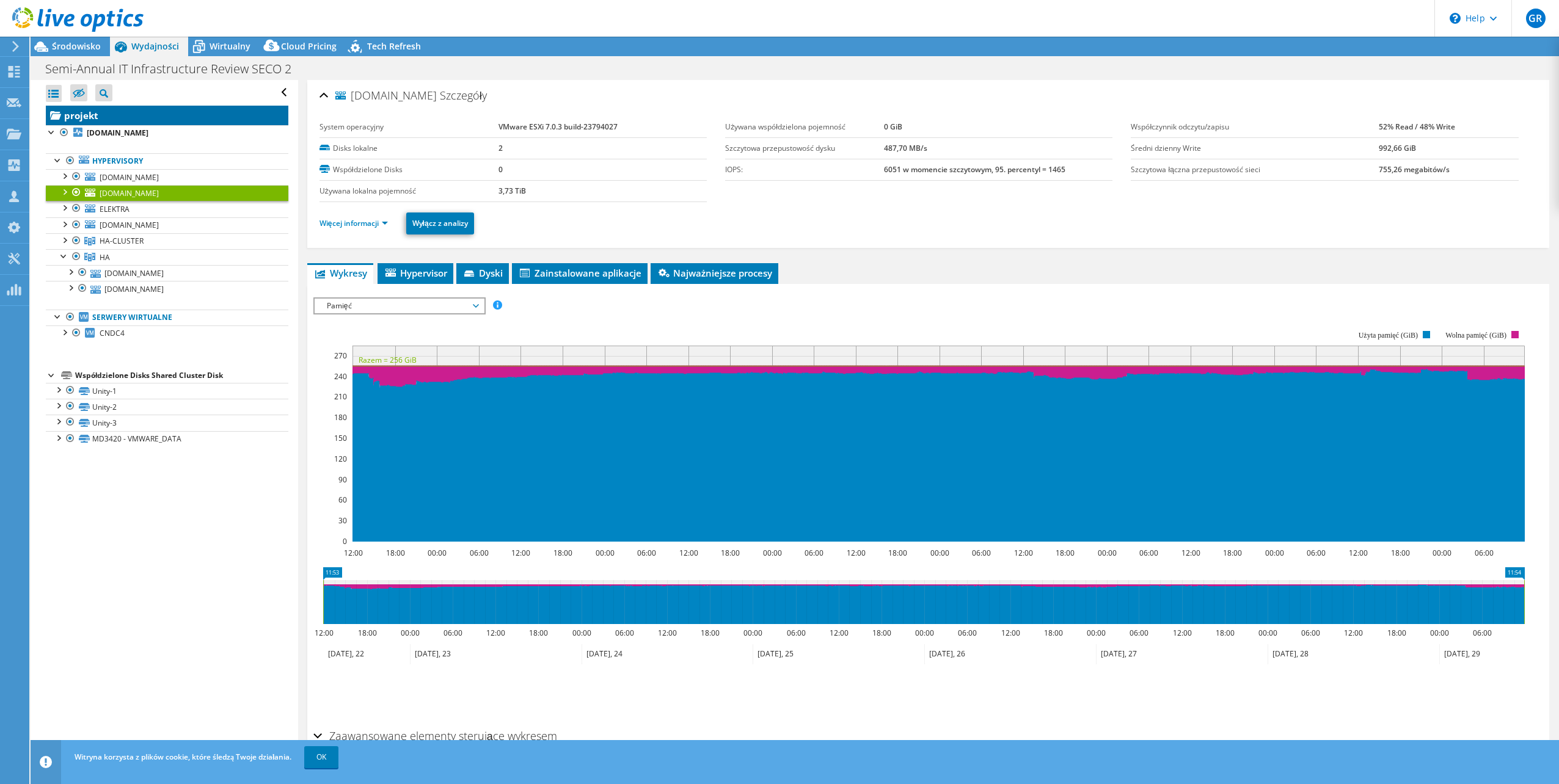
click at [117, 108] on link "projekt" at bounding box center [167, 115] width 243 height 20
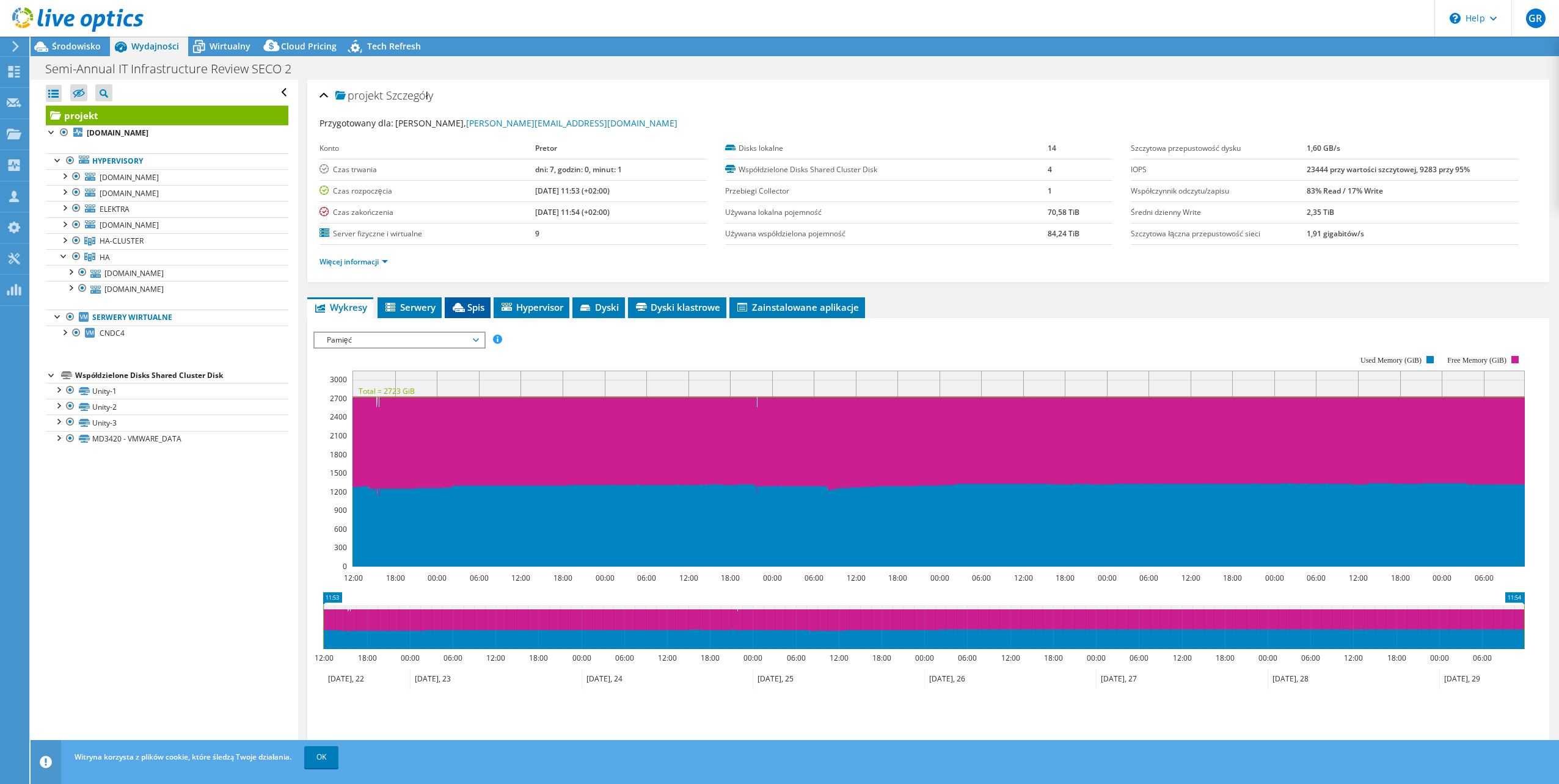
click at [473, 312] on span "Spis" at bounding box center [467, 307] width 33 height 13
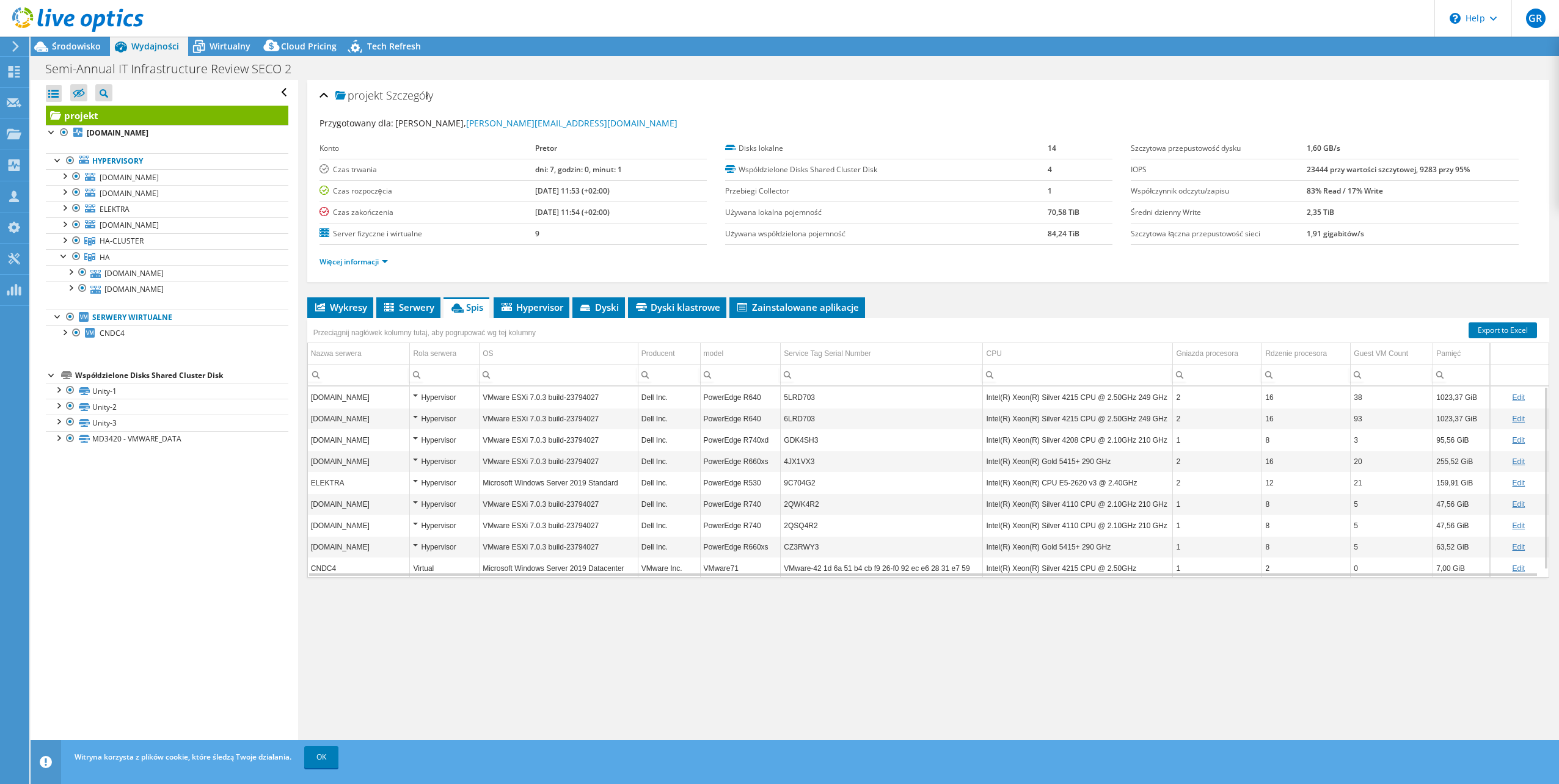
click at [676, 556] on td "Dell Inc." at bounding box center [668, 547] width 62 height 22
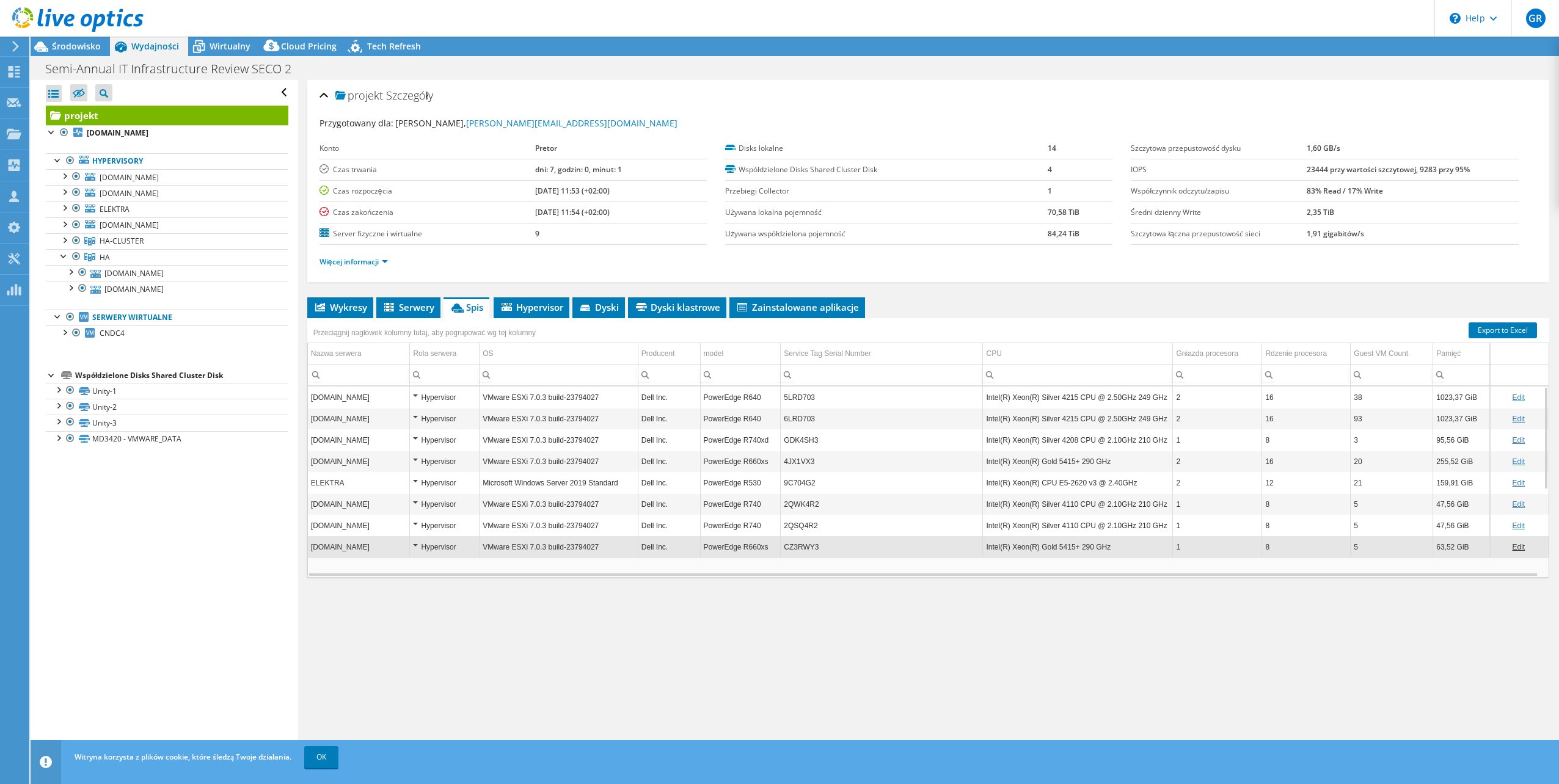
click at [612, 456] on td "VMware ESXi 7.0.3 build-23794027" at bounding box center [559, 461] width 159 height 22
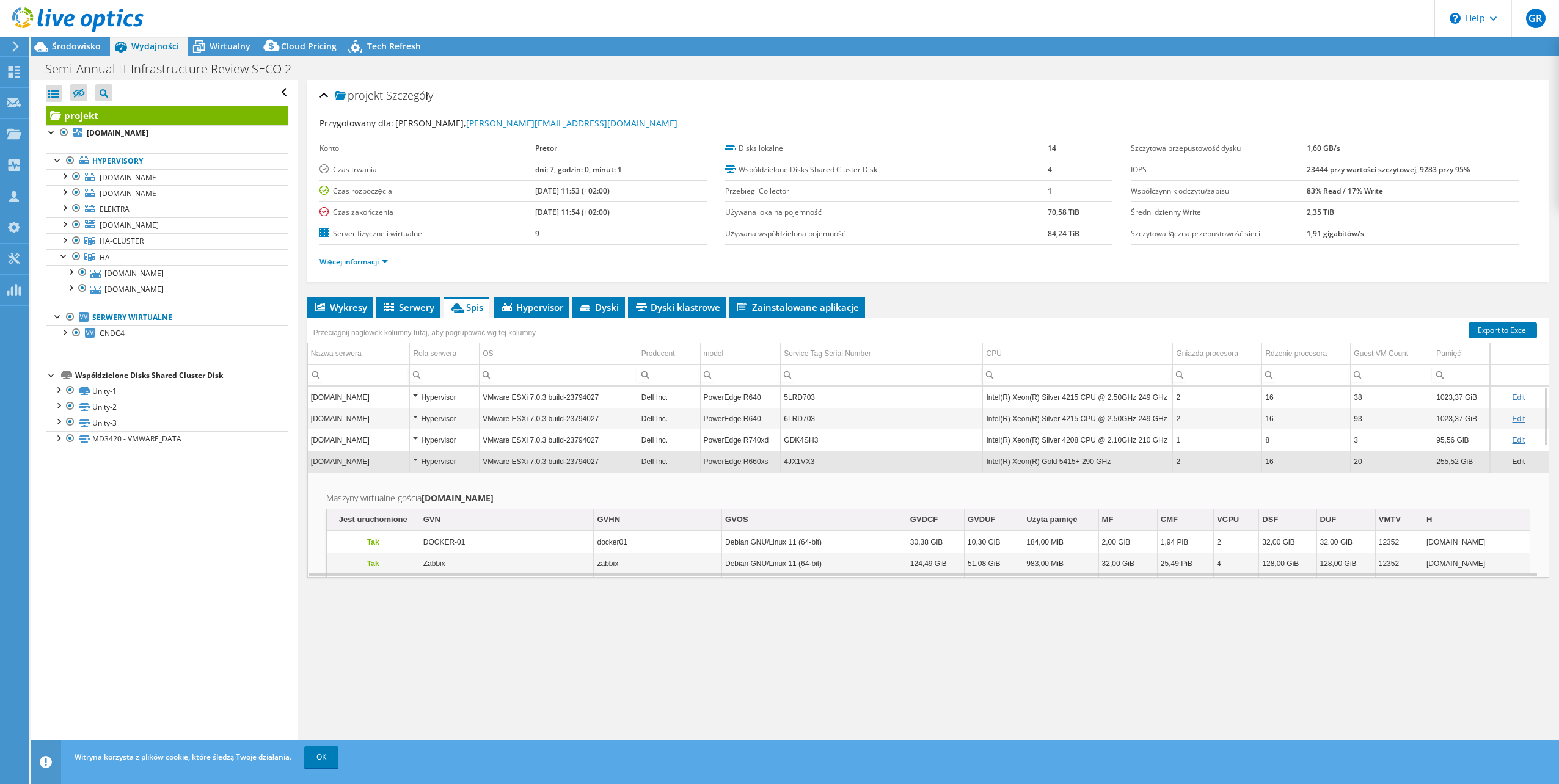
click at [463, 459] on div "Hypervisor" at bounding box center [444, 461] width 63 height 14
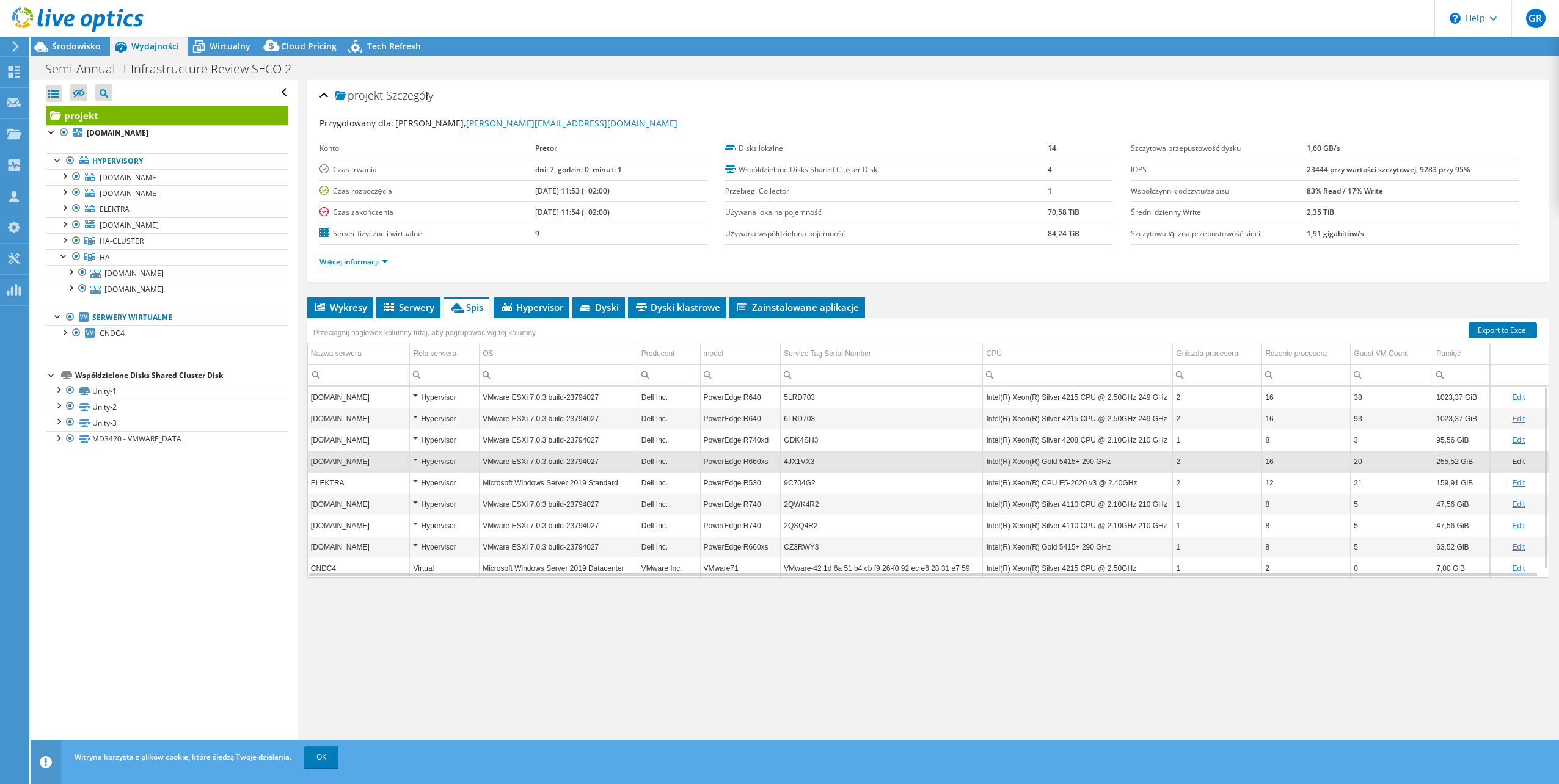
click at [1196, 466] on td "2" at bounding box center [1217, 461] width 89 height 22
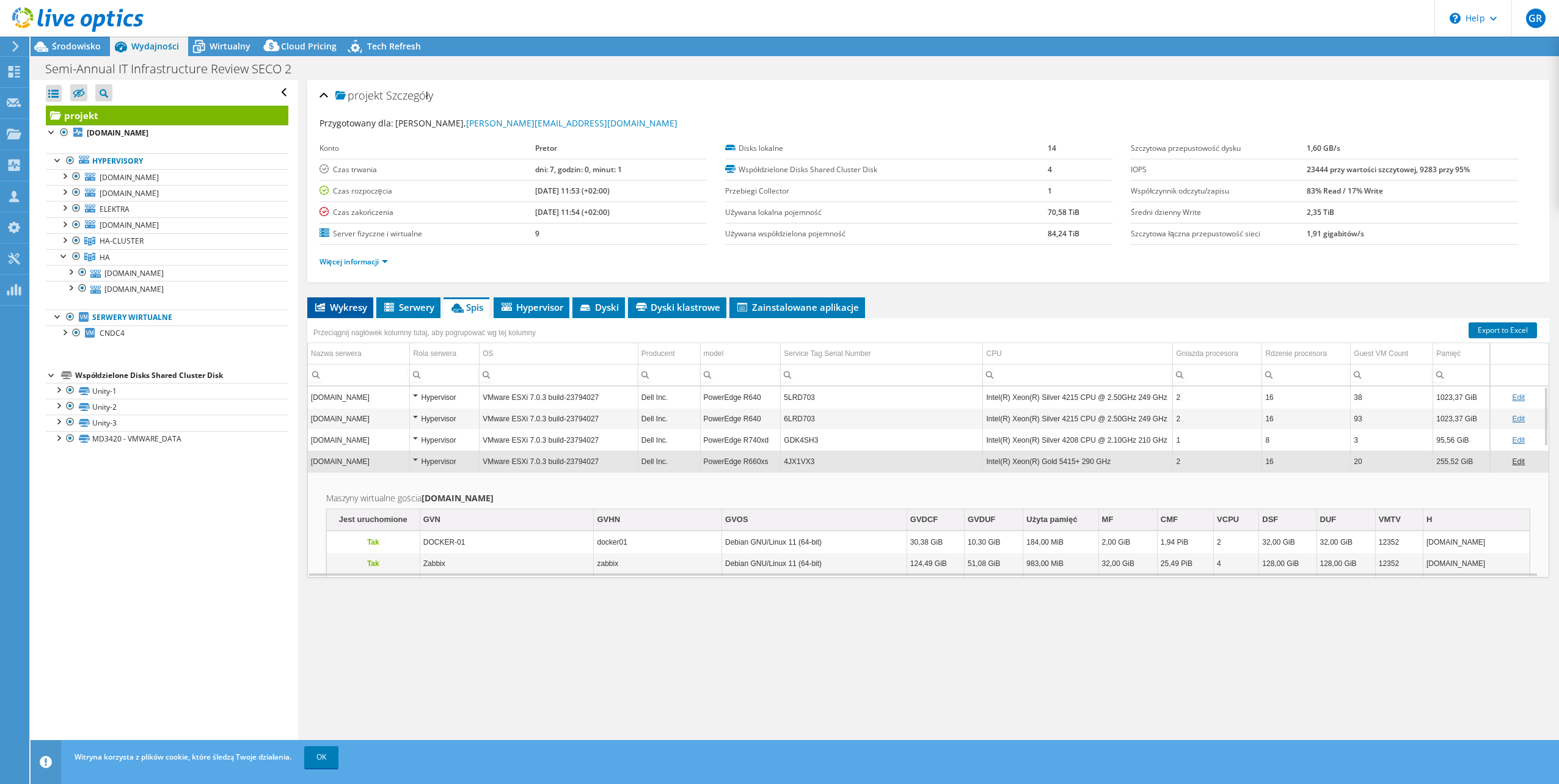
click at [354, 309] on span "Wykresy" at bounding box center [340, 307] width 54 height 13
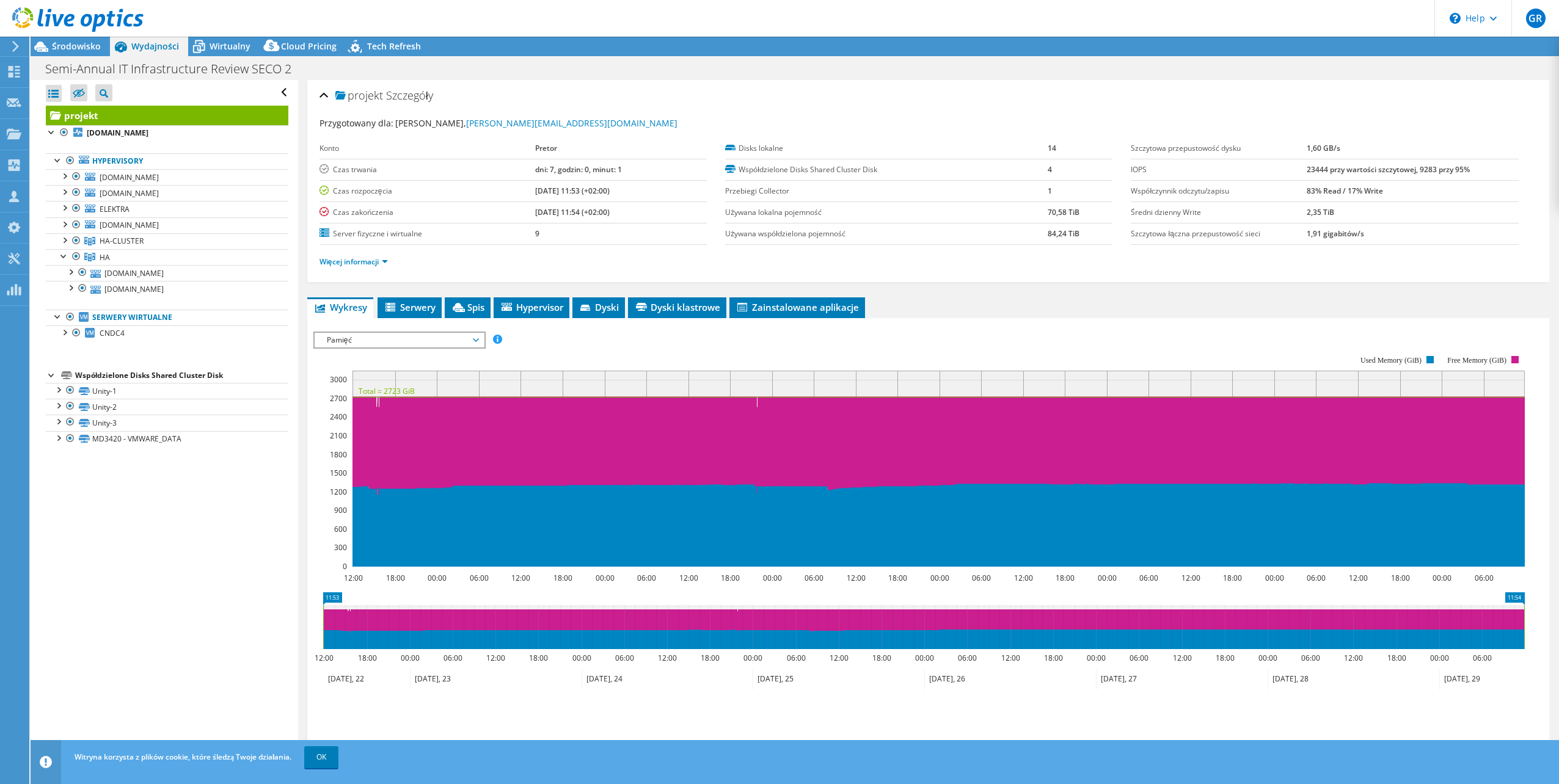
drag, startPoint x: 407, startPoint y: 340, endPoint x: 439, endPoint y: 488, distance: 151.4
click at [407, 341] on span "Pamięć" at bounding box center [399, 340] width 157 height 14
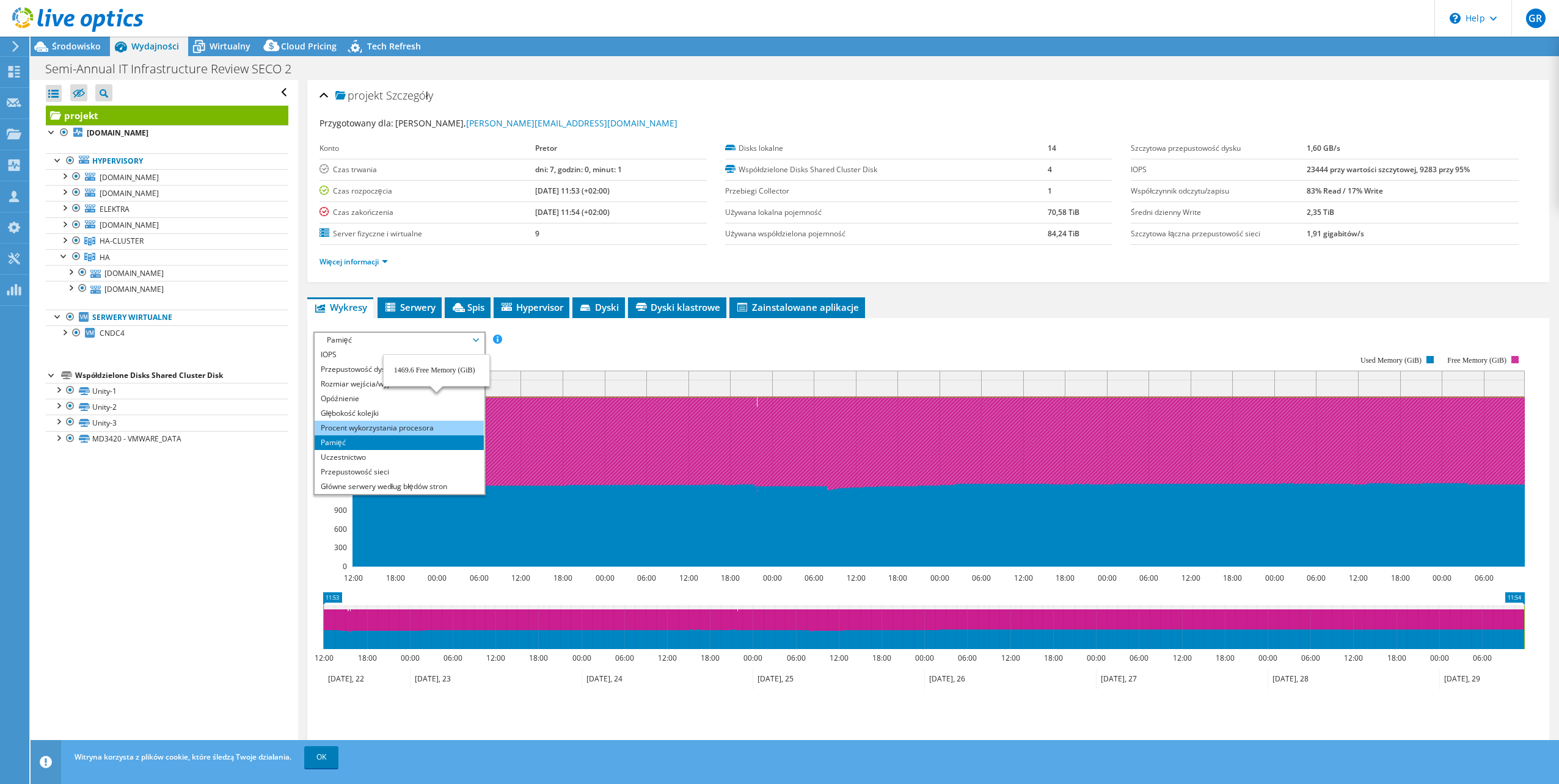
click at [417, 431] on li "Procent wykorzystania procesora" at bounding box center [399, 428] width 169 height 14
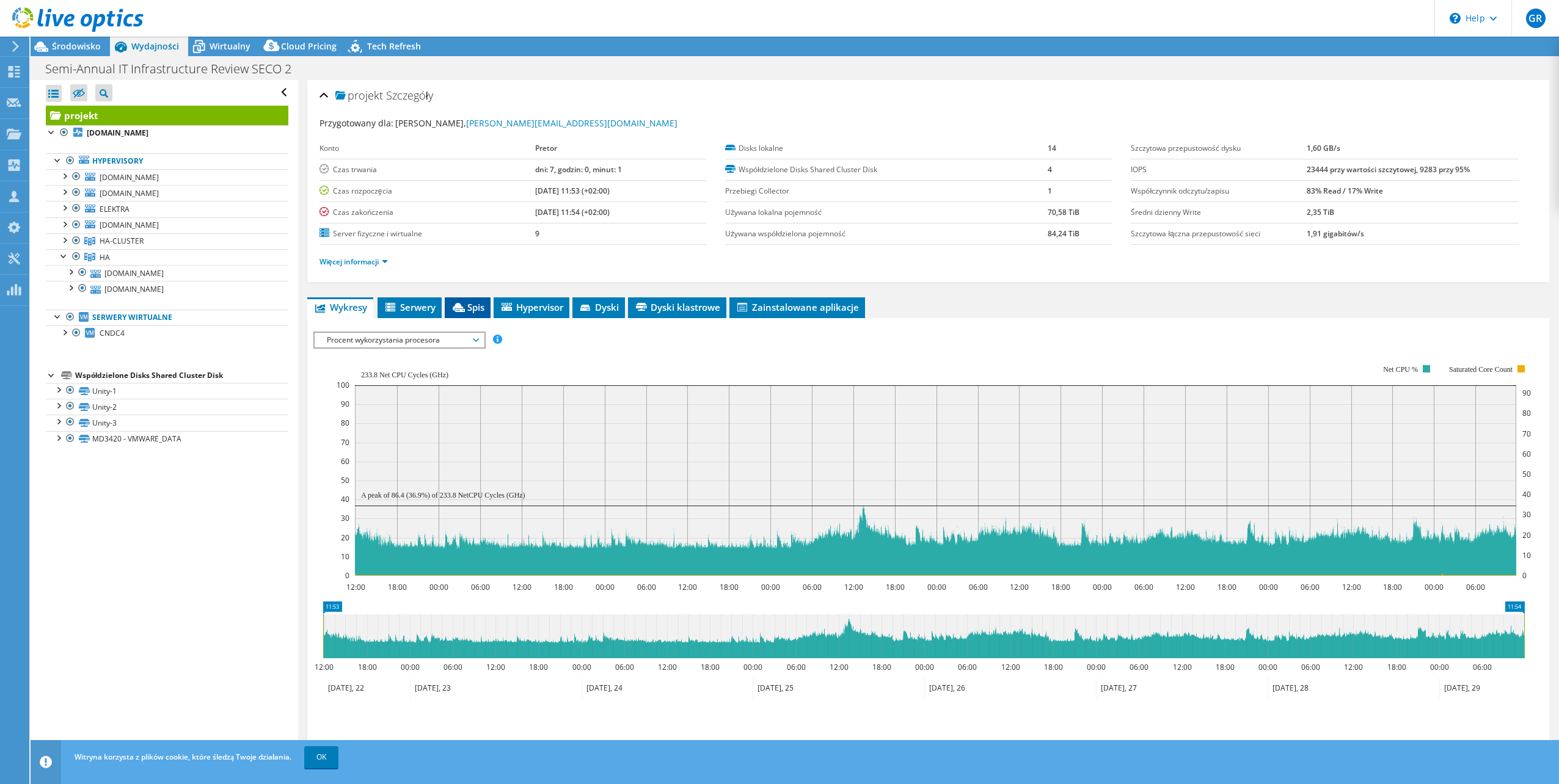
click at [475, 314] on li "Spis" at bounding box center [467, 307] width 46 height 21
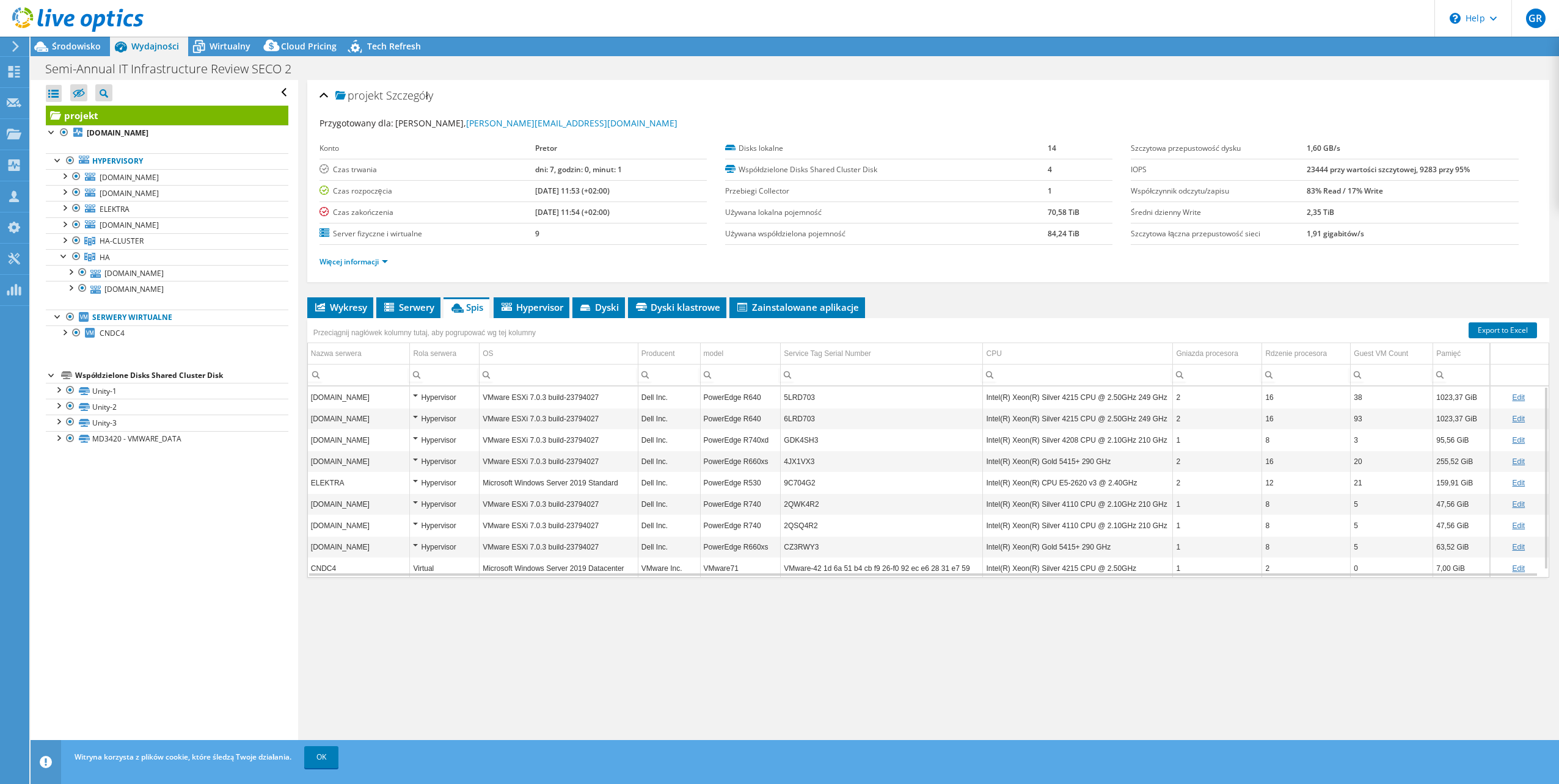
click at [442, 482] on div "Hypervisor" at bounding box center [444, 483] width 63 height 14
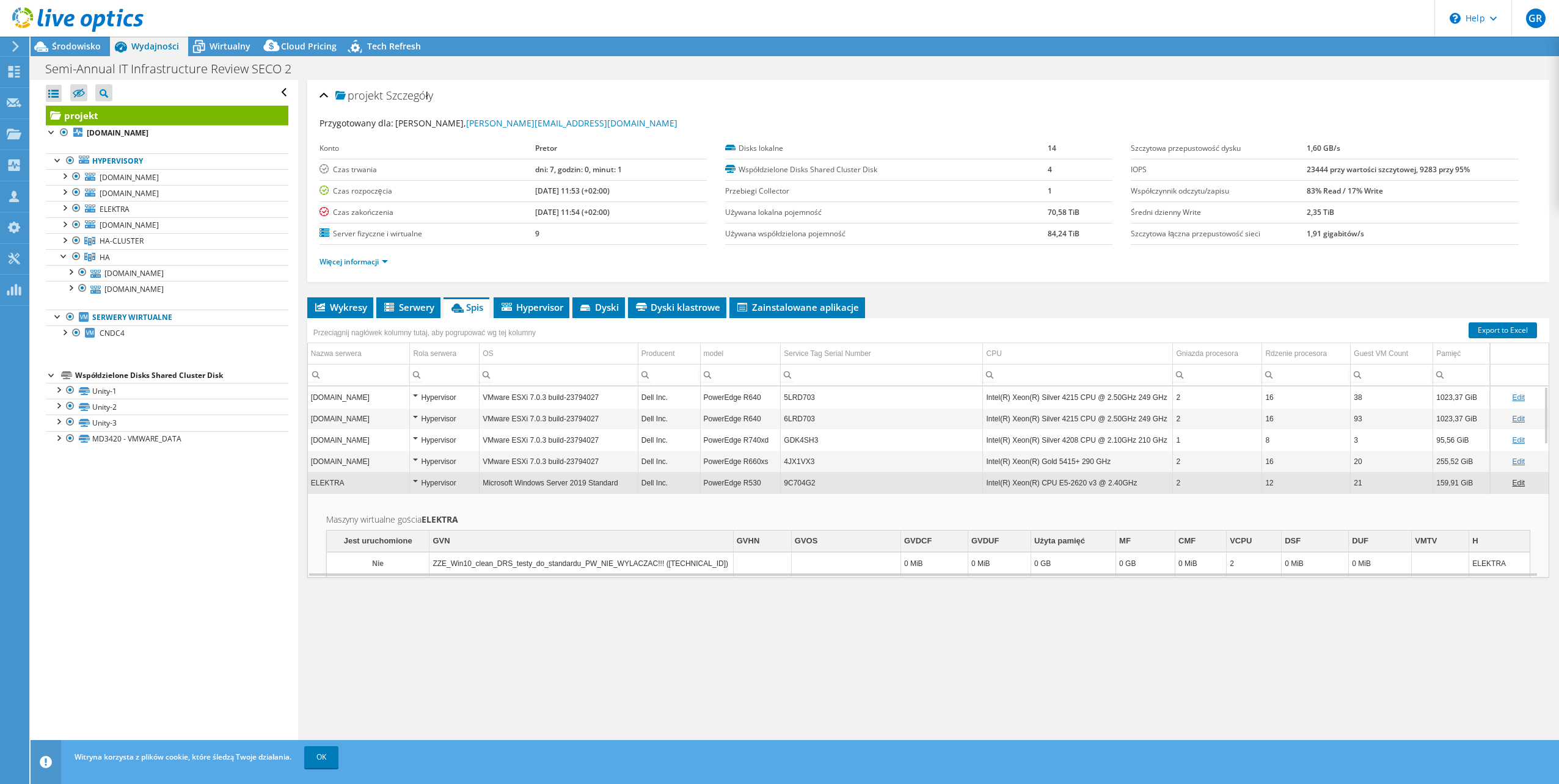
scroll to position [73, 0]
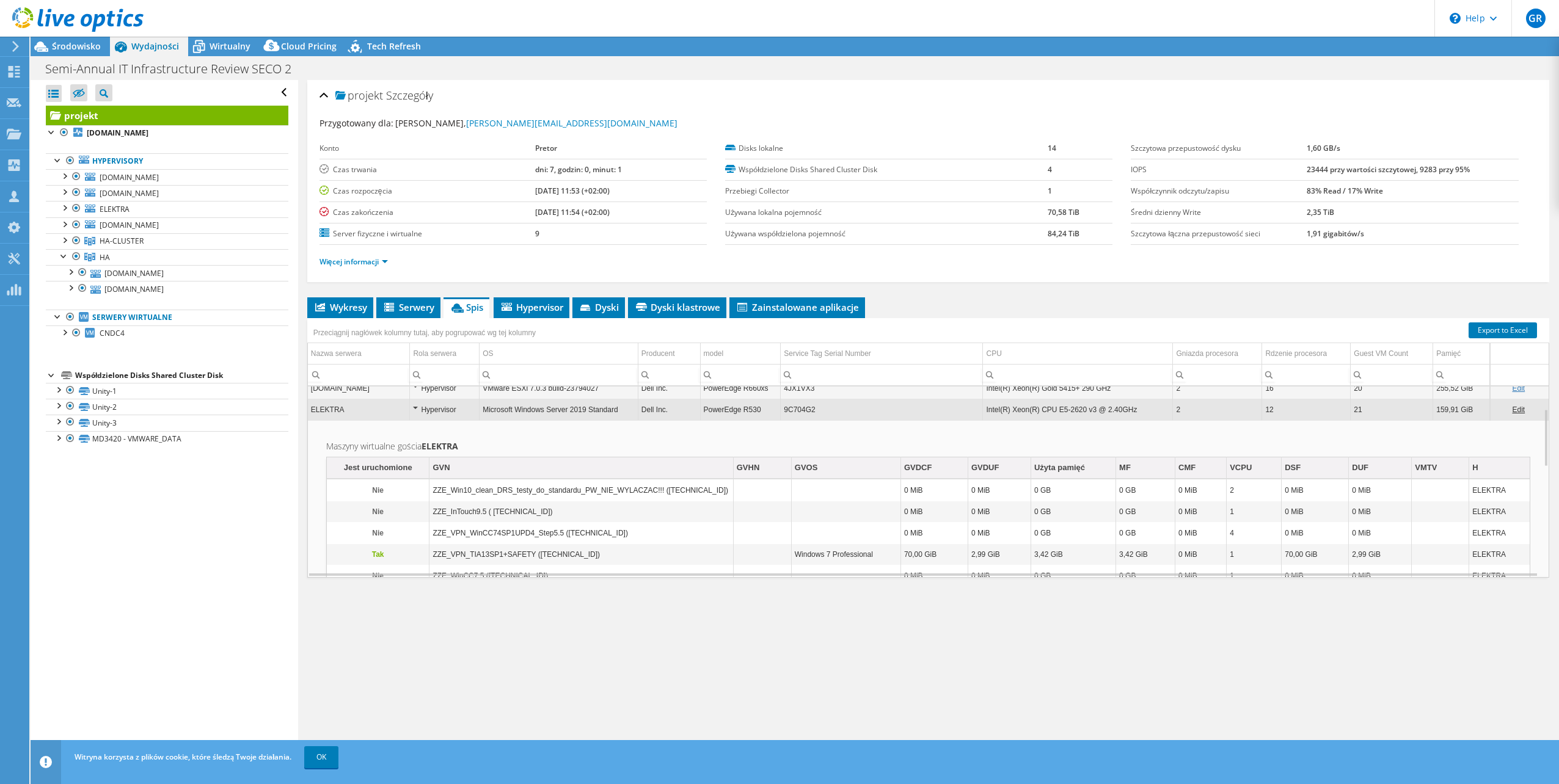
click at [433, 409] on div "Hypervisor" at bounding box center [444, 410] width 63 height 14
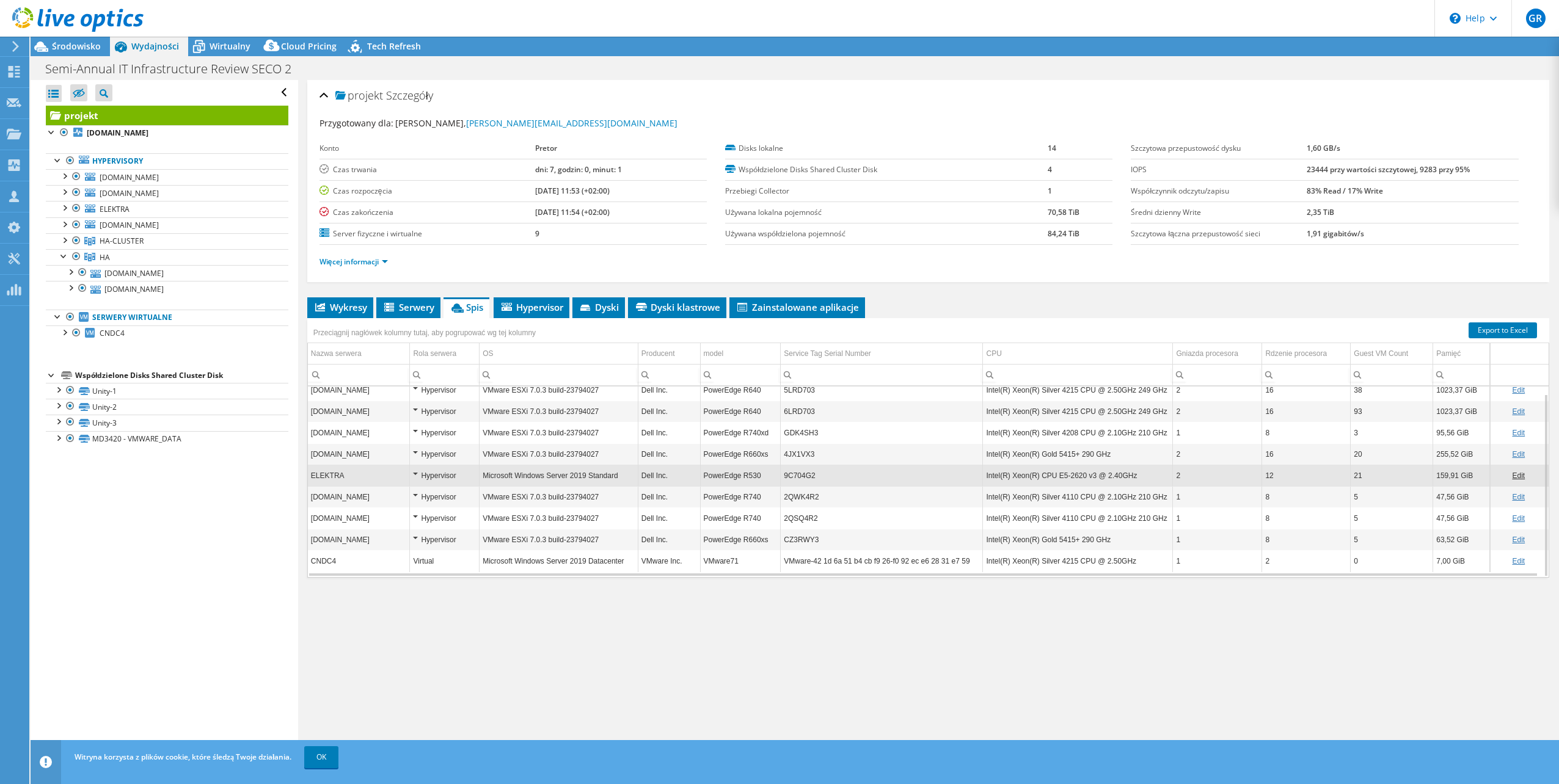
scroll to position [7, 0]
click at [561, 459] on td "VMware ESXi 7.0.3 build-23794027" at bounding box center [559, 454] width 159 height 22
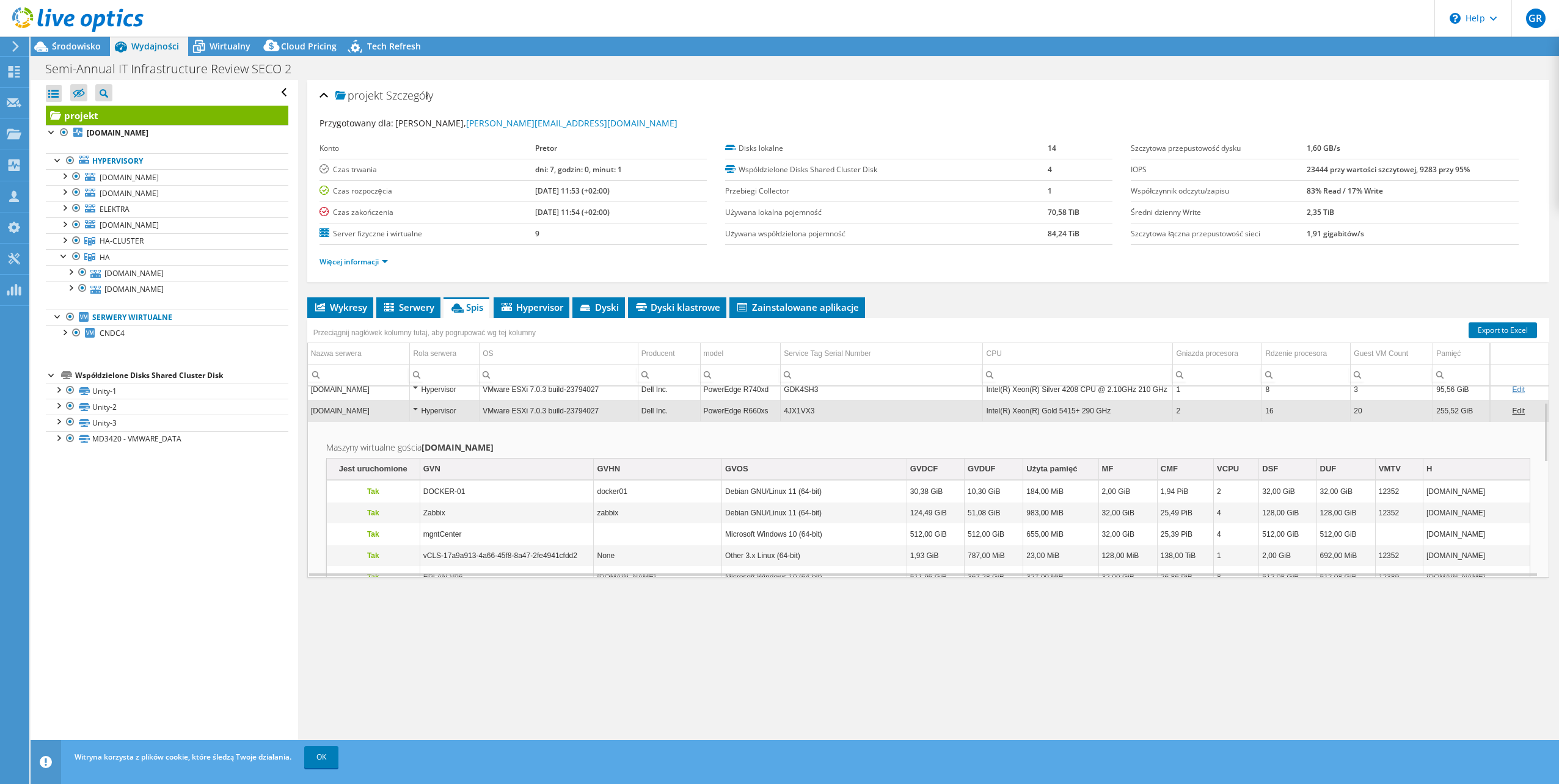
scroll to position [0, 0]
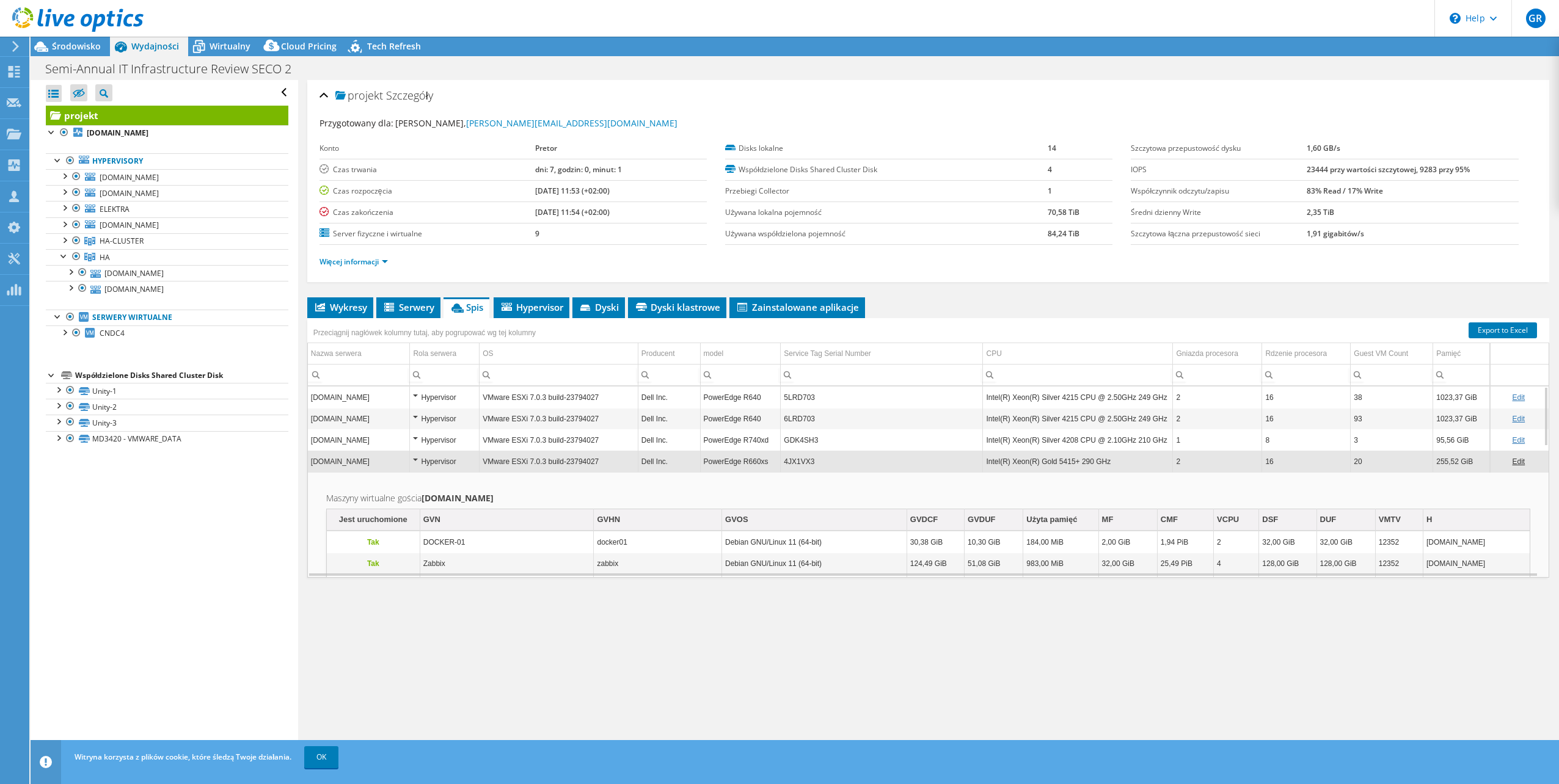
click at [461, 461] on div "Hypervisor" at bounding box center [444, 461] width 63 height 14
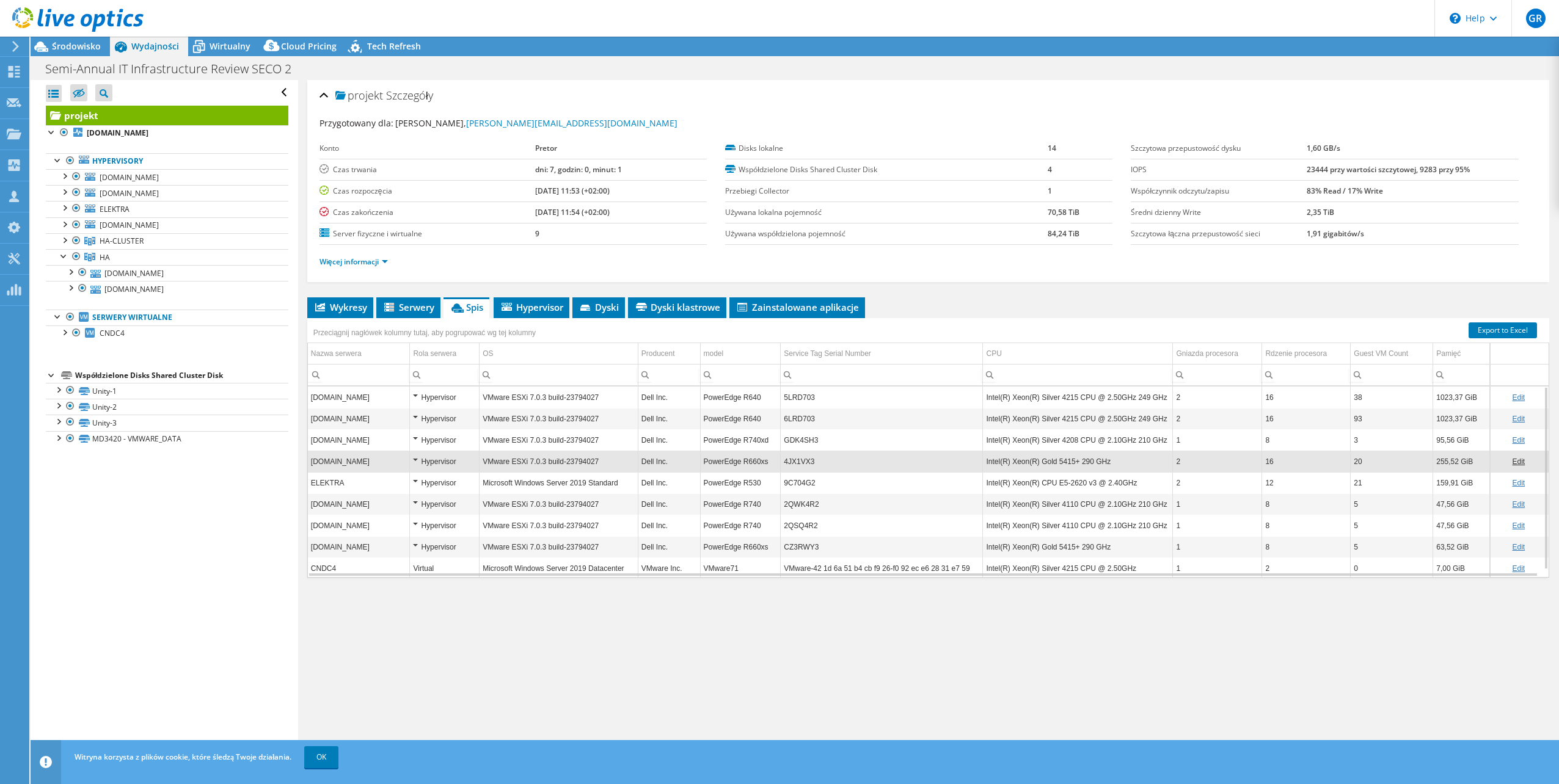
click at [514, 439] on td "VMware ESXi 7.0.3 build-23794027" at bounding box center [559, 440] width 159 height 22
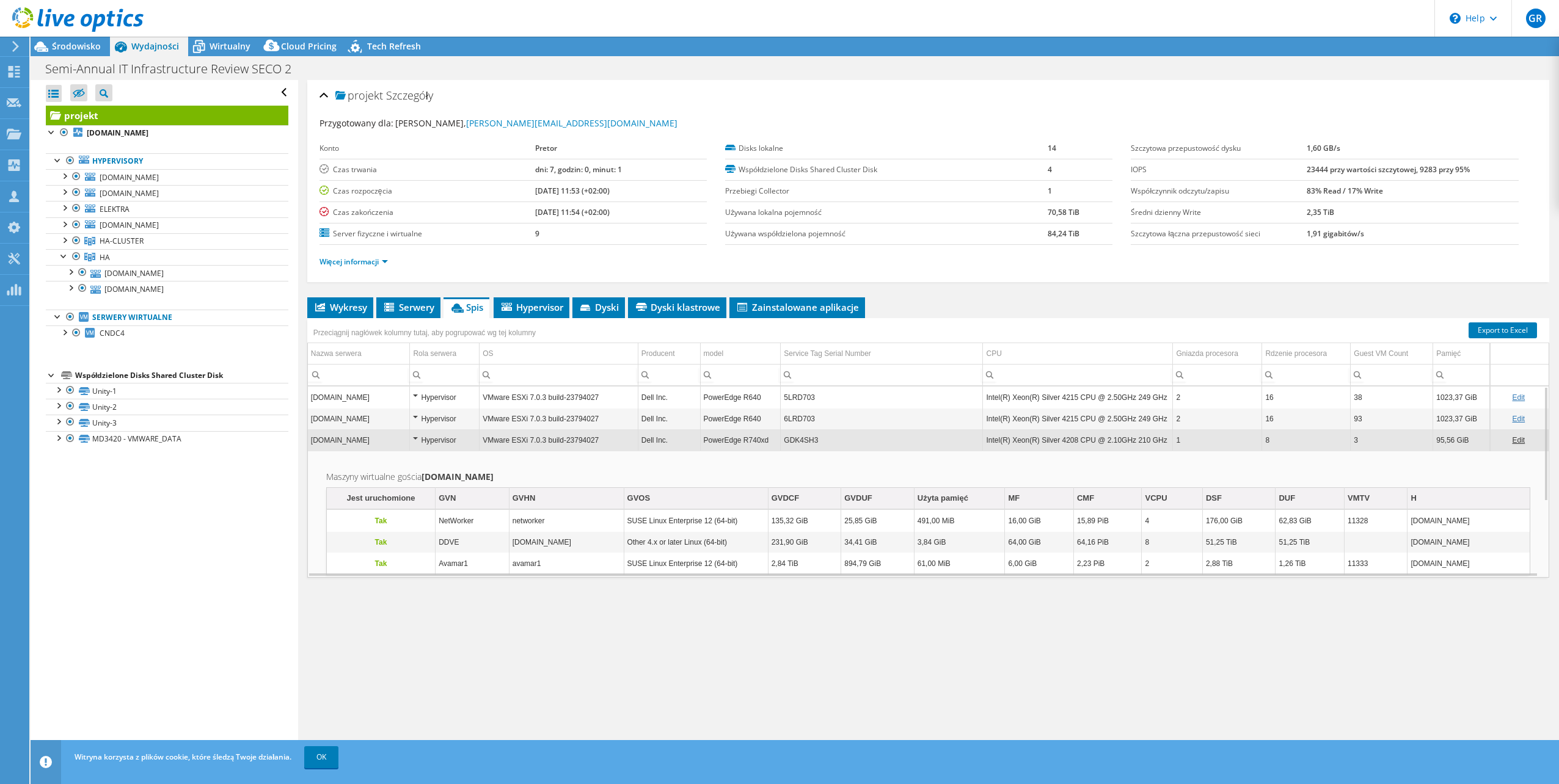
click at [463, 446] on div "Hypervisor" at bounding box center [444, 440] width 63 height 14
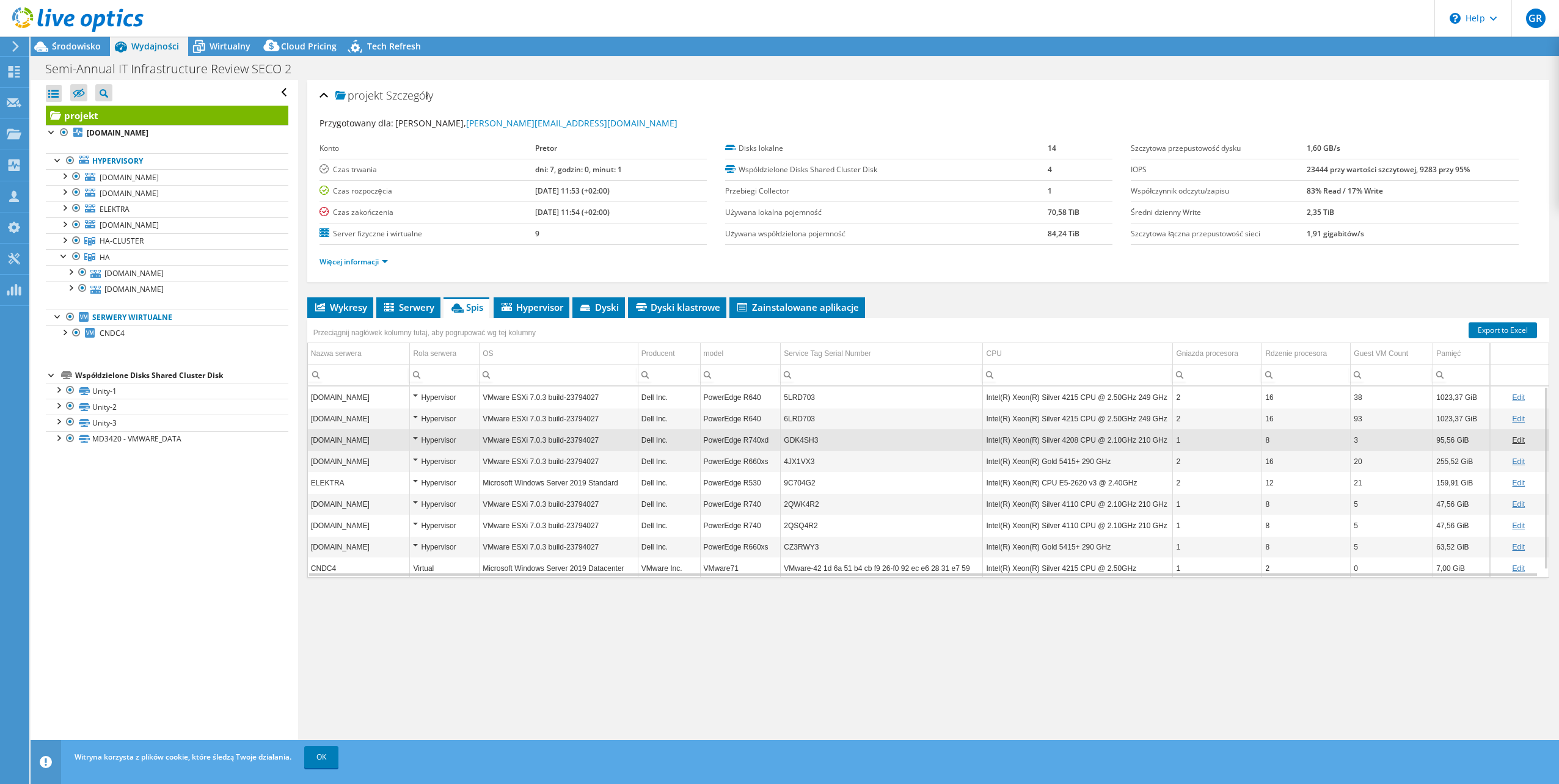
click at [479, 414] on td "VMware ESXi 7.0.3 build-23794027" at bounding box center [559, 419] width 159 height 22
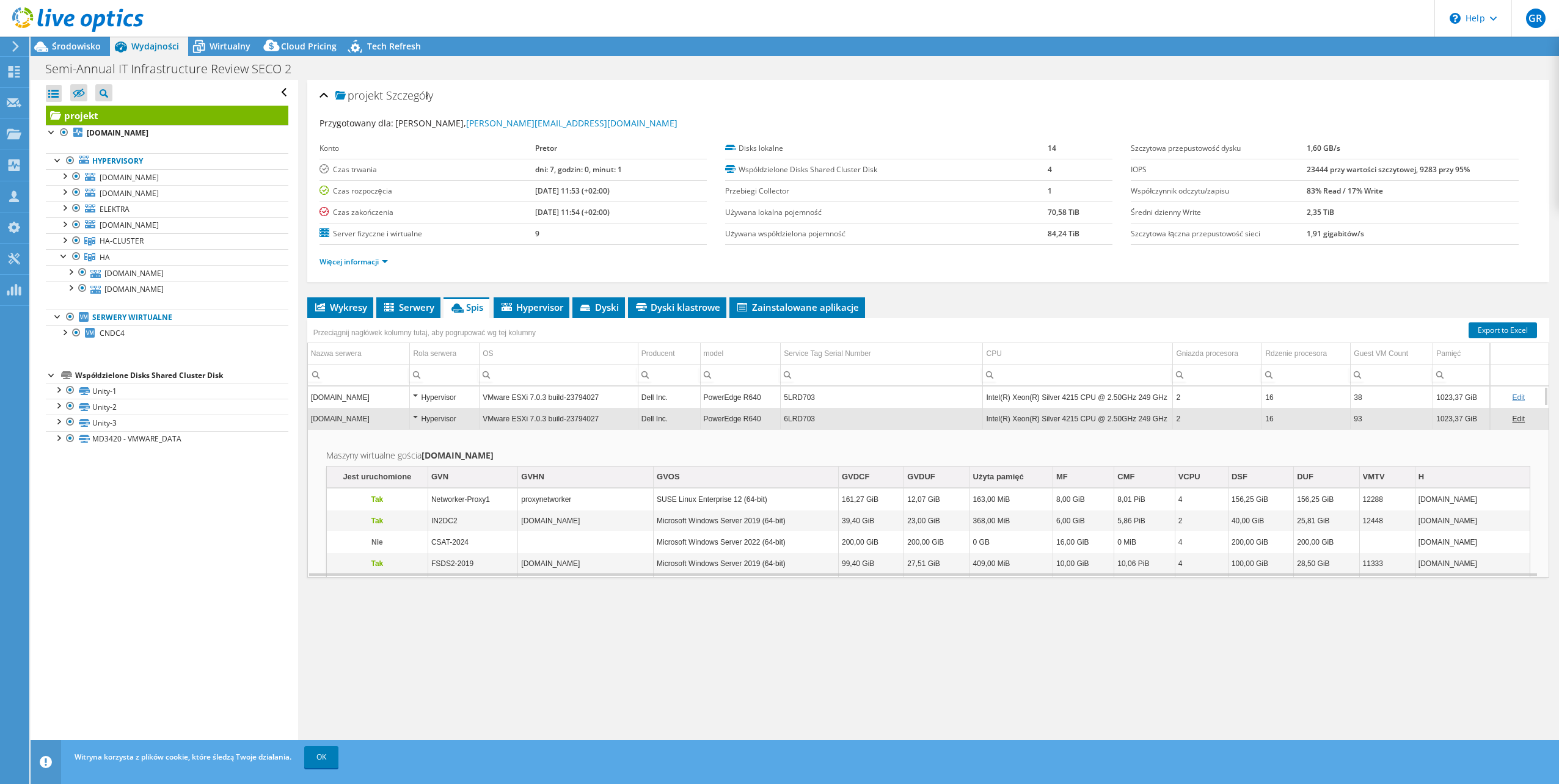
click at [467, 397] on div "Hypervisor" at bounding box center [444, 397] width 63 height 14
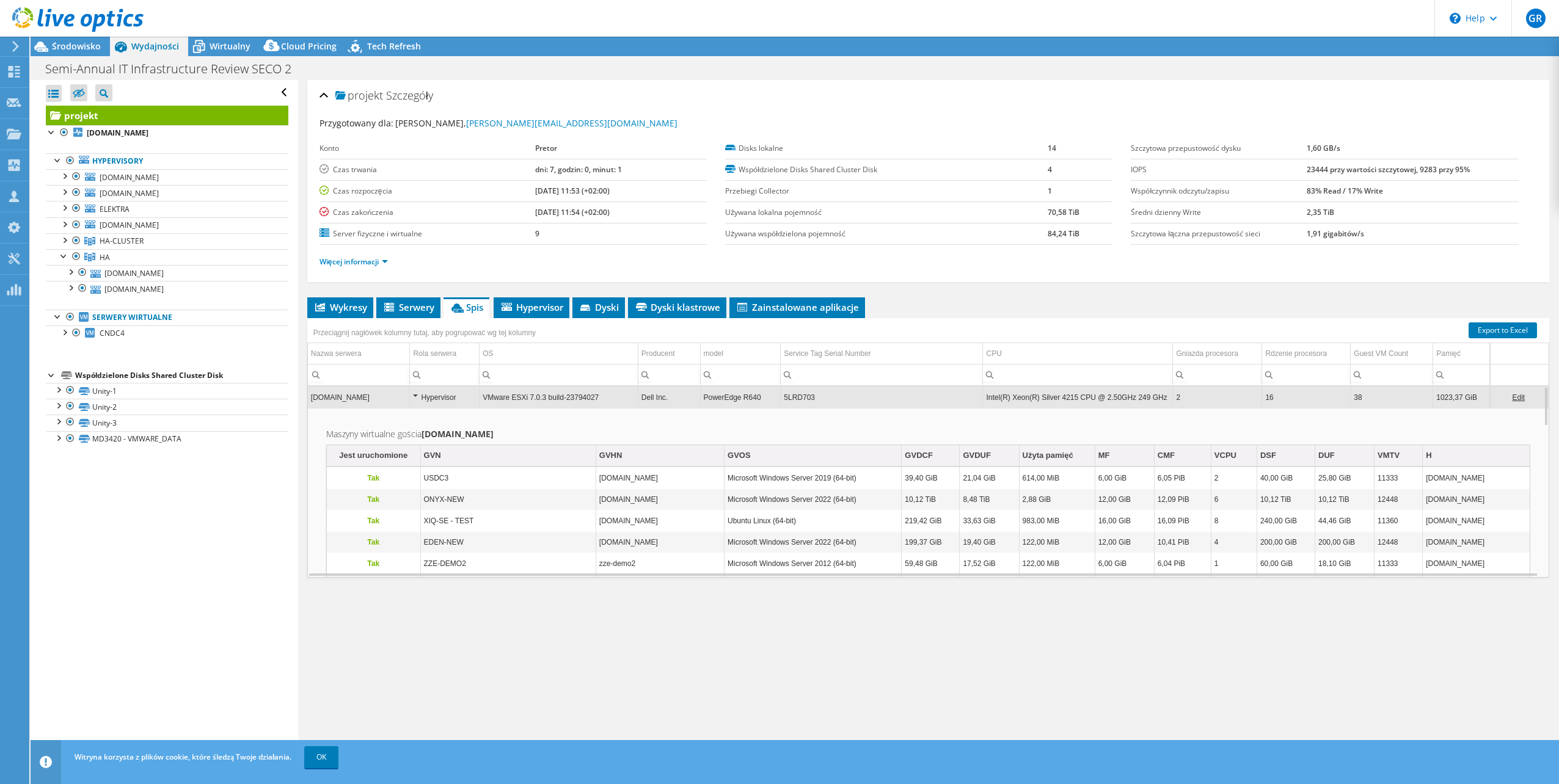
click at [452, 403] on div "Hypervisor" at bounding box center [444, 397] width 63 height 14
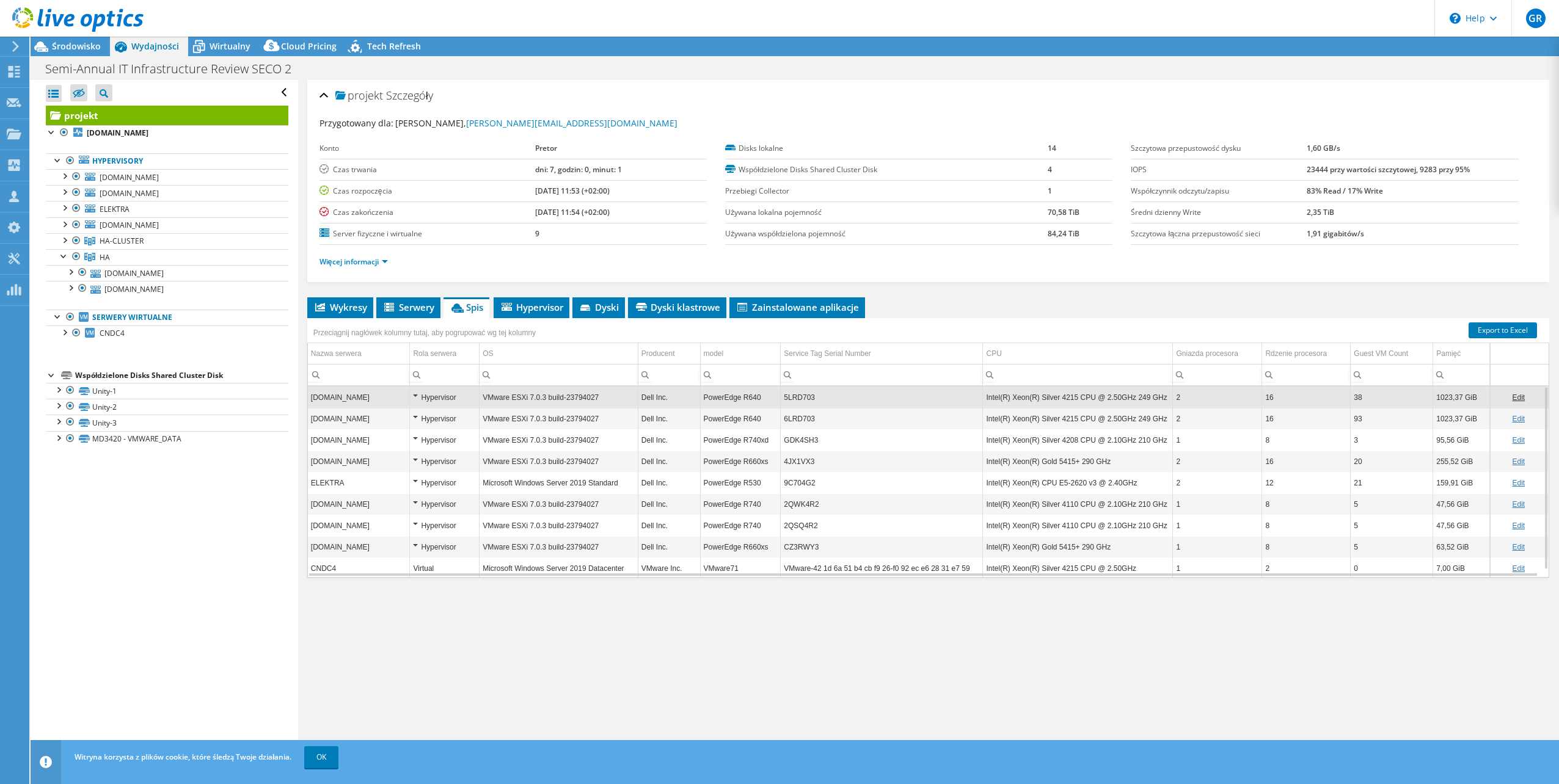
click at [457, 433] on div "Hypervisor" at bounding box center [444, 440] width 63 height 14
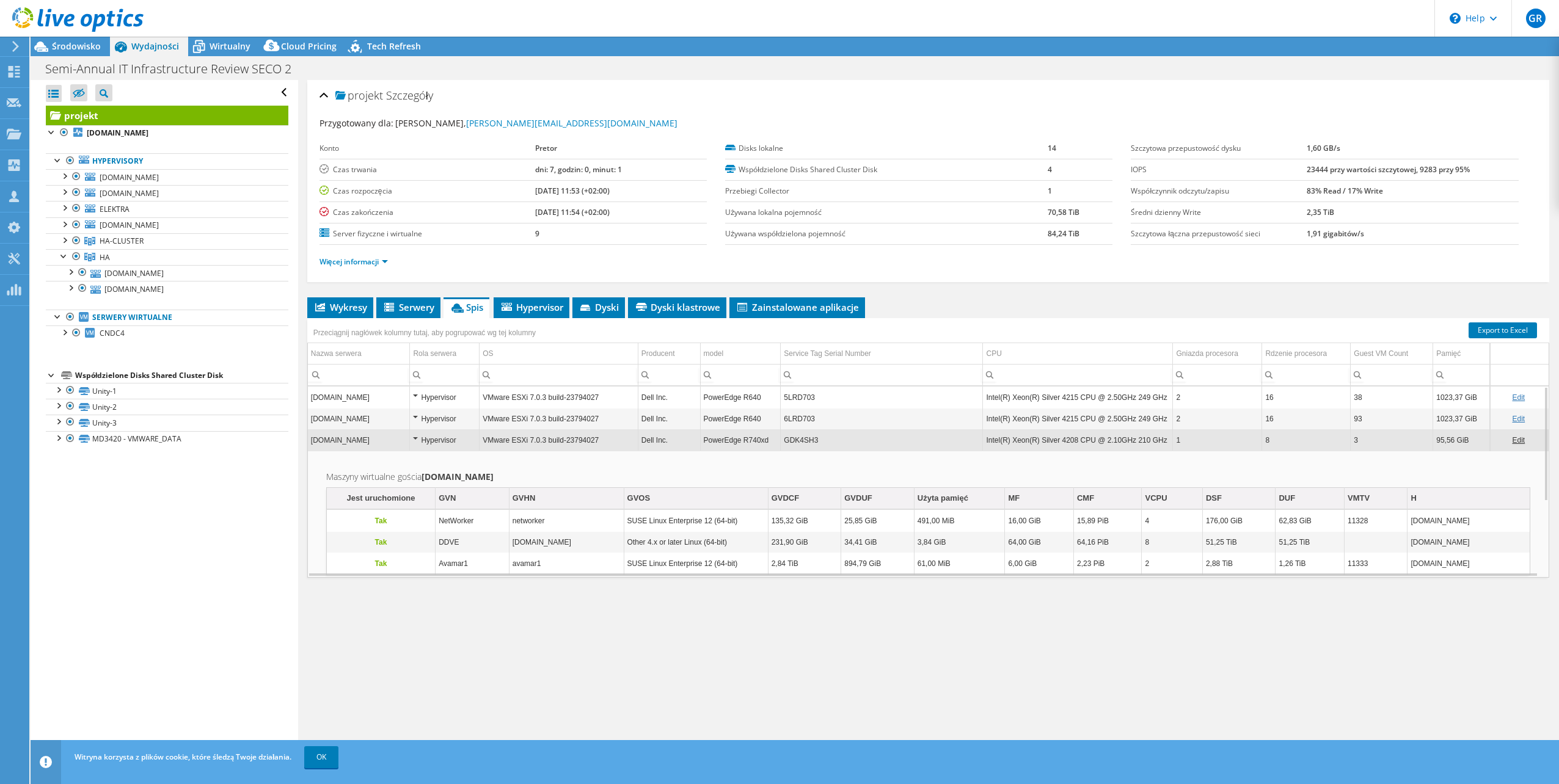
click at [452, 437] on div "Hypervisor" at bounding box center [444, 440] width 63 height 14
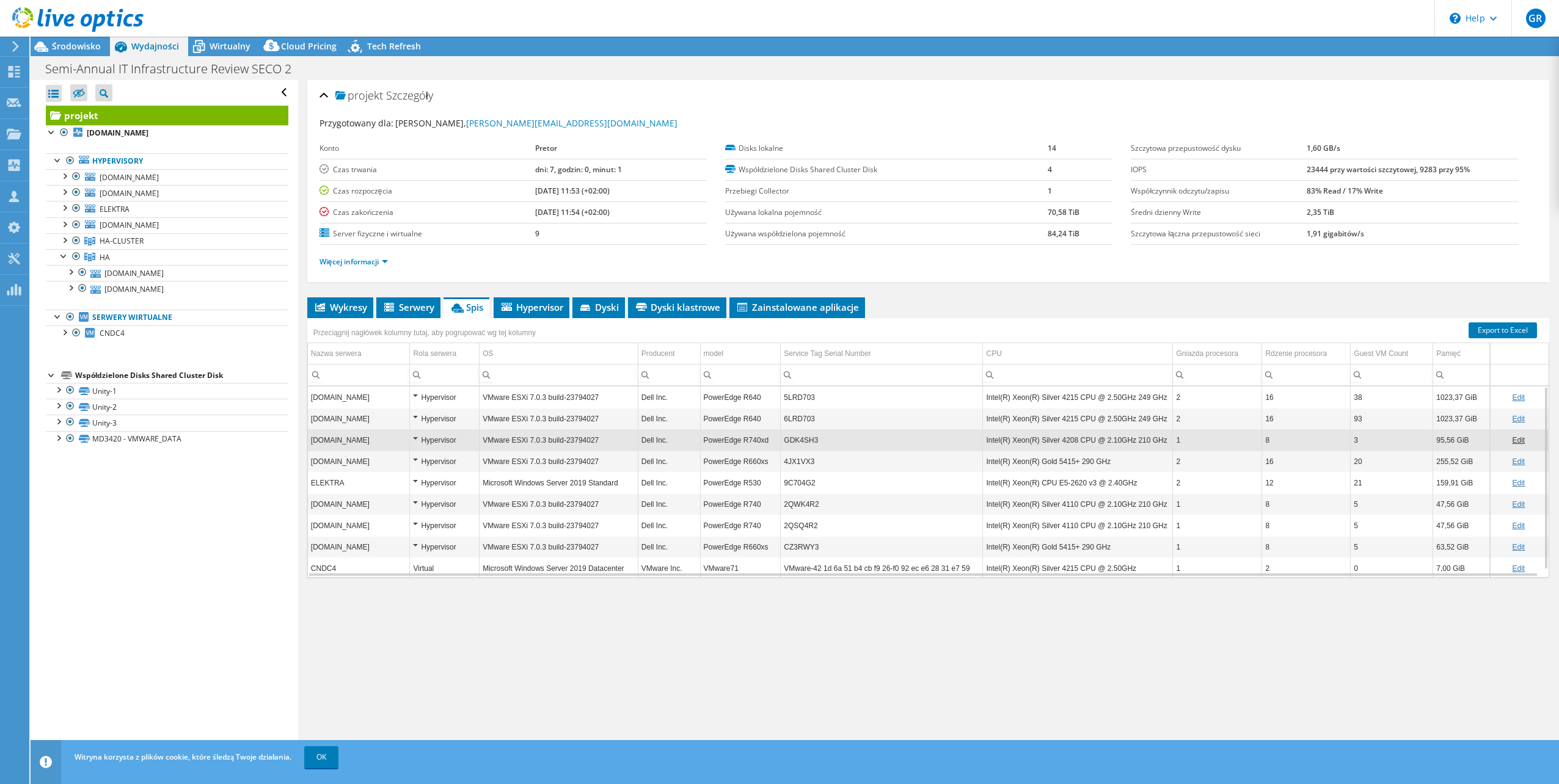
click at [460, 482] on div "Hypervisor" at bounding box center [444, 483] width 63 height 14
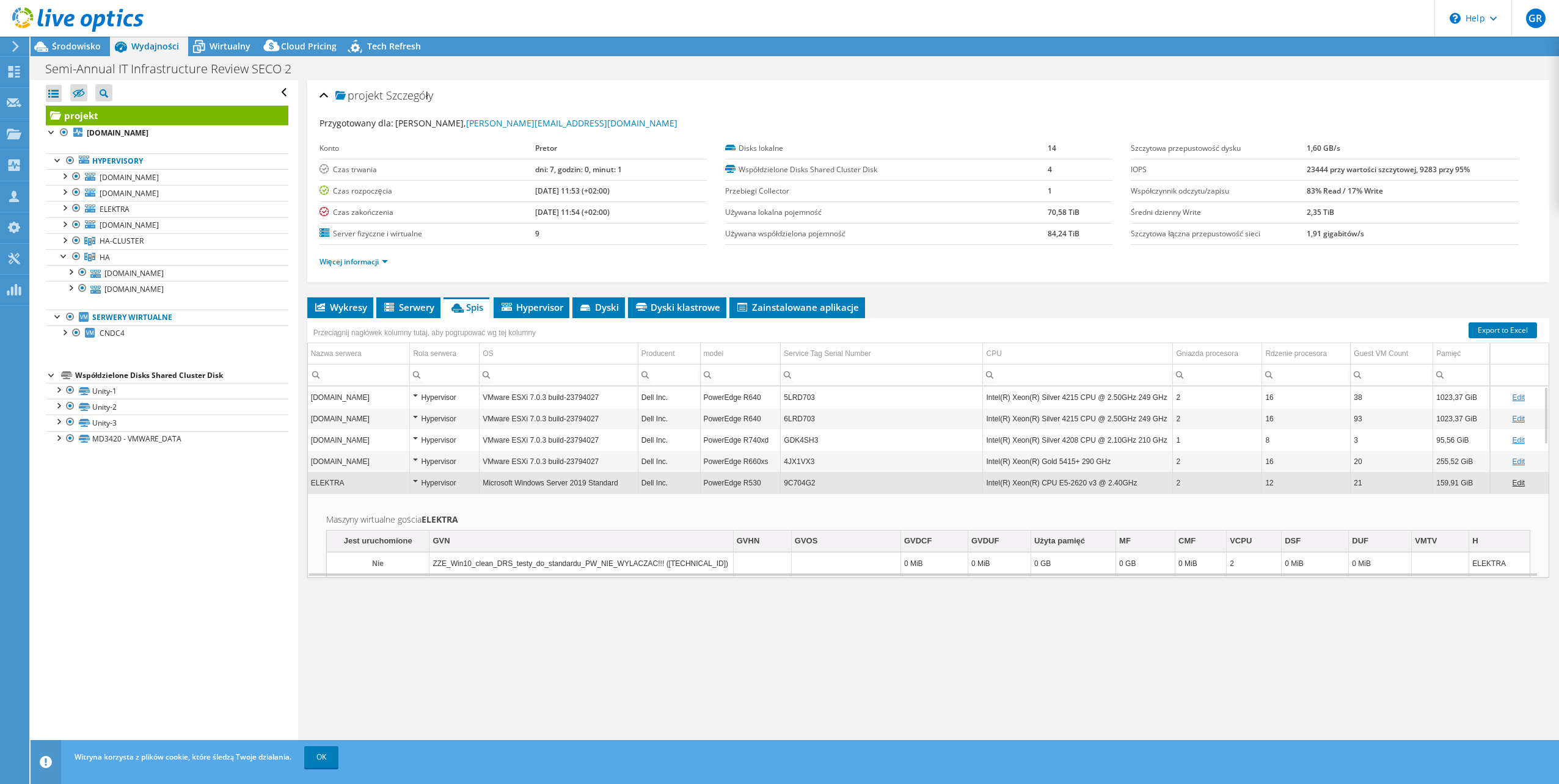
click at [385, 480] on td "ELEKTRA" at bounding box center [358, 483] width 102 height 22
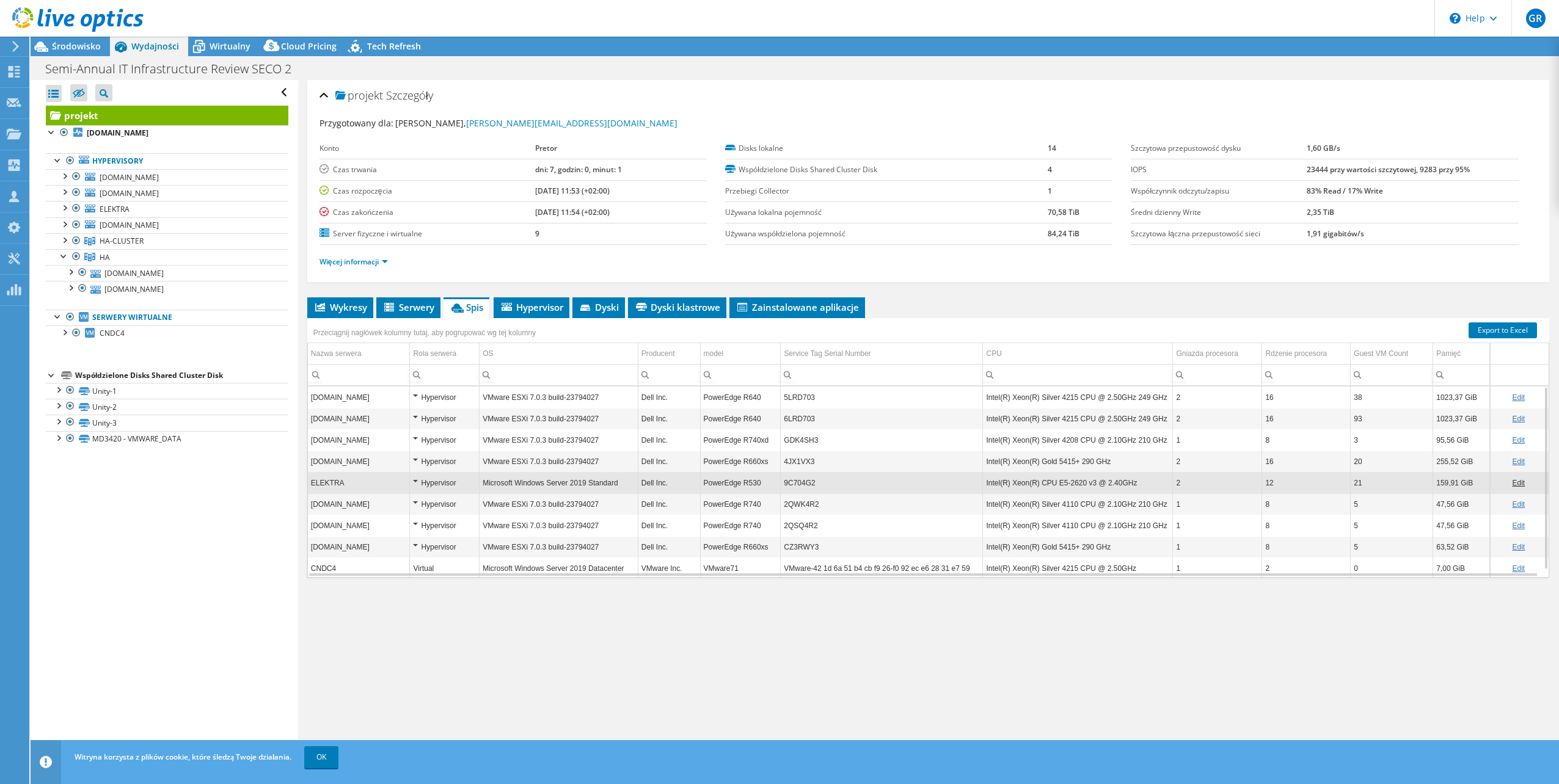
click at [394, 463] on td "[DOMAIN_NAME]" at bounding box center [358, 461] width 102 height 22
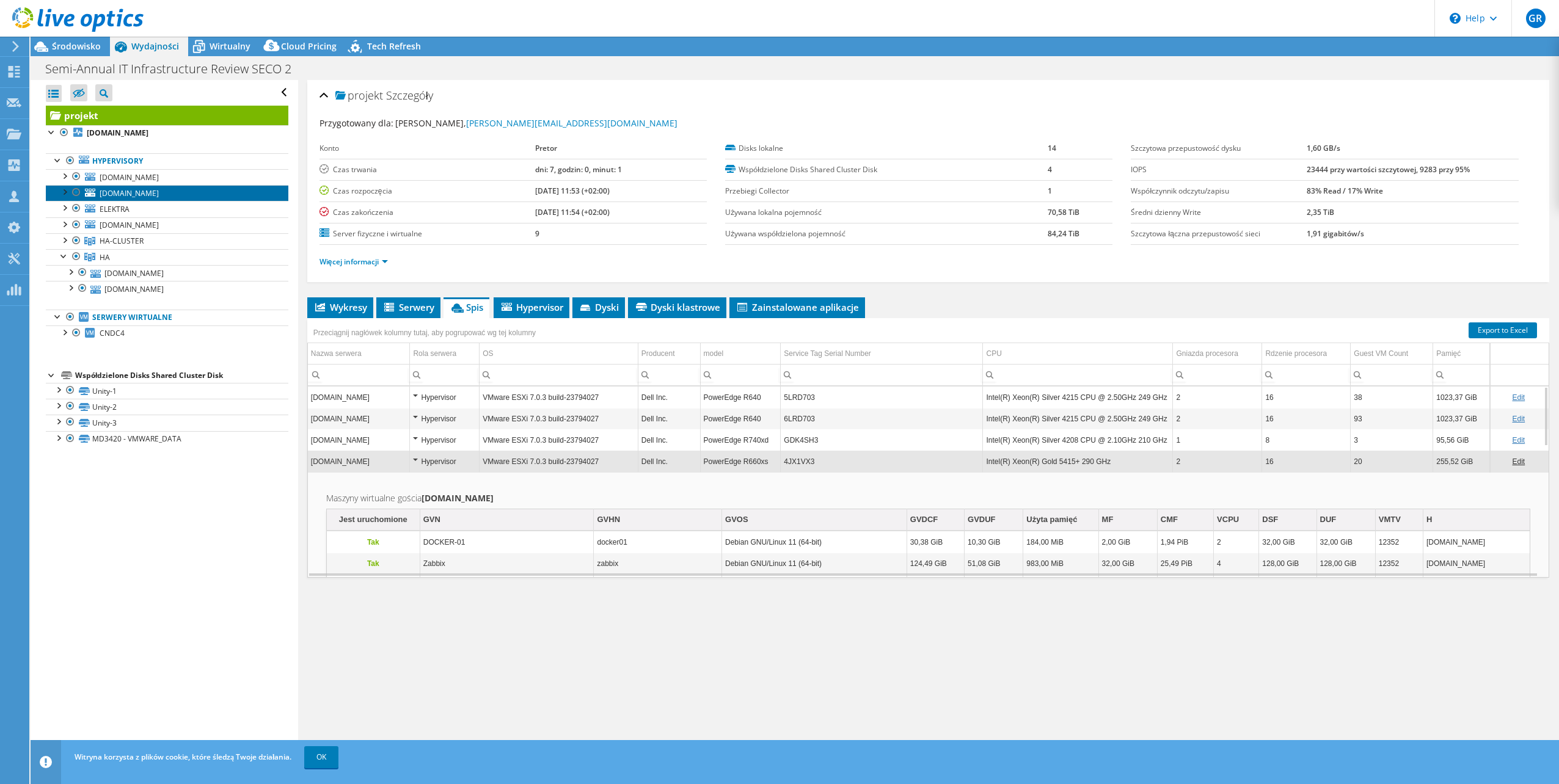
drag, startPoint x: 151, startPoint y: 193, endPoint x: 550, endPoint y: 281, distance: 408.6
click at [153, 193] on span "[DOMAIN_NAME]" at bounding box center [130, 193] width 59 height 11
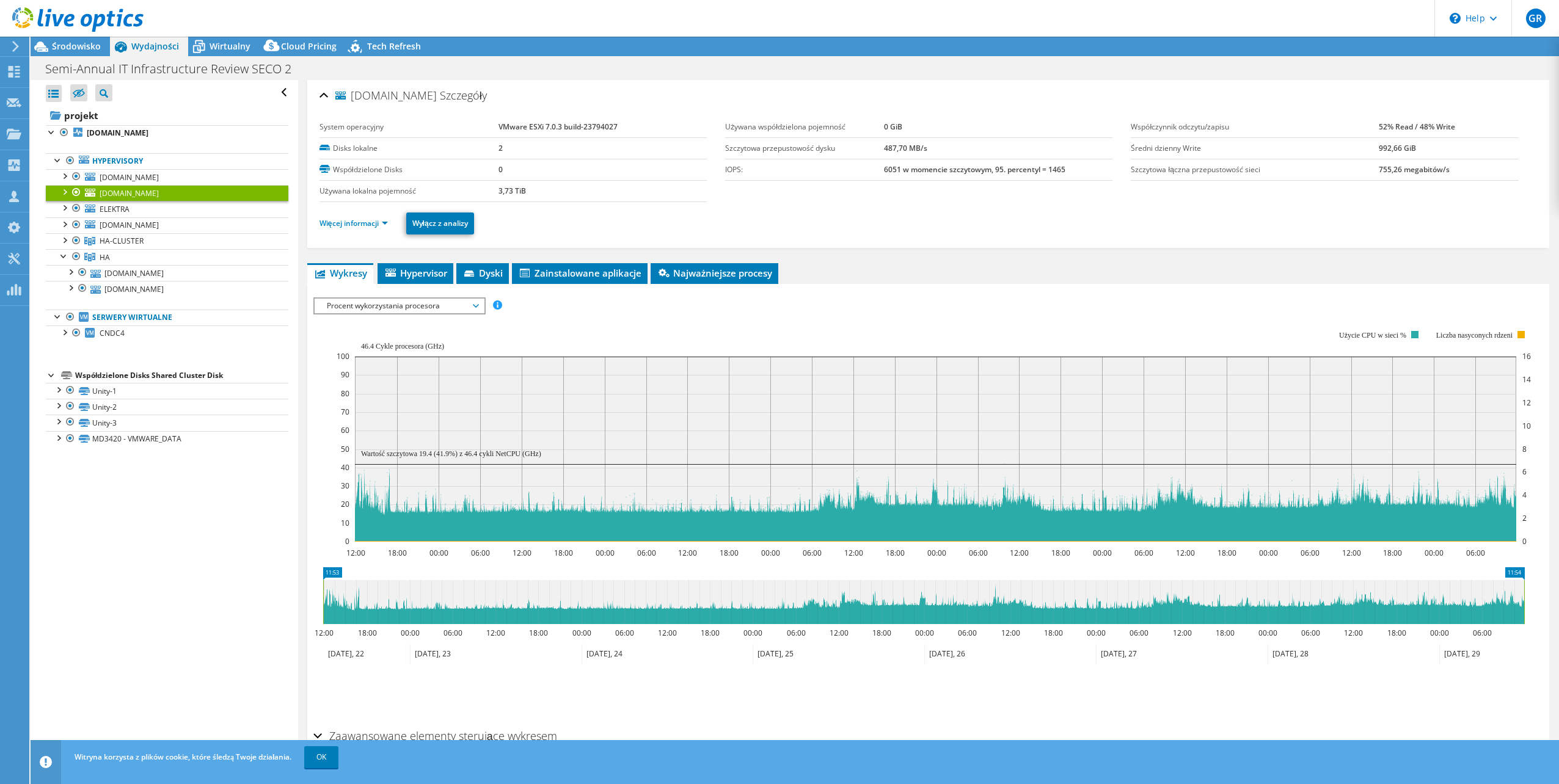
click at [390, 300] on span "Procent wykorzystania procesora" at bounding box center [399, 306] width 157 height 14
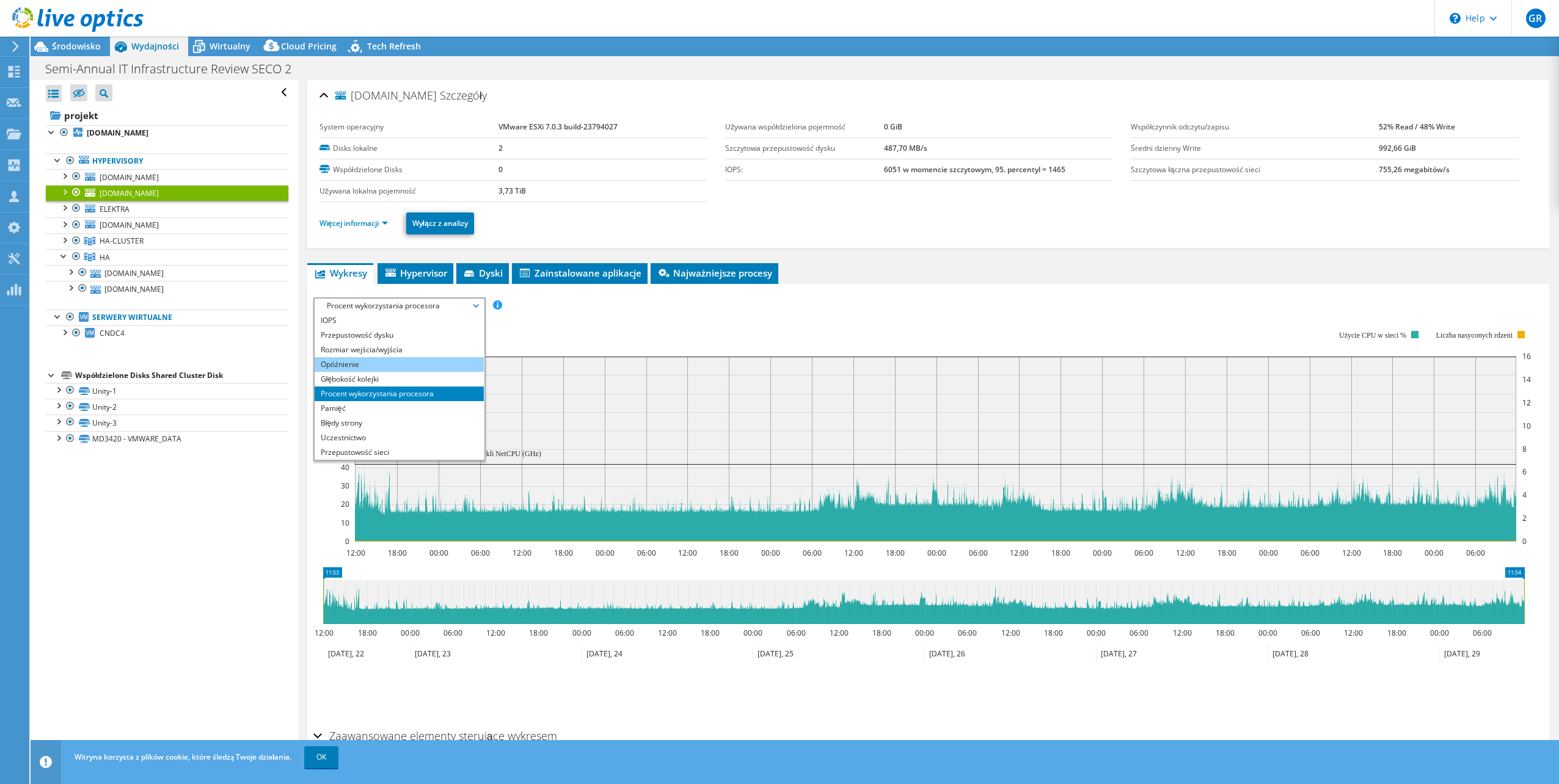
click at [381, 359] on li "Opóźnienie" at bounding box center [399, 364] width 169 height 14
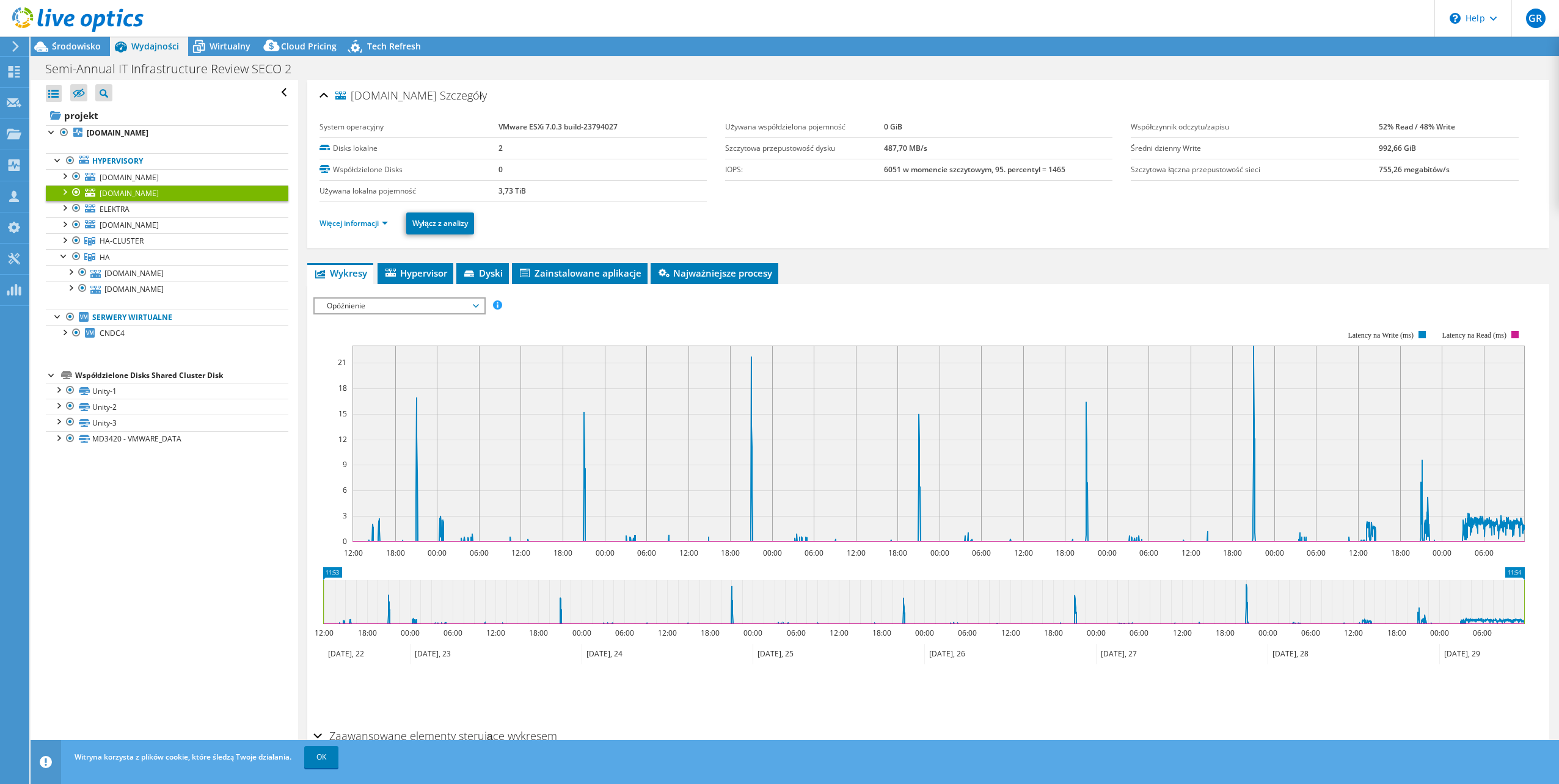
click at [402, 316] on rect at bounding box center [918, 436] width 1212 height 245
click at [389, 307] on span "Opóźnienie" at bounding box center [399, 306] width 157 height 14
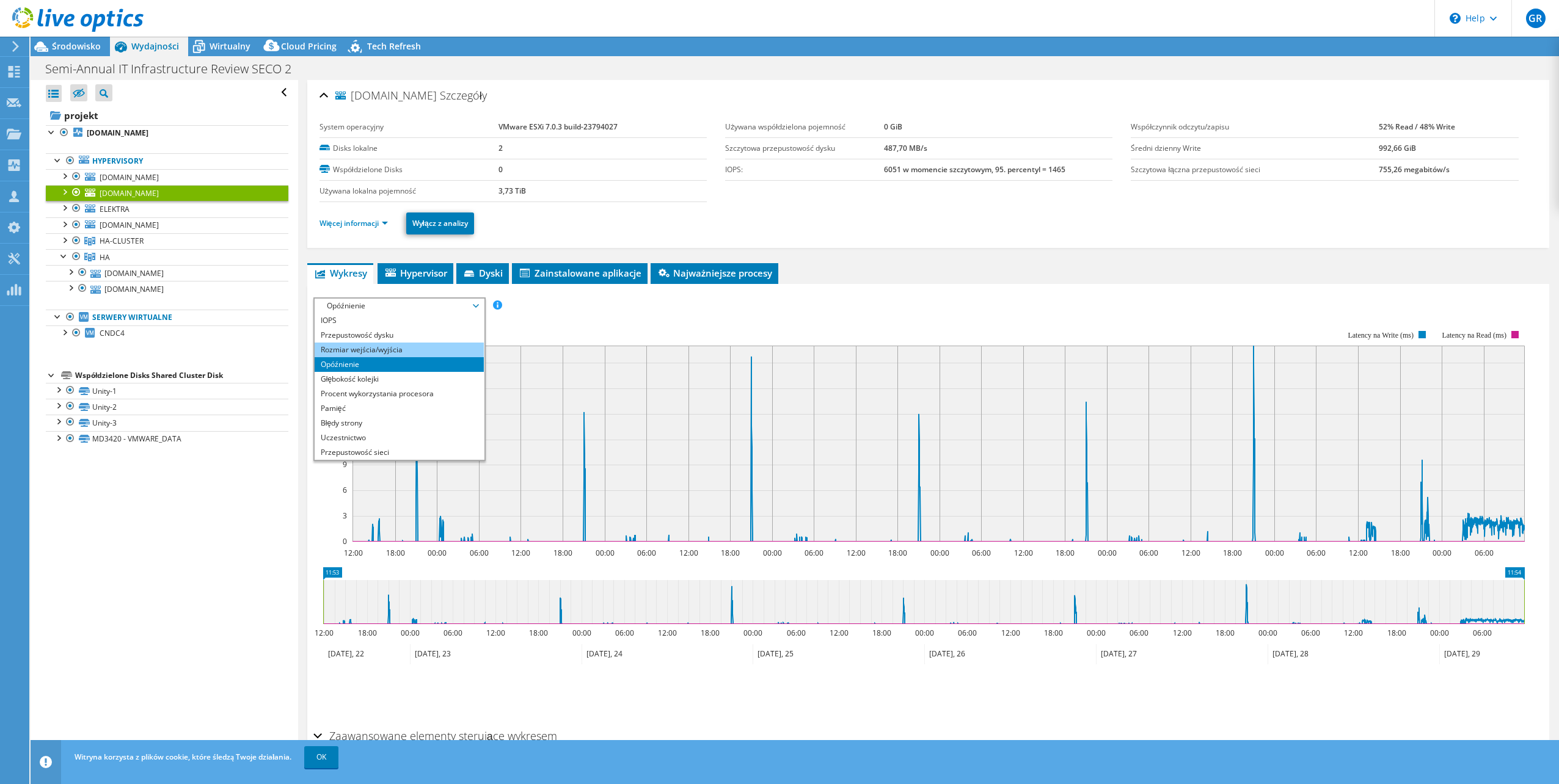
drag, startPoint x: 379, startPoint y: 350, endPoint x: 643, endPoint y: 362, distance: 264.3
click at [380, 350] on li "Rozmiar wejścia/wyjścia" at bounding box center [399, 350] width 169 height 14
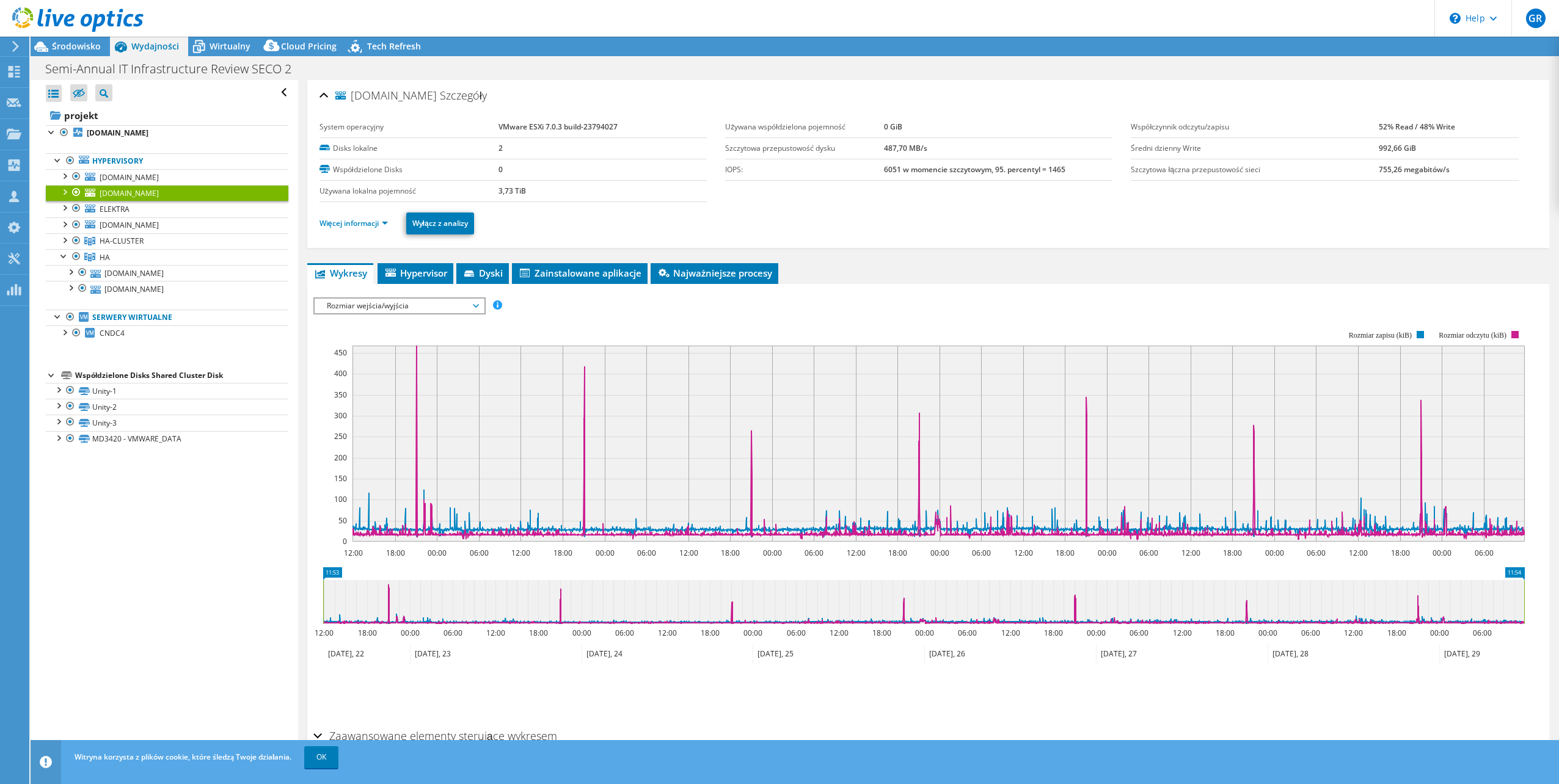
click at [340, 303] on span "Rozmiar wejścia/wyjścia" at bounding box center [399, 306] width 157 height 14
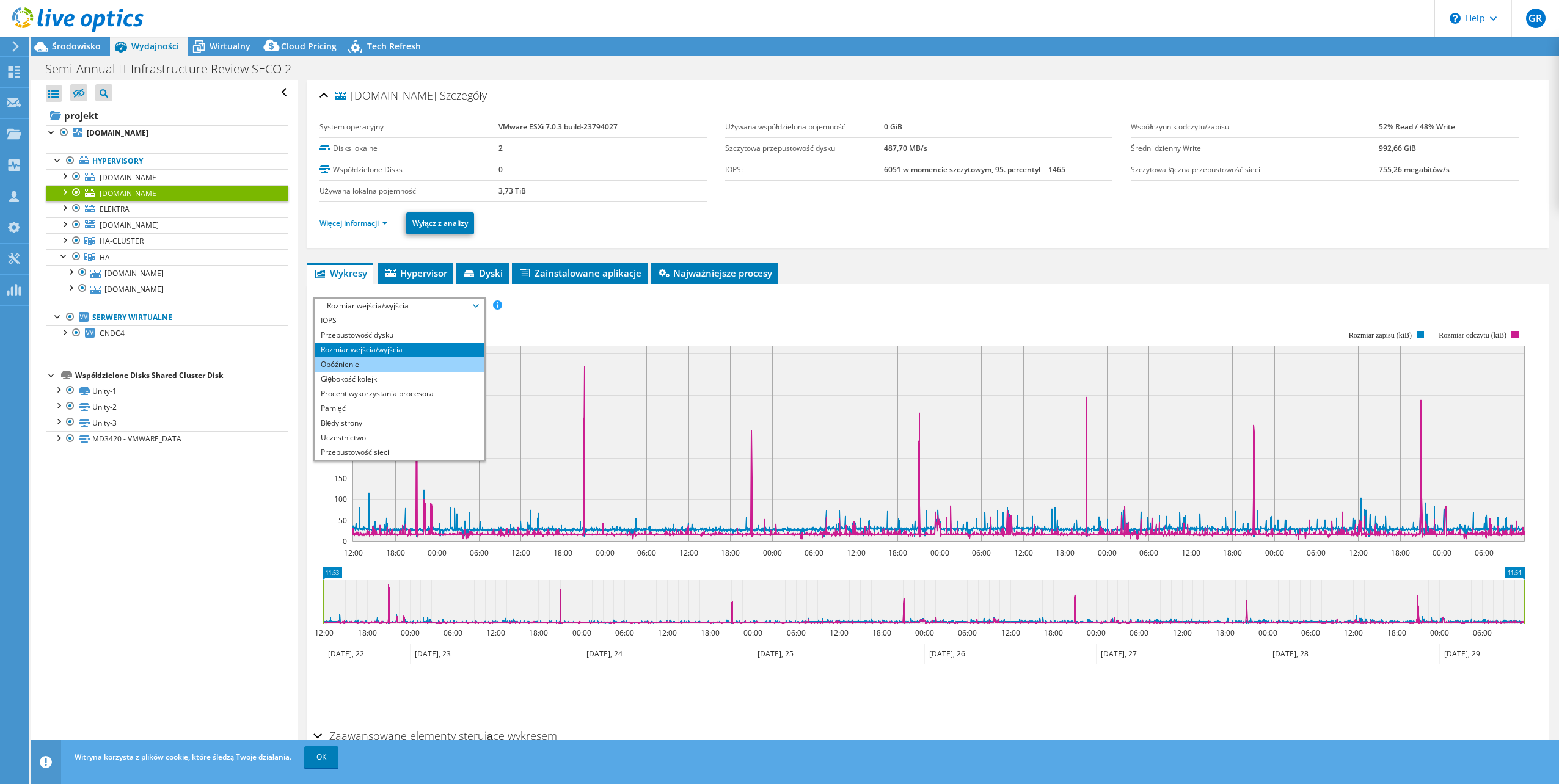
drag, startPoint x: 346, startPoint y: 317, endPoint x: 461, endPoint y: 362, distance: 123.5
click at [351, 320] on li "IOPS" at bounding box center [399, 320] width 169 height 14
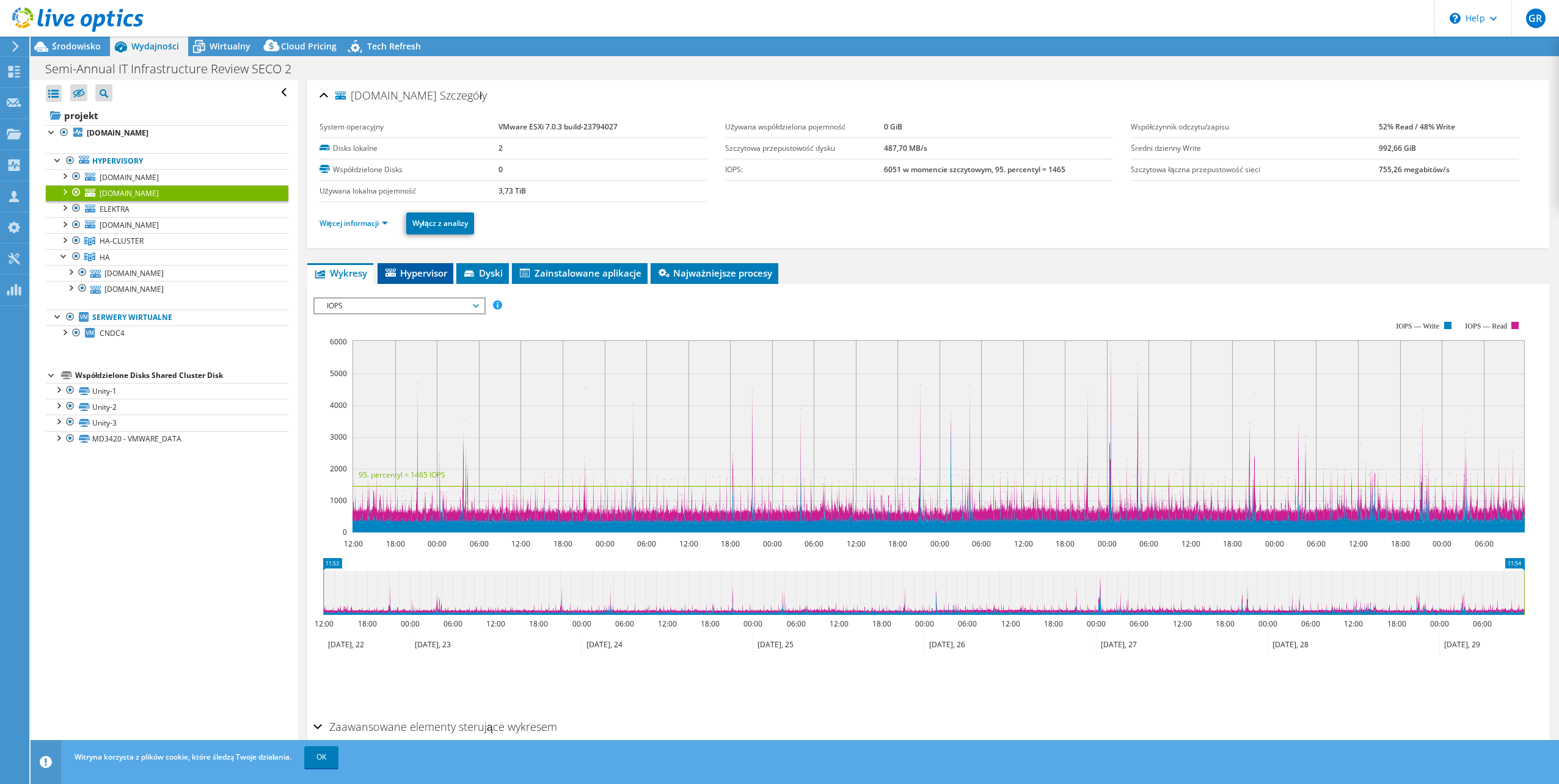
drag, startPoint x: 425, startPoint y: 275, endPoint x: 258, endPoint y: 182, distance: 191.1
click at [424, 274] on span "Hypervisor" at bounding box center [415, 273] width 64 height 13
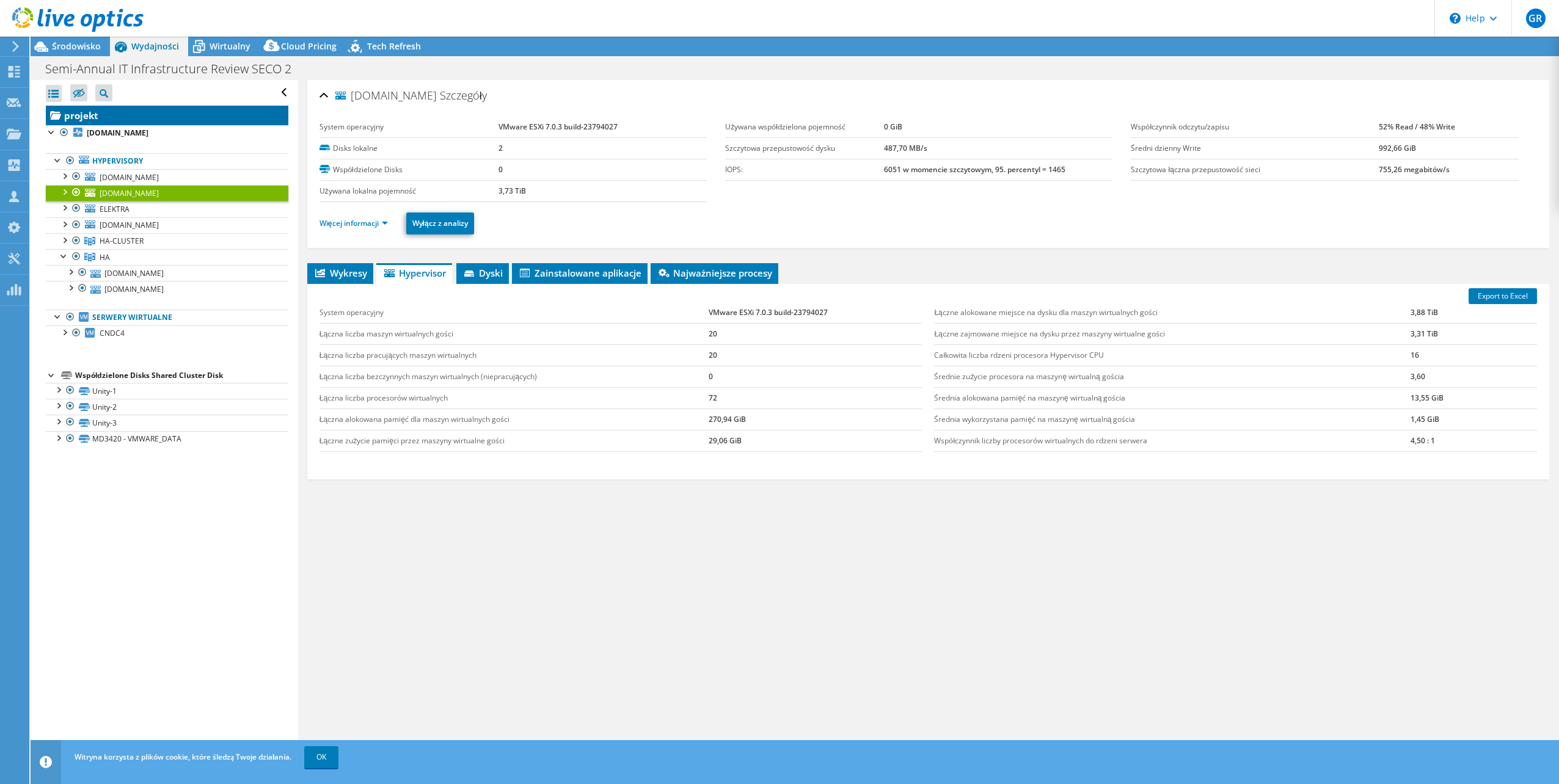
click at [138, 112] on link "projekt" at bounding box center [167, 115] width 243 height 20
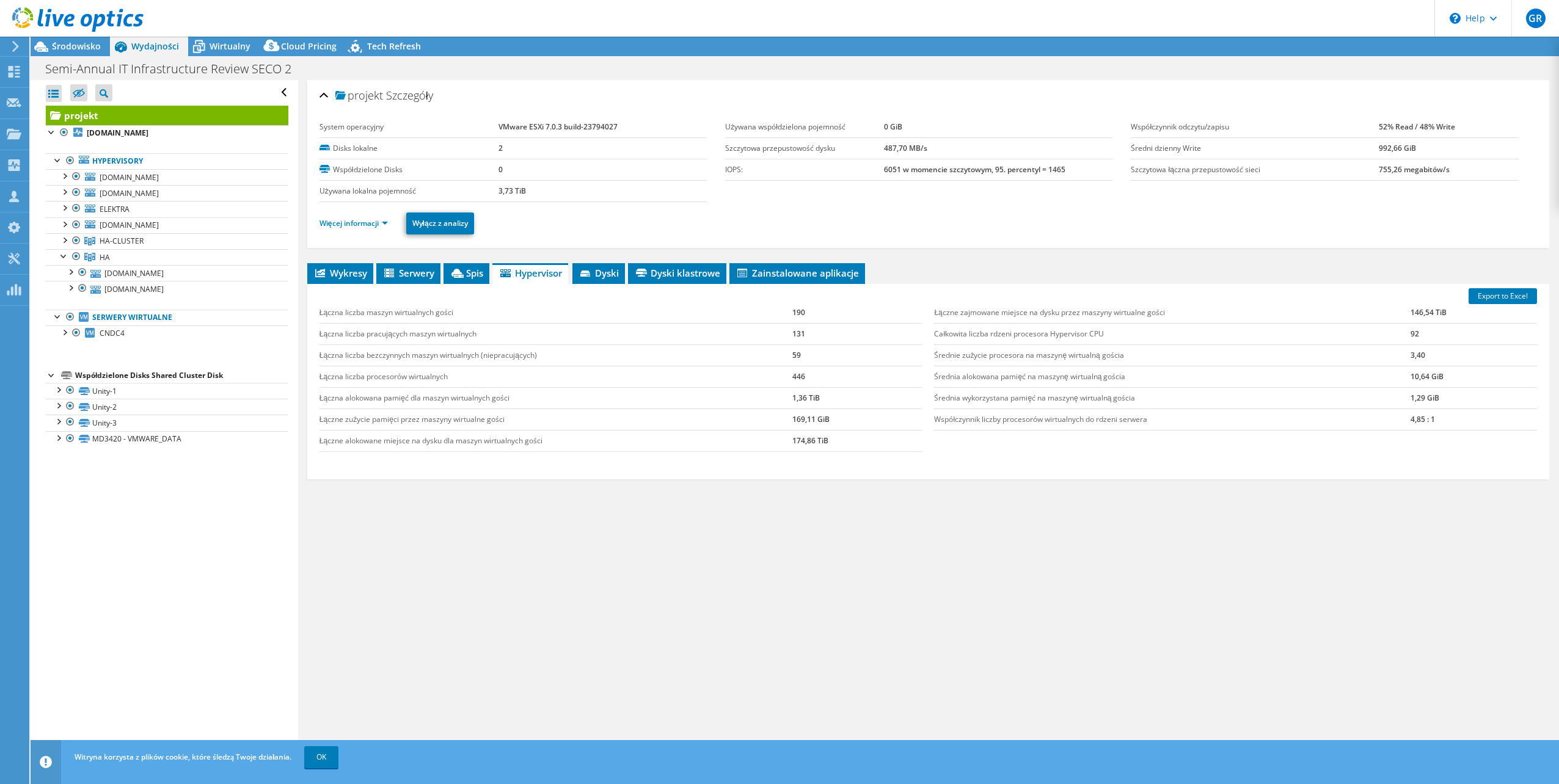
click at [416, 277] on span "Serwery" at bounding box center [408, 273] width 52 height 13
